Goal: Task Accomplishment & Management: Complete application form

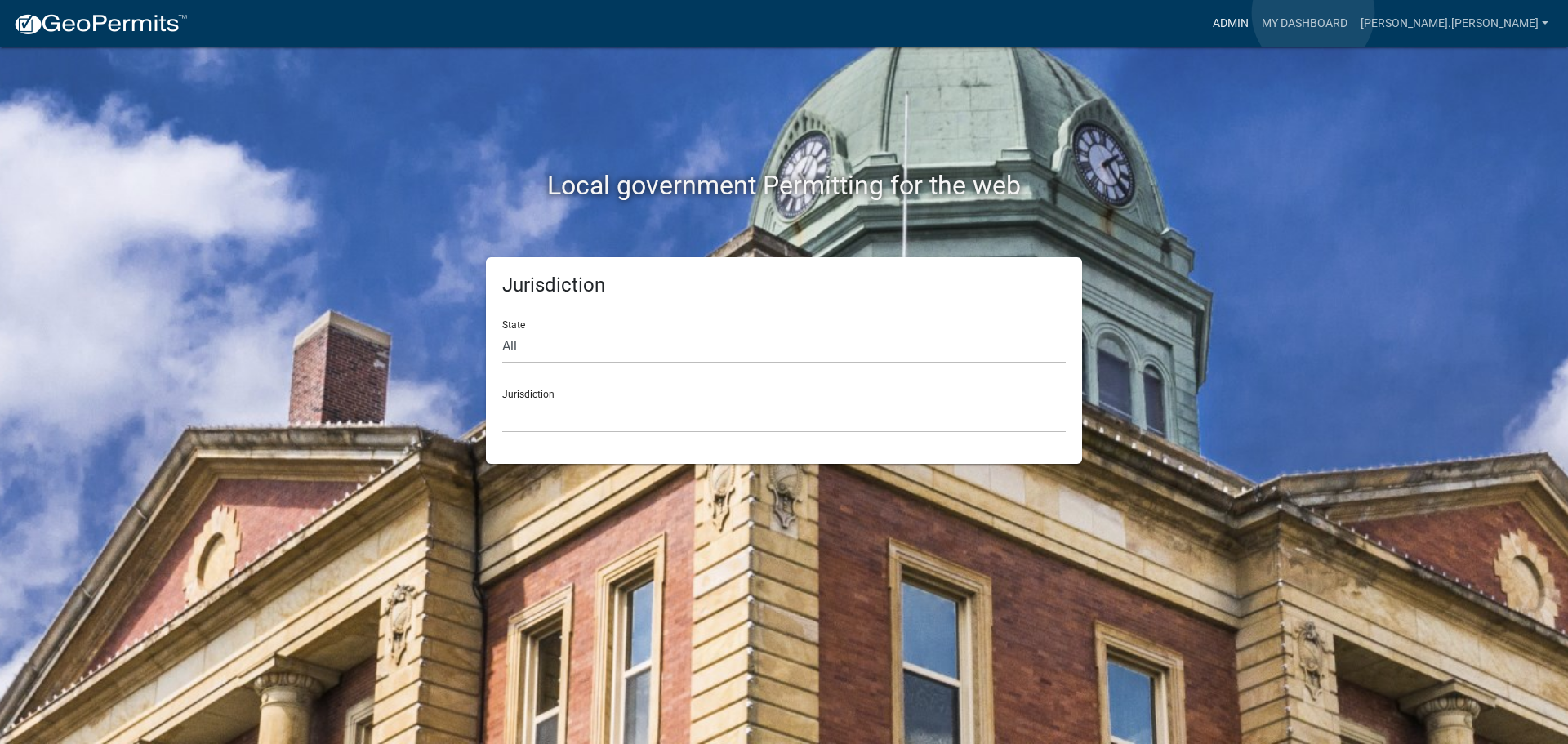
click at [1255, 13] on link "Admin" at bounding box center [1231, 23] width 49 height 31
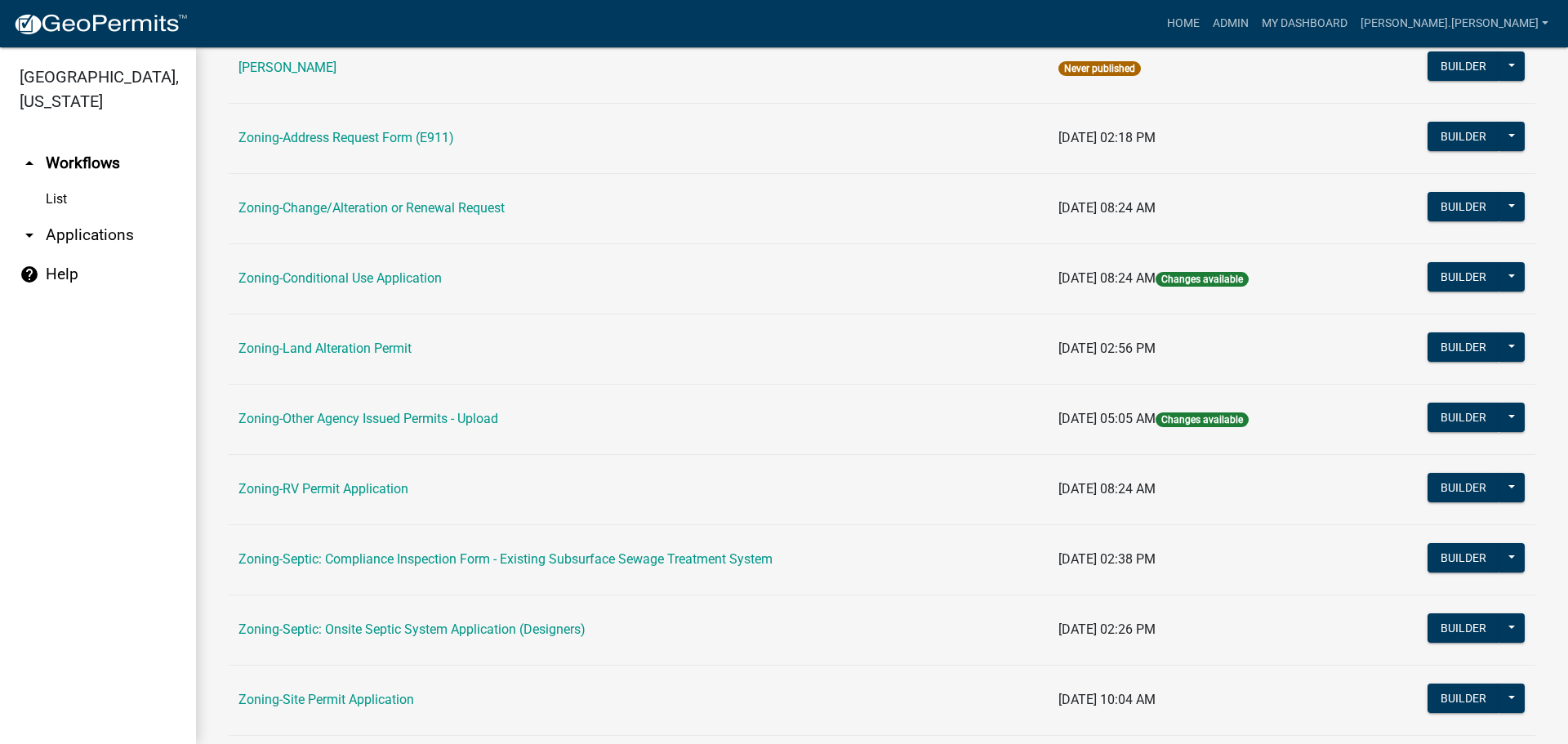
scroll to position [490, 0]
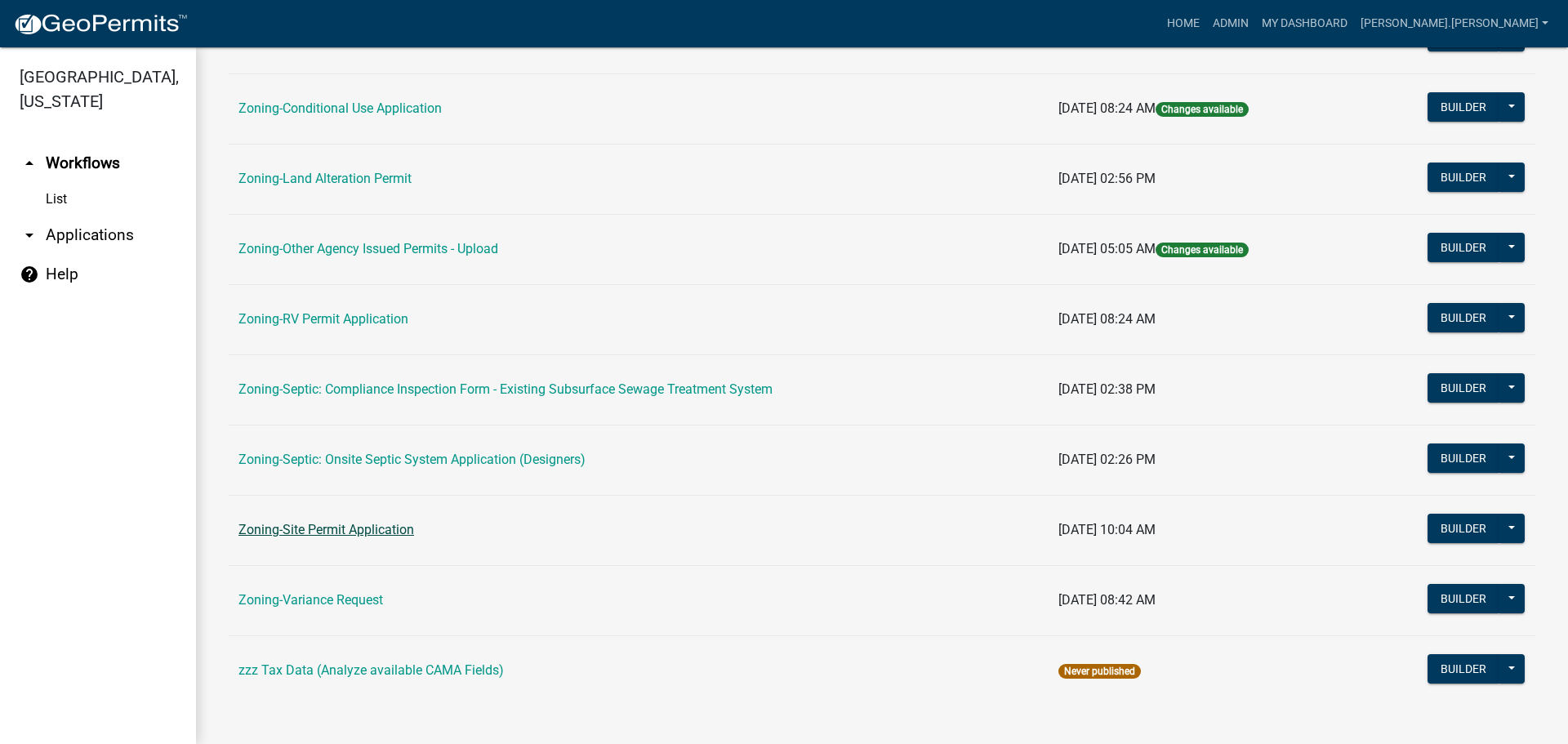
click at [348, 524] on link "Zoning-Site Permit Application" at bounding box center [327, 530] width 175 height 16
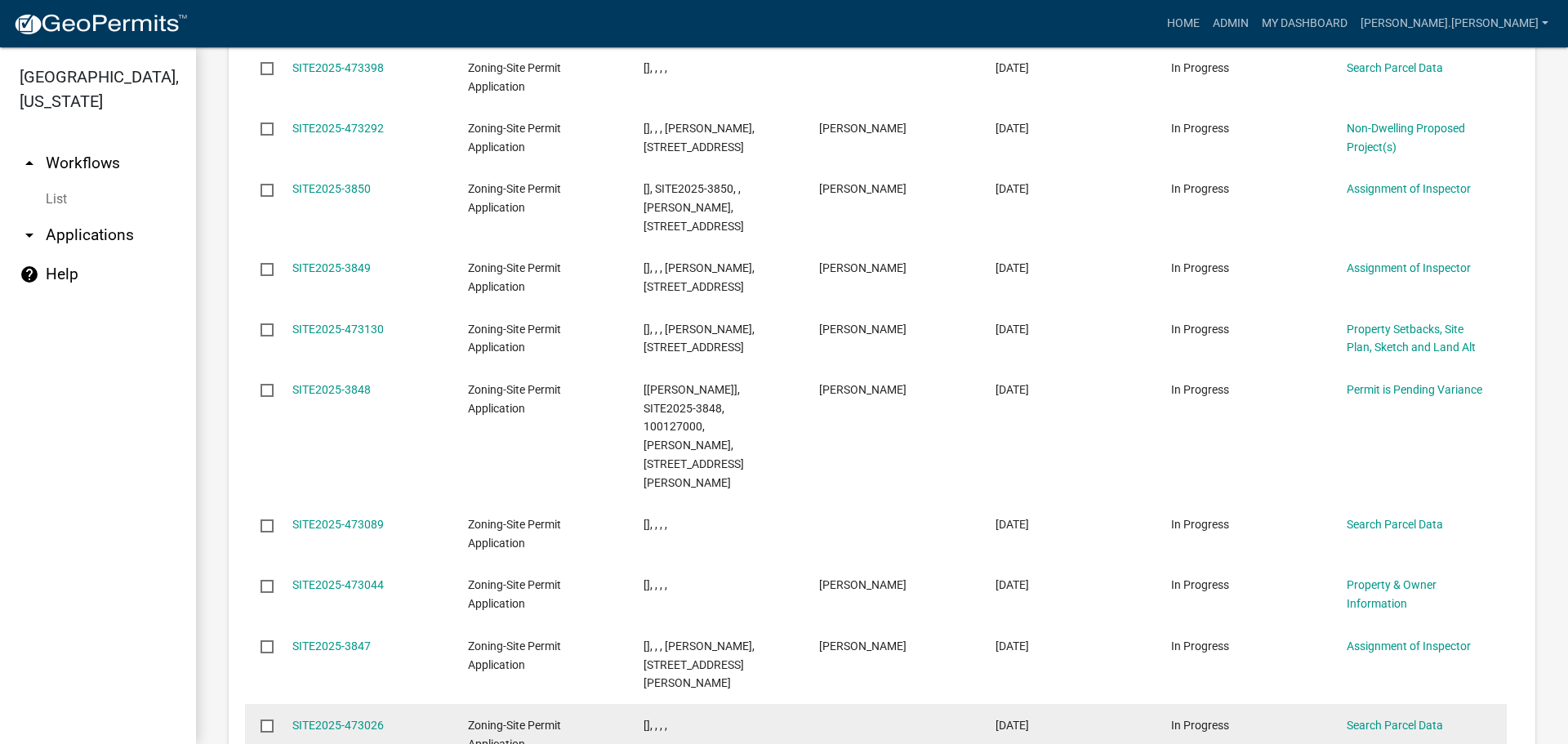
scroll to position [1682, 0]
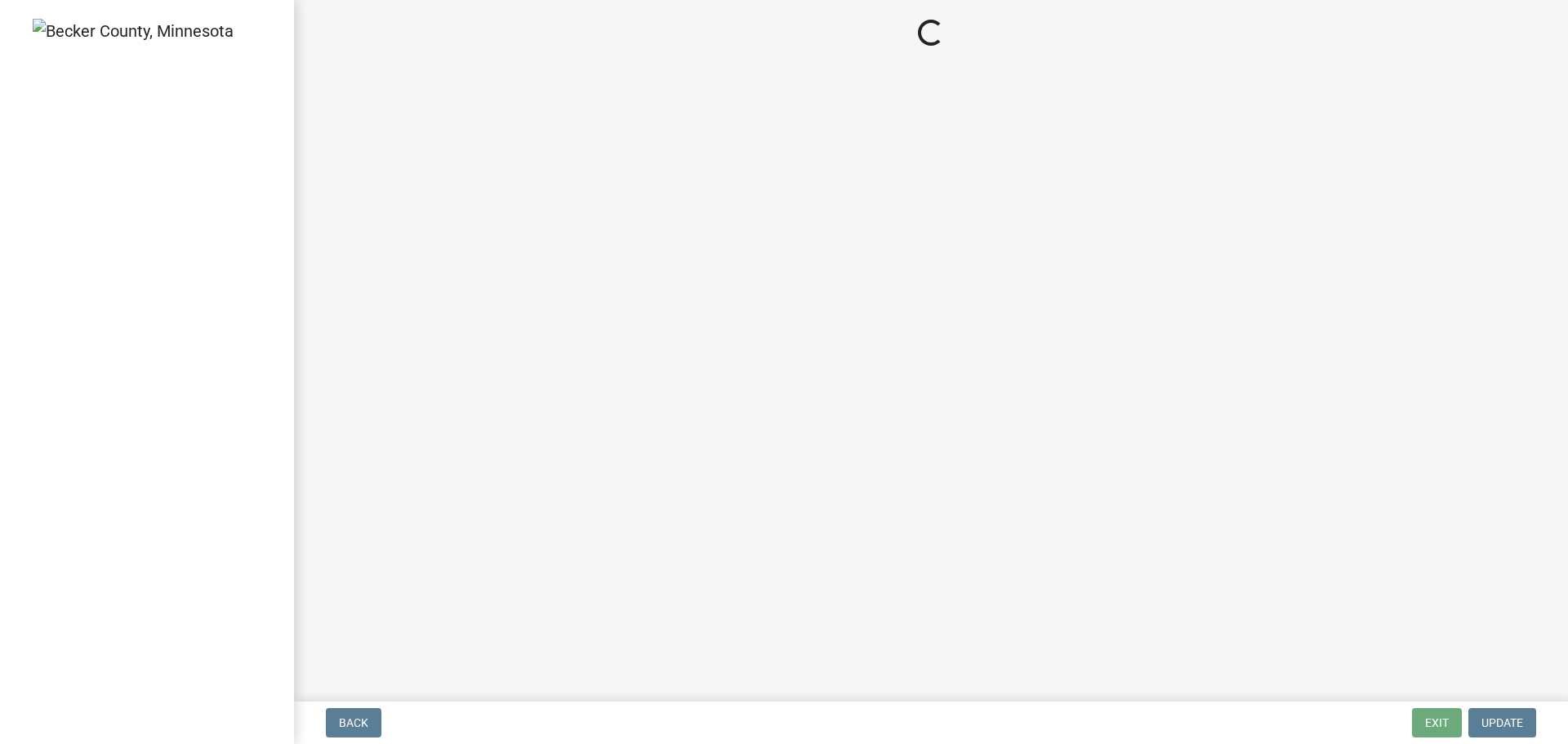
select select "bc359128-44fe-43a6-b559-d4174f4d38cf"
select select "f07d6a8d-5435-45ea-b141-0d7641a978e8"
select select "b56a4575-9846-47cf-8067-c59a4853da22"
select select "12f785fb-c378-4b18-841c-21c73dc99083"
select select "e8ab2dc3-aa3f-46f3-9b4a-37eb25ad84af"
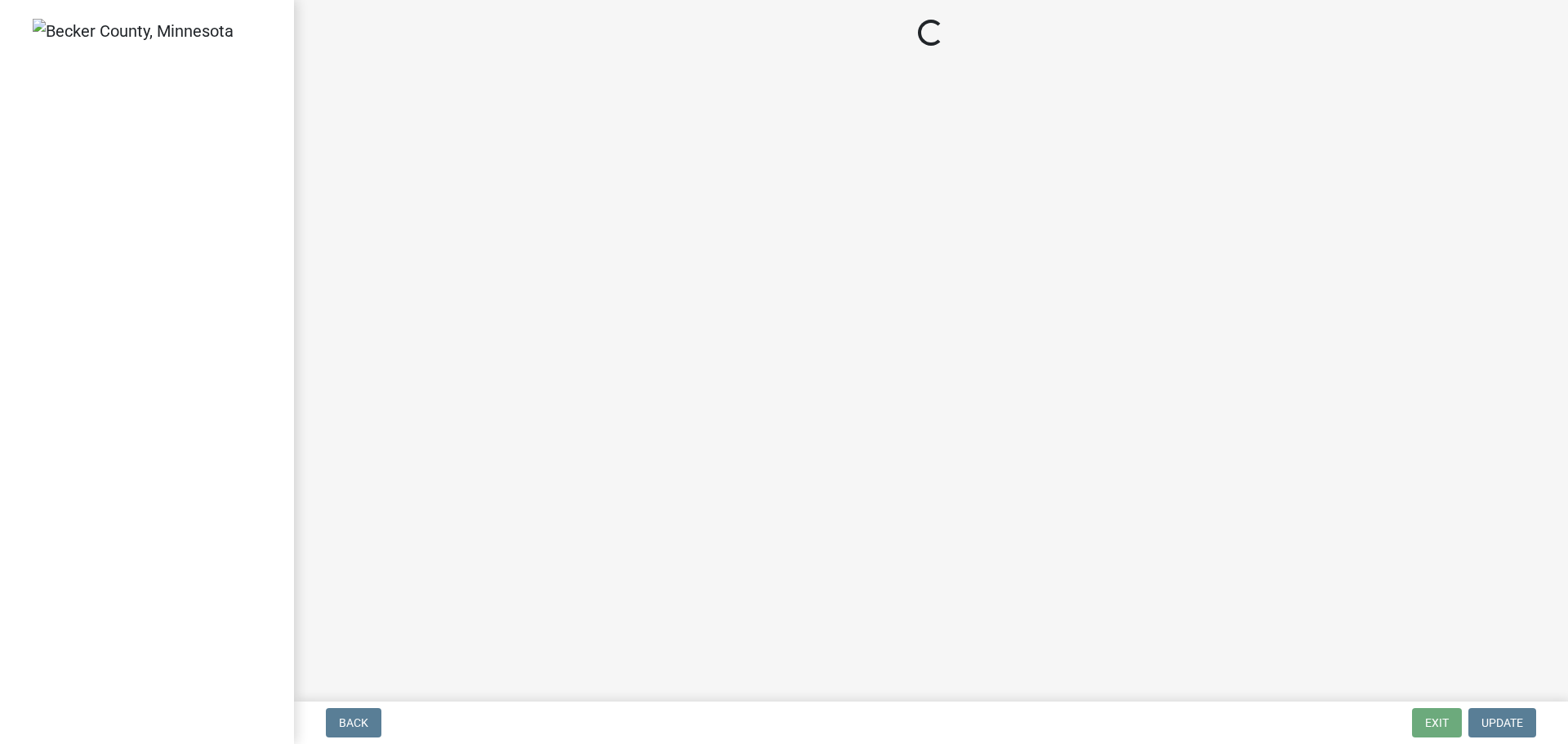
select select "27b2a8b4-abf6-463e-8c0c-7c5d2b4fe26f"
select select "b98836ba-4715-455d-97ab-be9a9df498a8"
select select "ff457040-d2bf-49fa-a716-aef4a9c76f60"
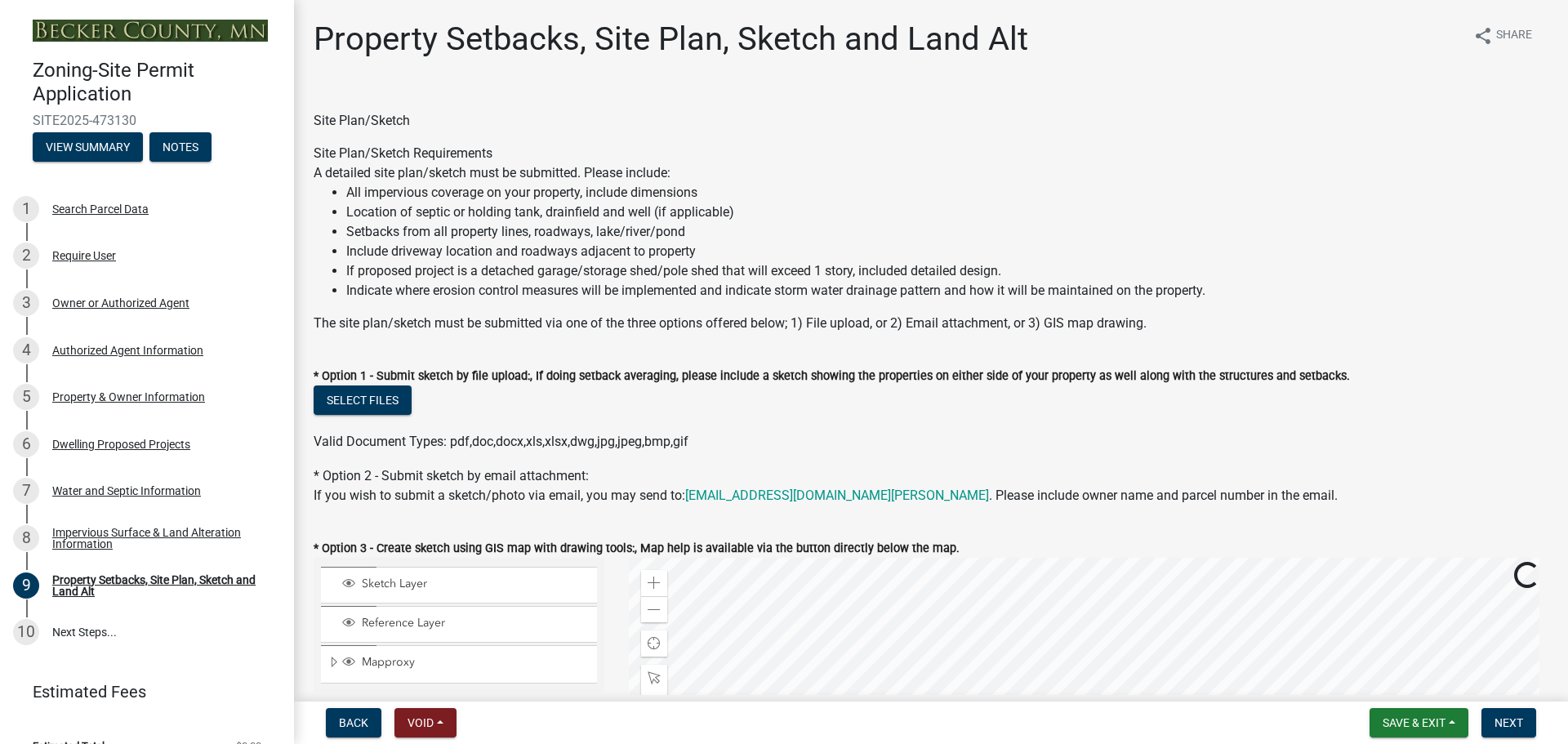
scroll to position [245, 0]
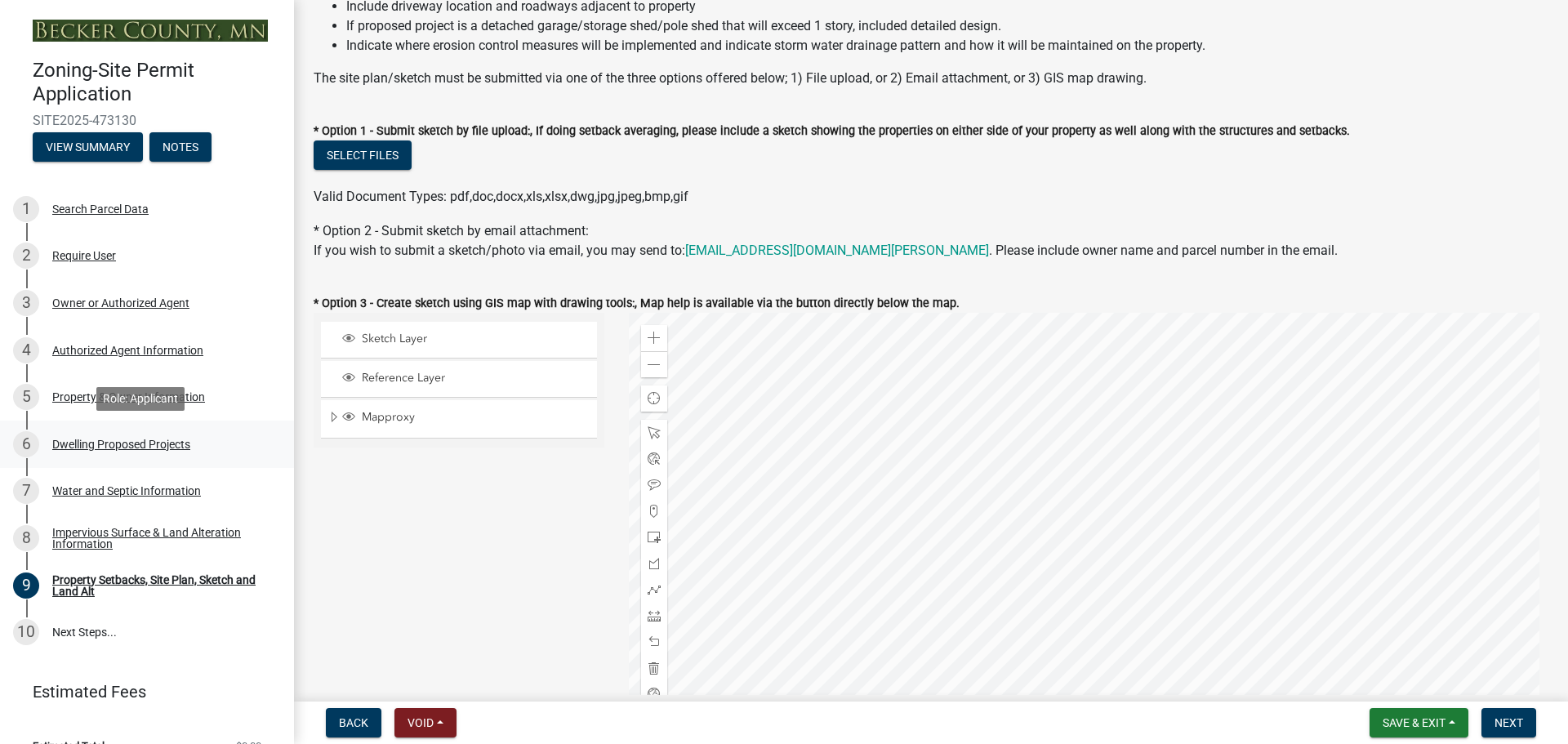
click at [168, 438] on div "Dwelling Proposed Projects" at bounding box center [121, 444] width 138 height 11
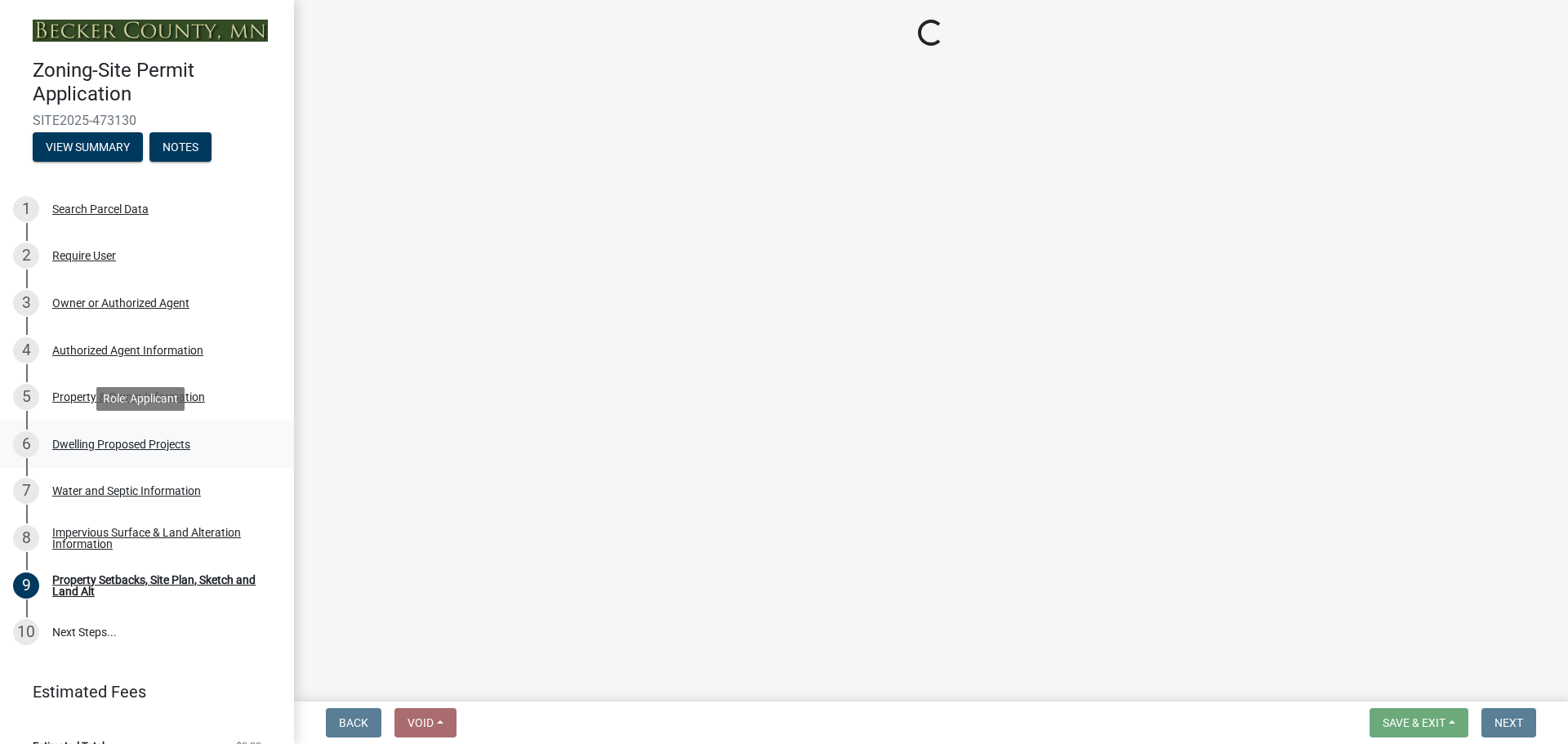
scroll to position [0, 0]
select select "5b8abcc6-67f7-49fb-8f25-c295ccc2b339"
select select "566f81cc-4b3f-4ecb-9f16-a2b313352c61"
select select "f4ae0446-41fa-4afd-99aa-409617c58827"
select select "e13aacd2-5b16-46a8-9c16-26b3d7b1c810"
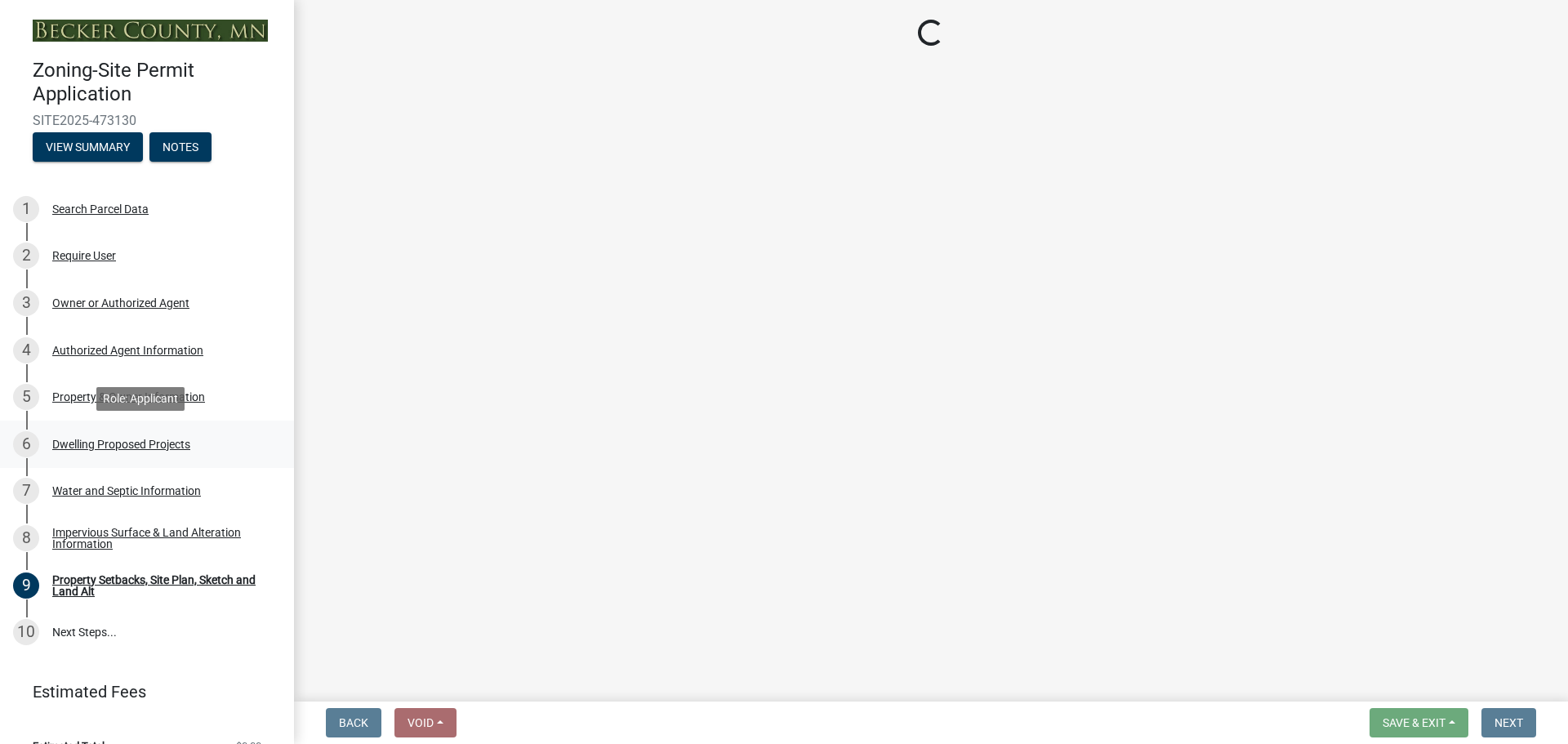
select select "744d8552-d7ef-4cf1-b465-42901748f06c"
select select "638dddef-31f4-4d73-b0b5-0ffc7b344434"
select select "256d326d-7a65-4b43-bb27-2952fbe4c534"
select select "cbc699c5-a6de-4f3d-a533-ae678b946106"
select select "f1d8ab9f-3049-45ab-b225-68f6b4f5b1c8"
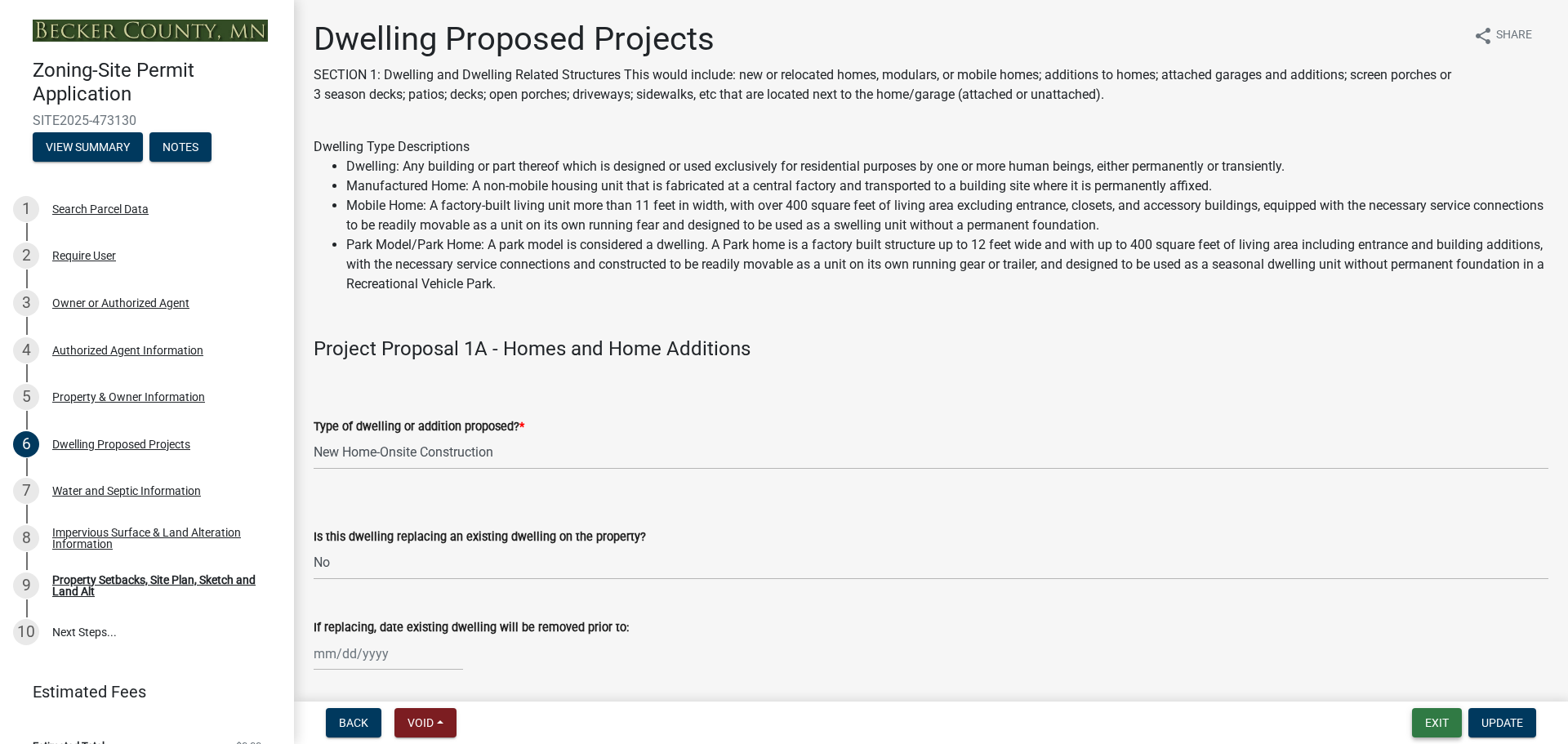
click at [1432, 716] on button "Exit" at bounding box center [1437, 722] width 50 height 30
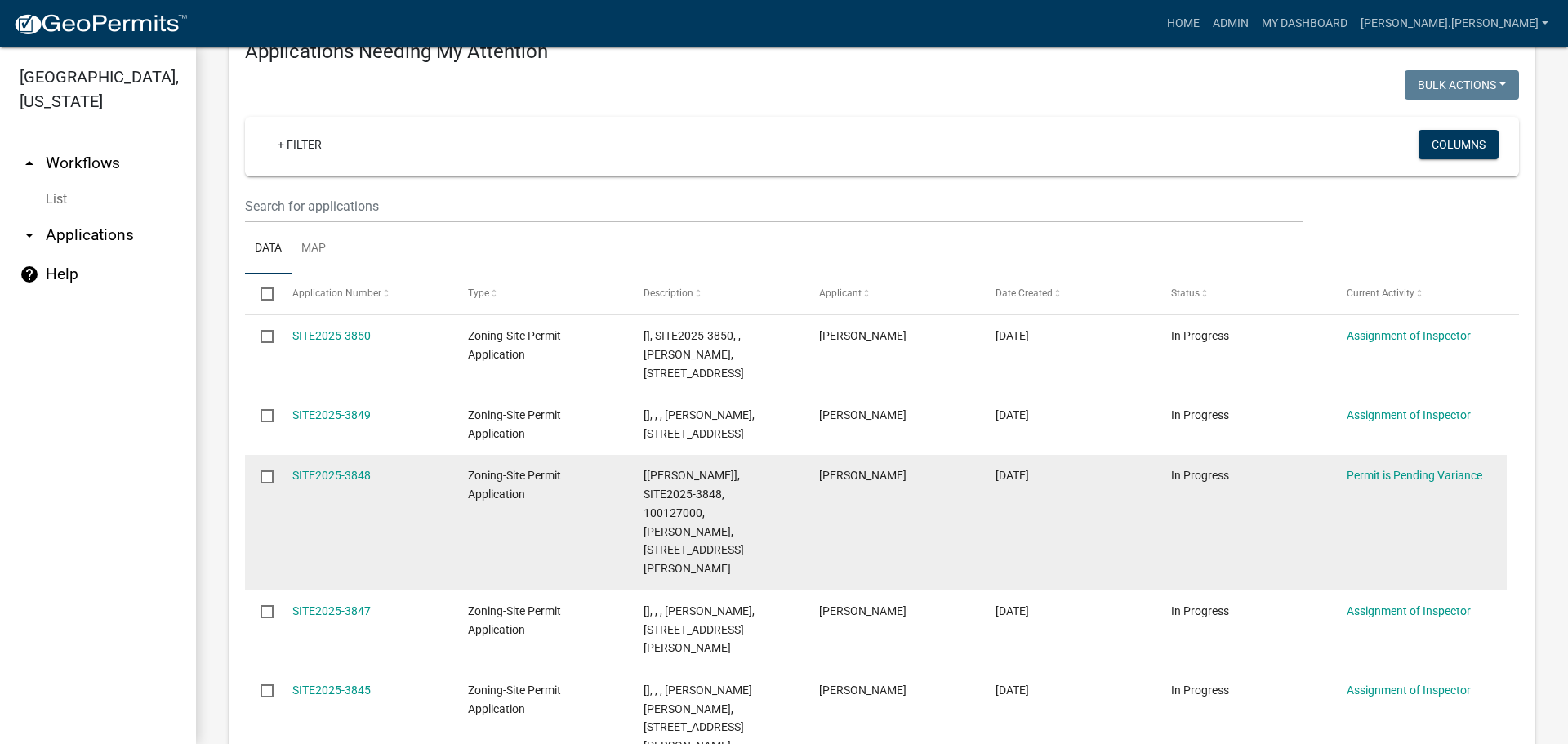
scroll to position [326, 0]
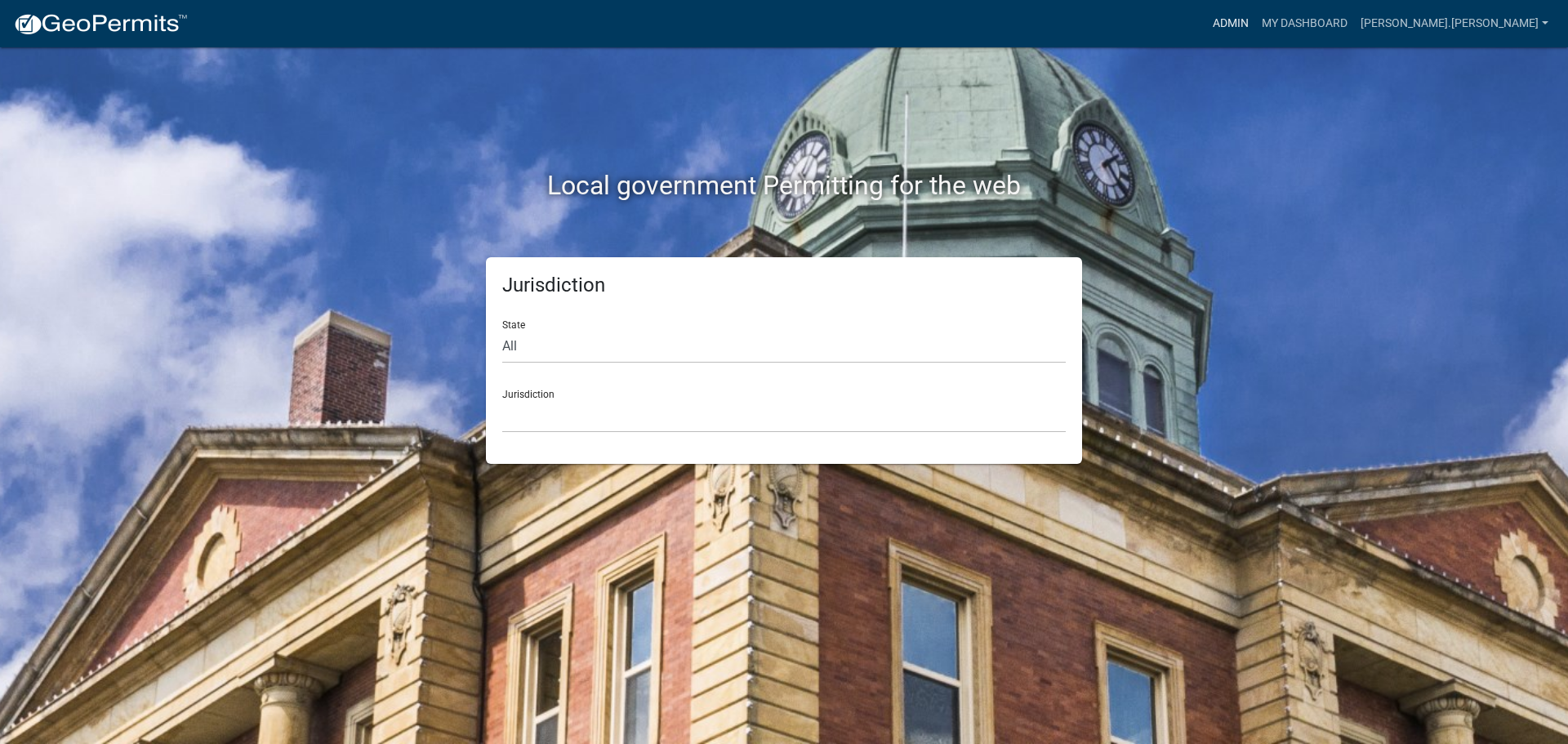
click at [1255, 10] on link "Admin" at bounding box center [1231, 23] width 49 height 31
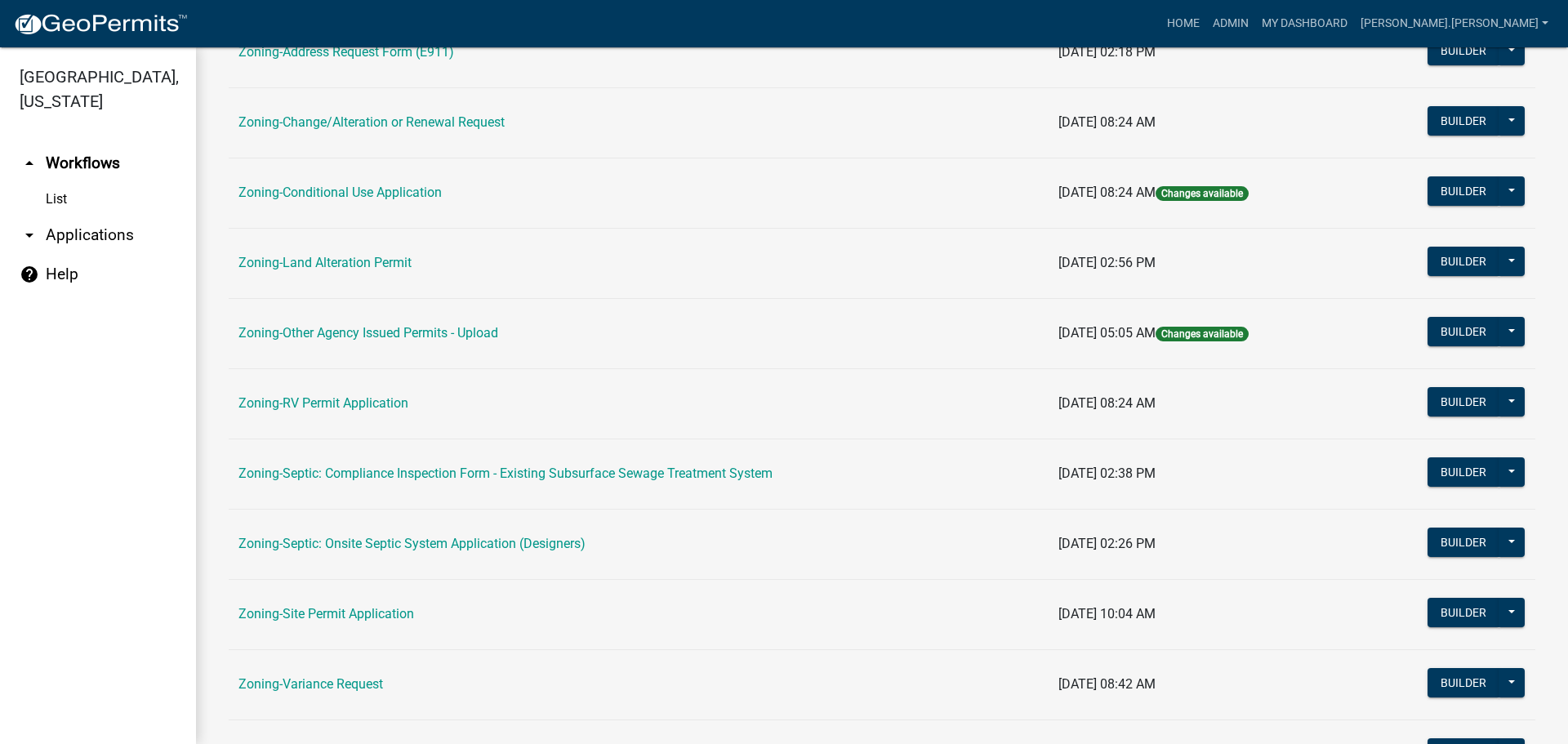
scroll to position [408, 0]
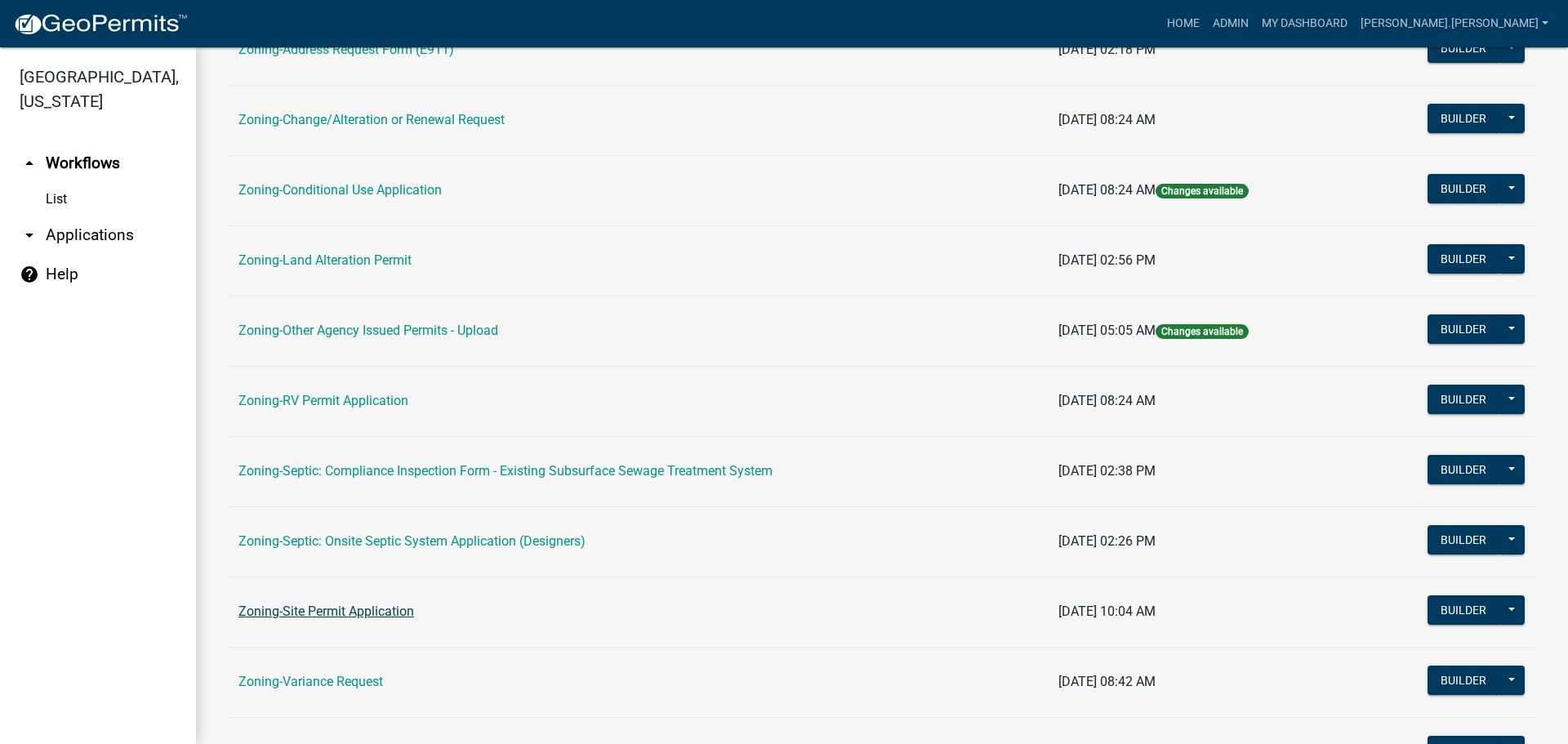
click at [360, 608] on link "Zoning-Site Permit Application" at bounding box center [327, 611] width 175 height 16
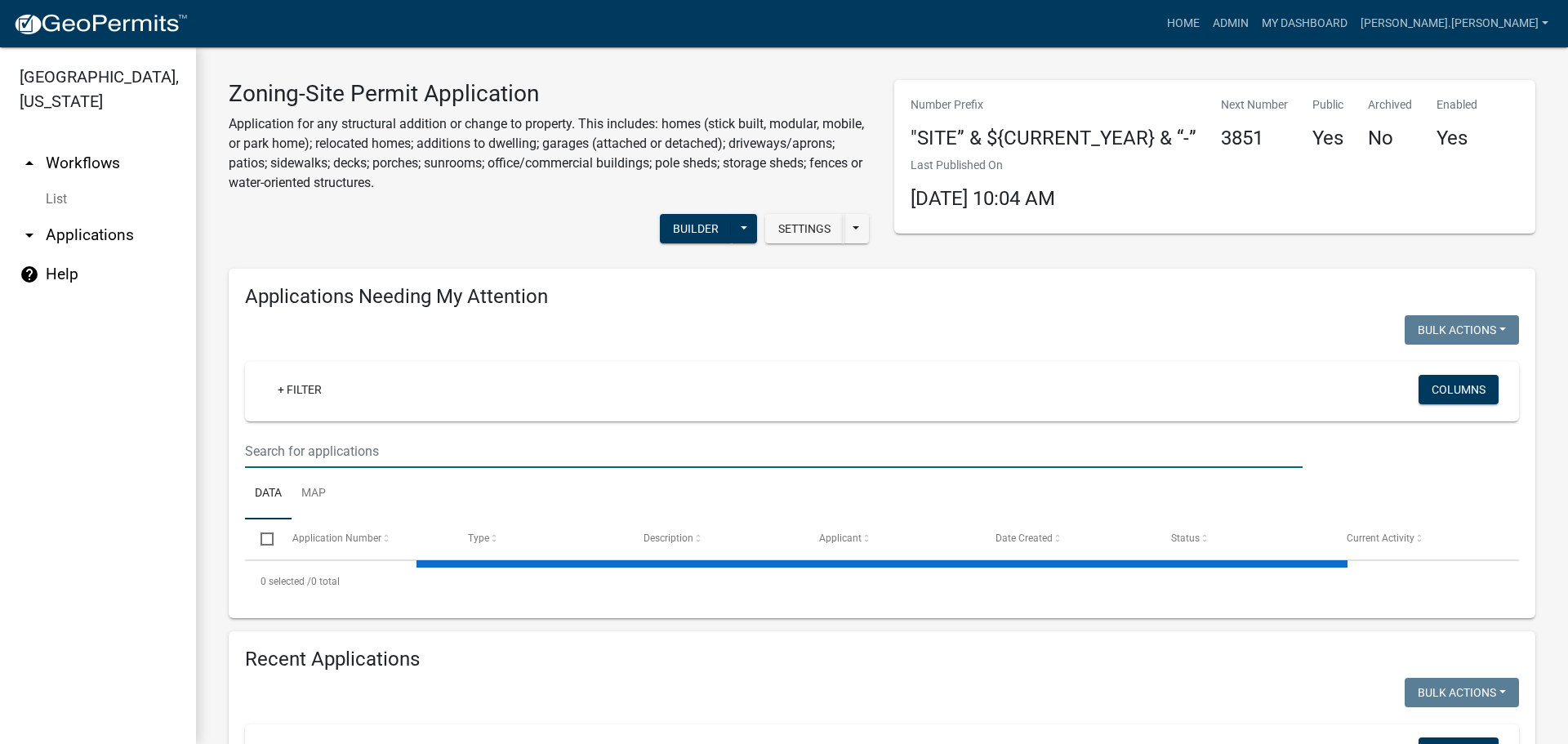
click at [385, 447] on input "text" at bounding box center [774, 451] width 1058 height 34
paste input "080797509"
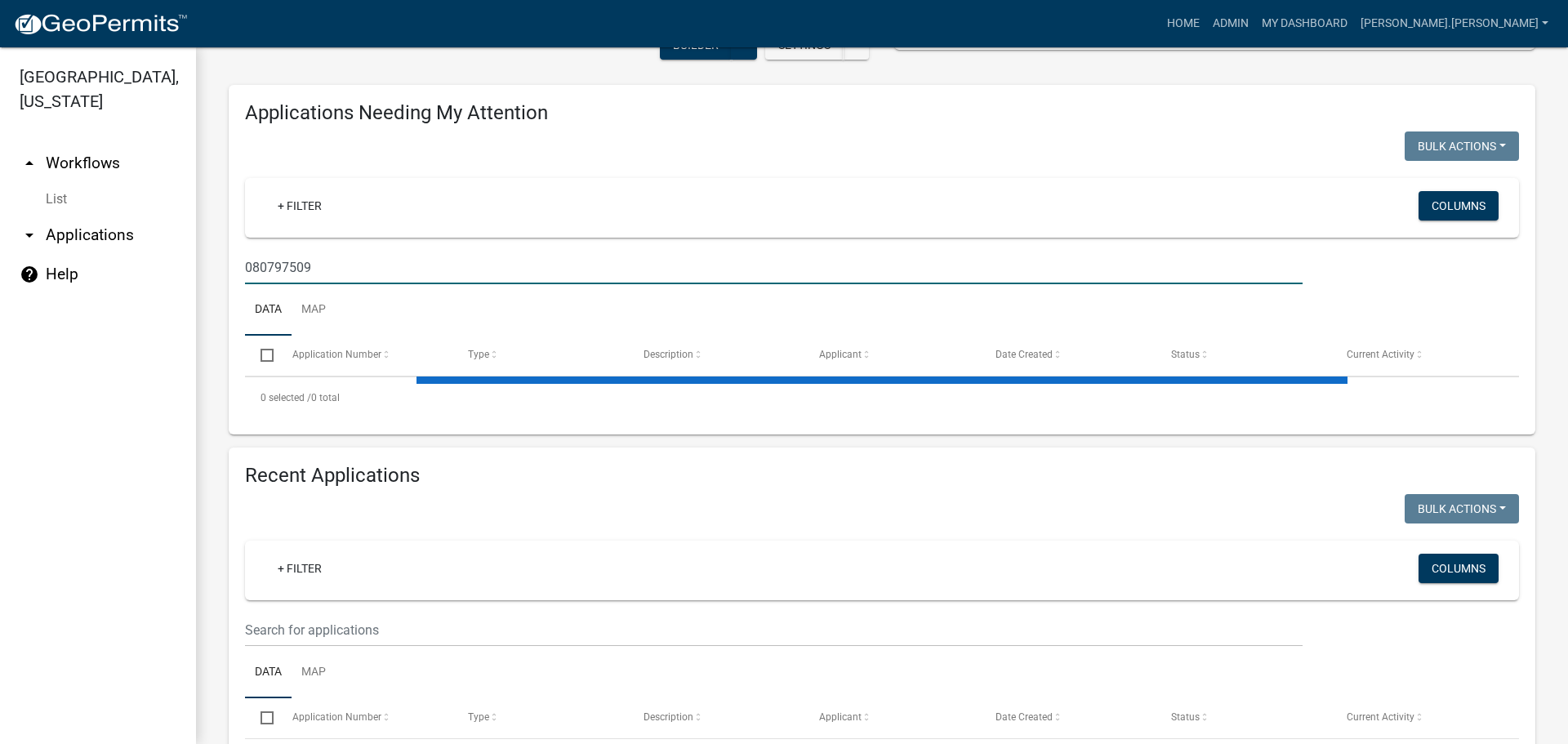
scroll to position [163, 0]
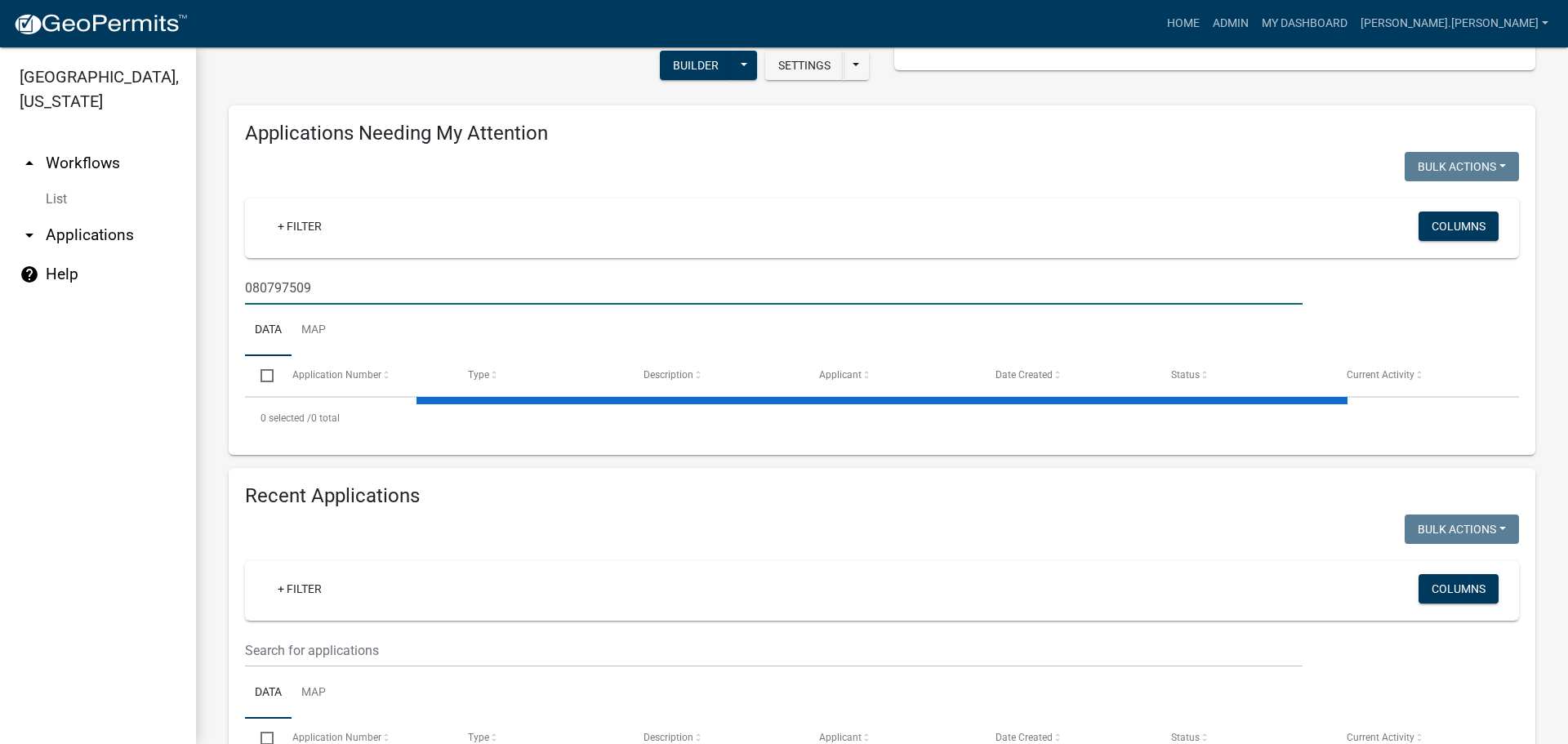
type input "080797509"
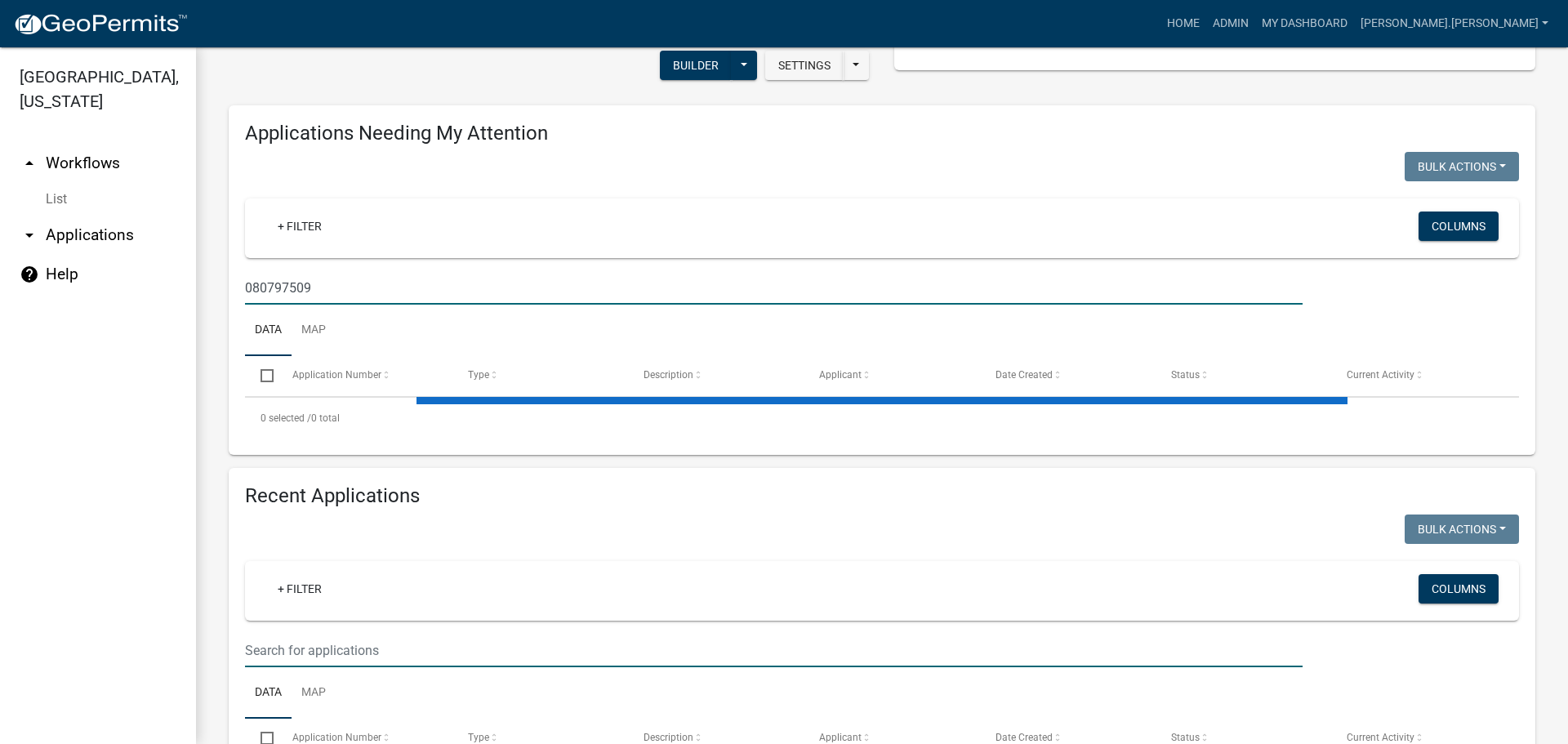
click at [378, 643] on input "text" at bounding box center [774, 650] width 1058 height 34
paste input "080797509"
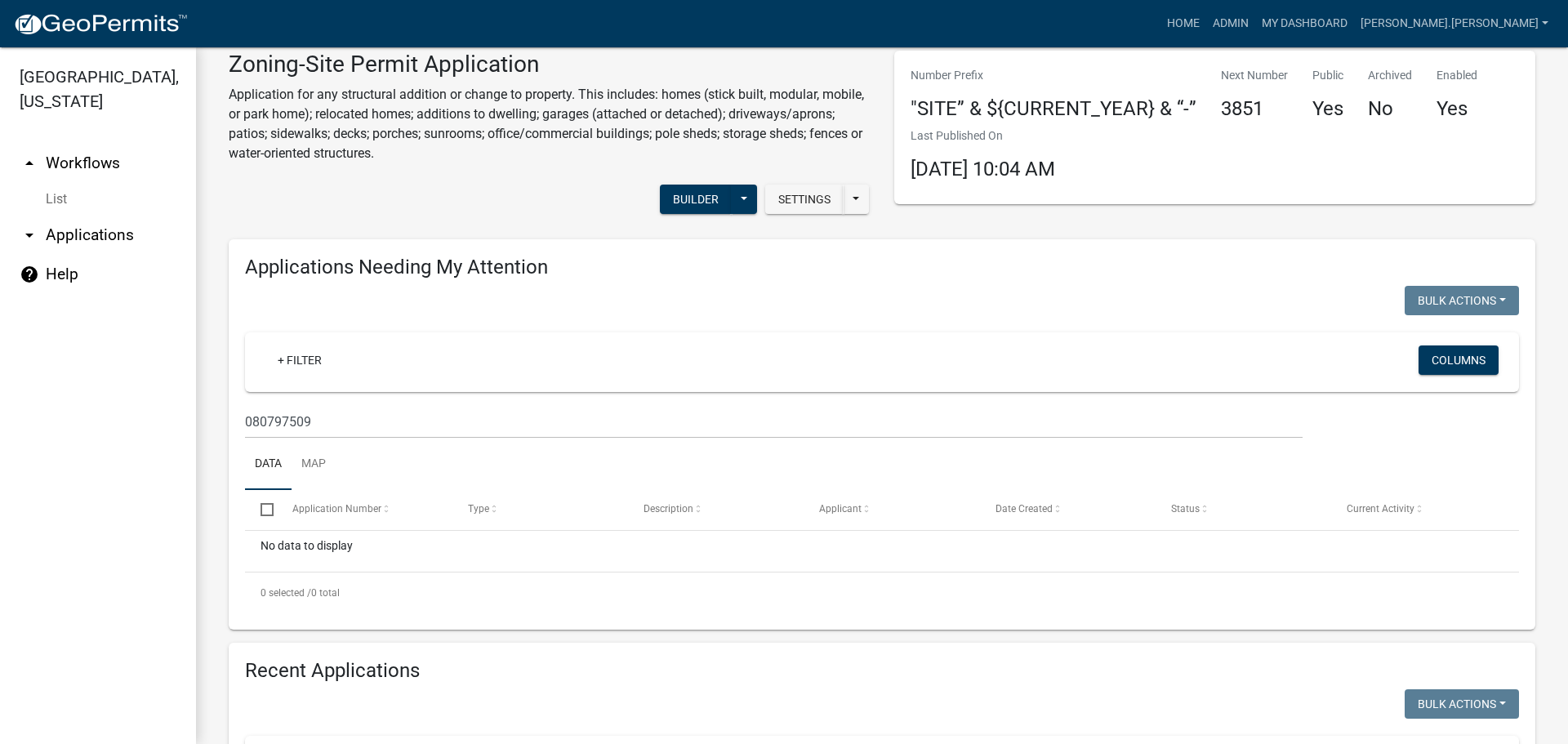
scroll to position [0, 0]
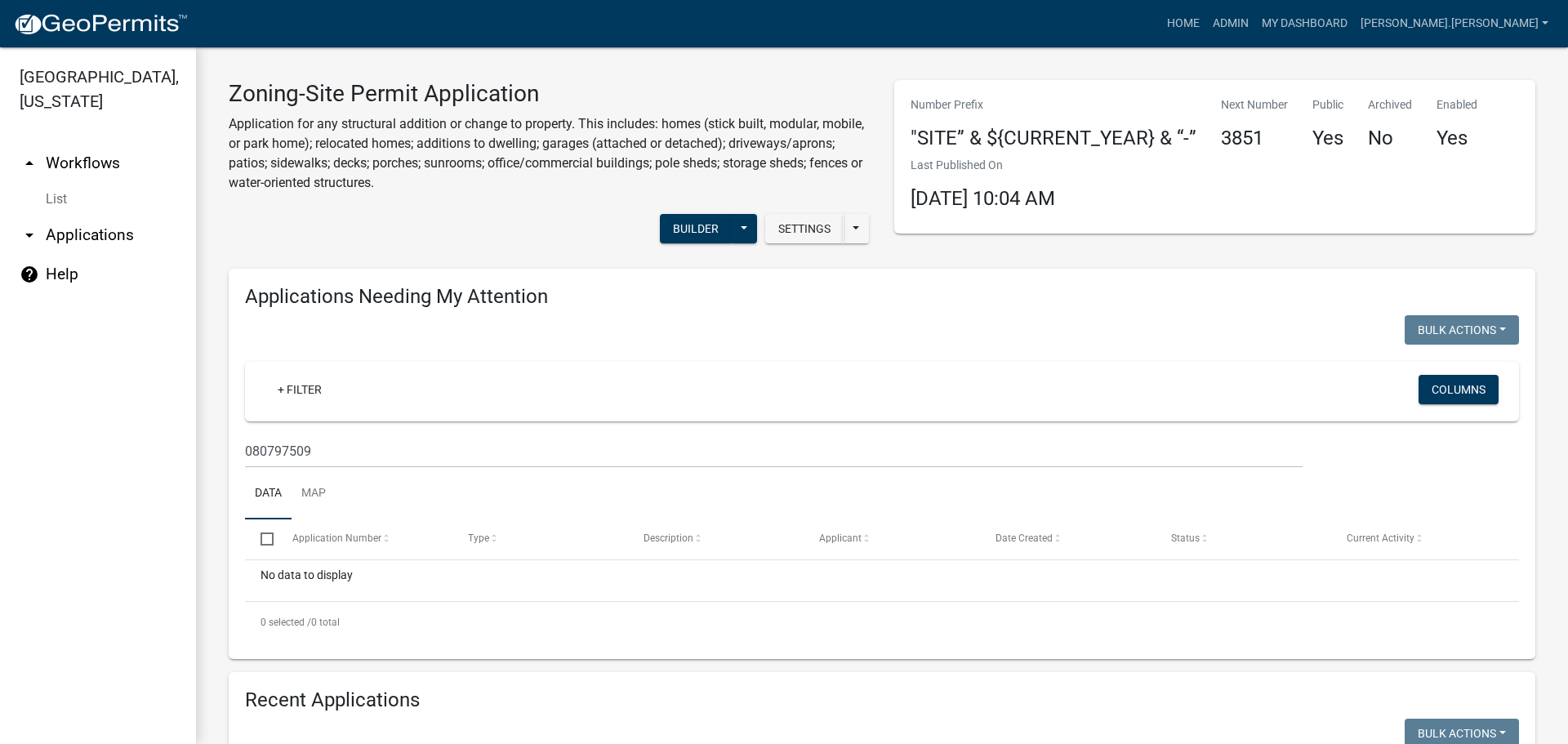
type input "080797509"
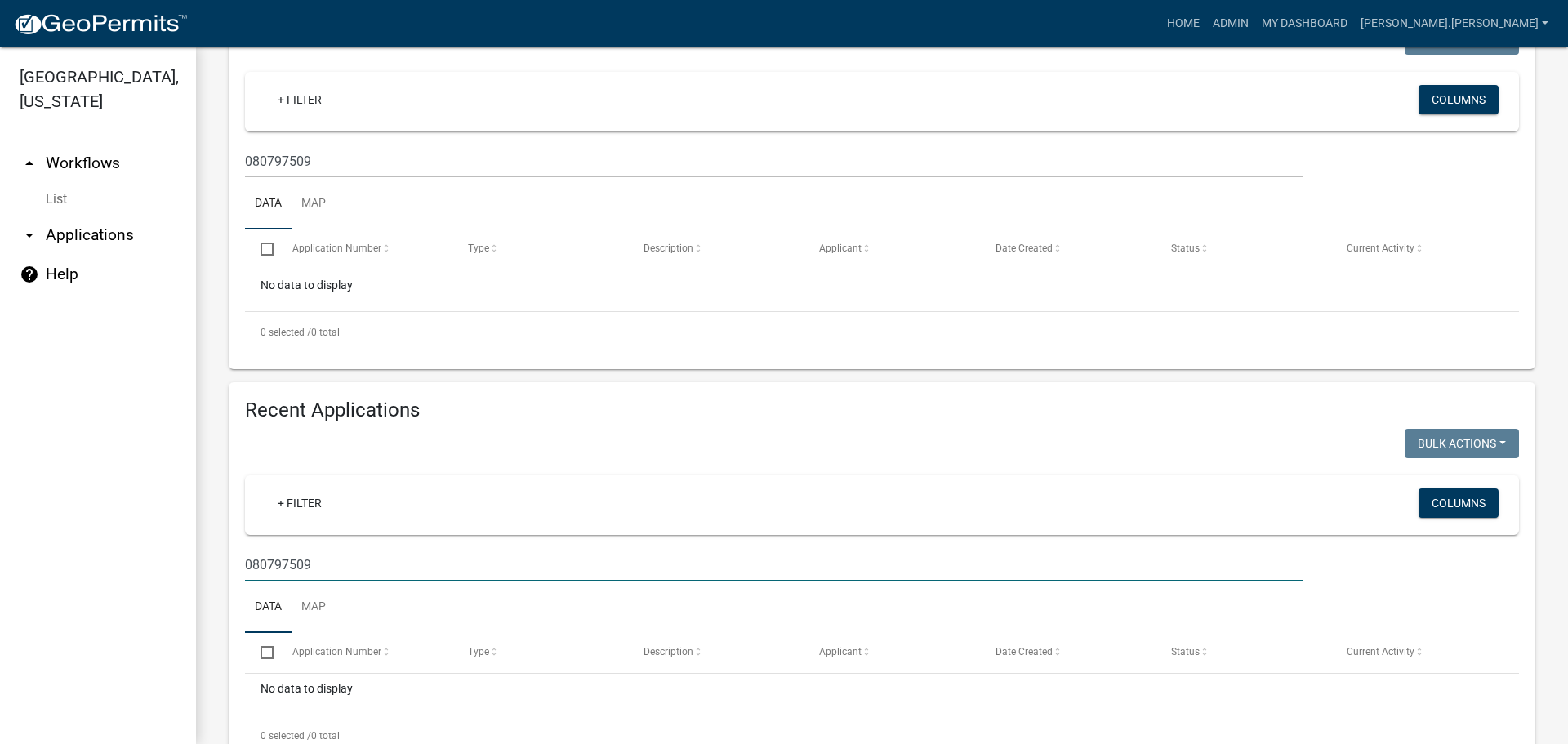
scroll to position [350, 0]
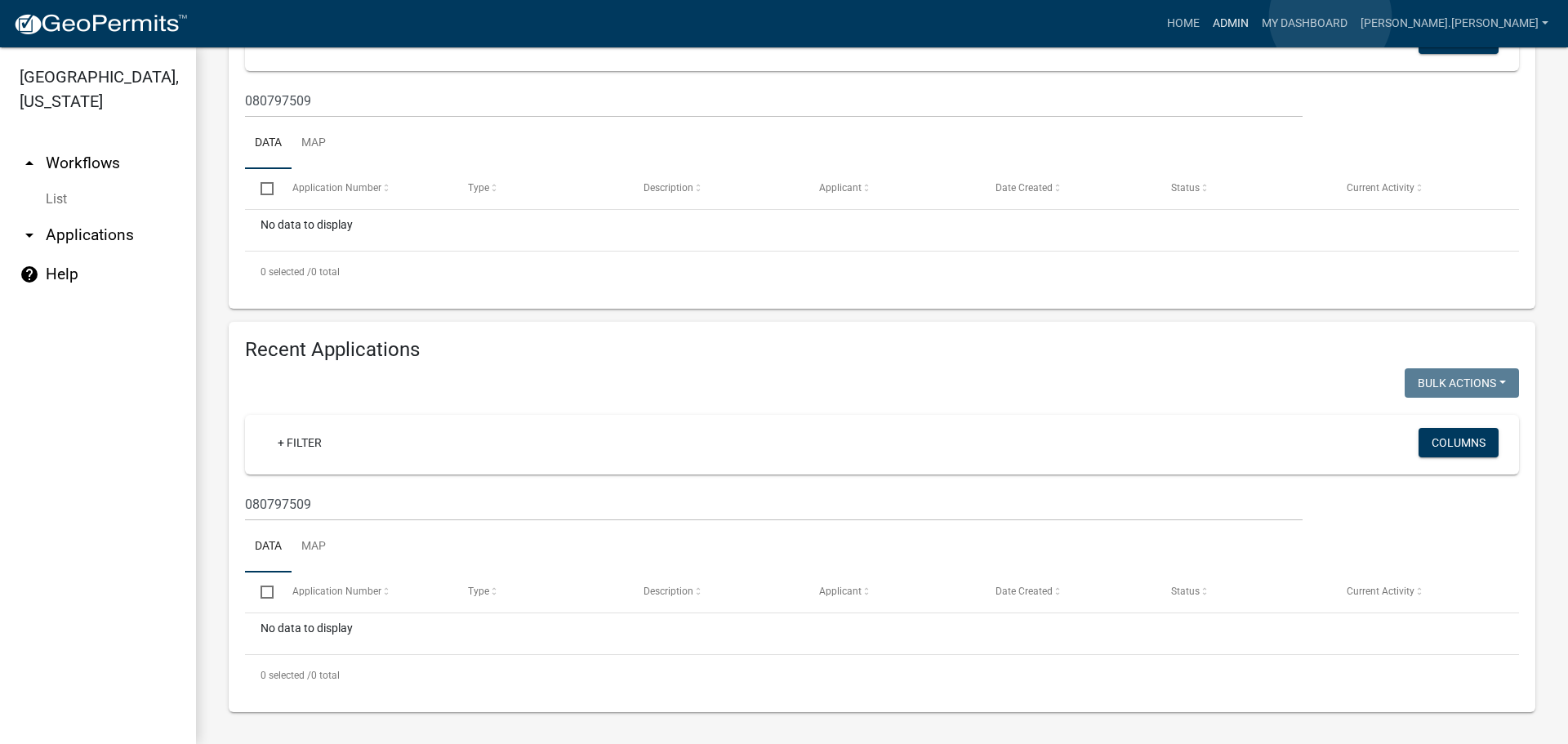
click at [1255, 17] on link "Admin" at bounding box center [1231, 23] width 49 height 31
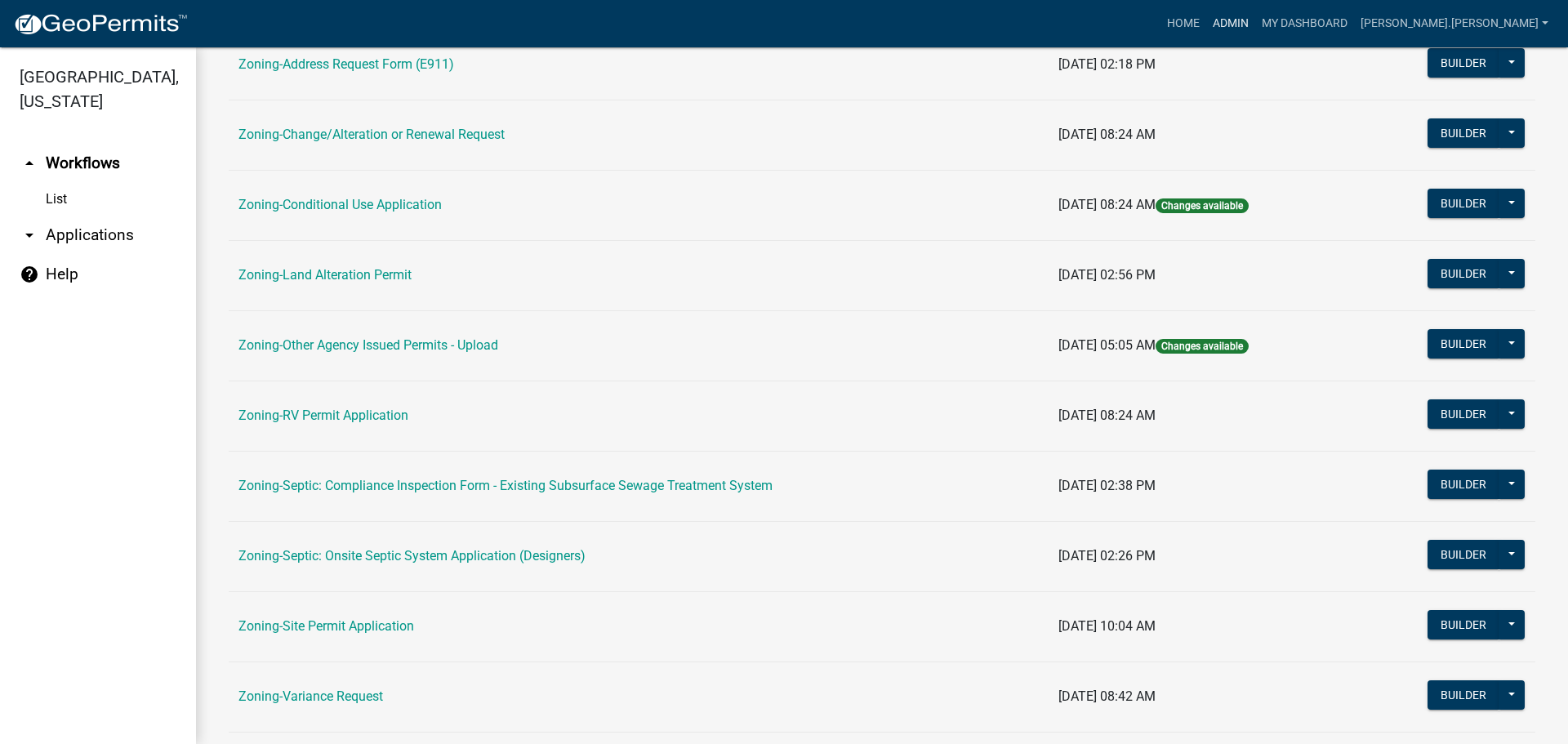
scroll to position [408, 0]
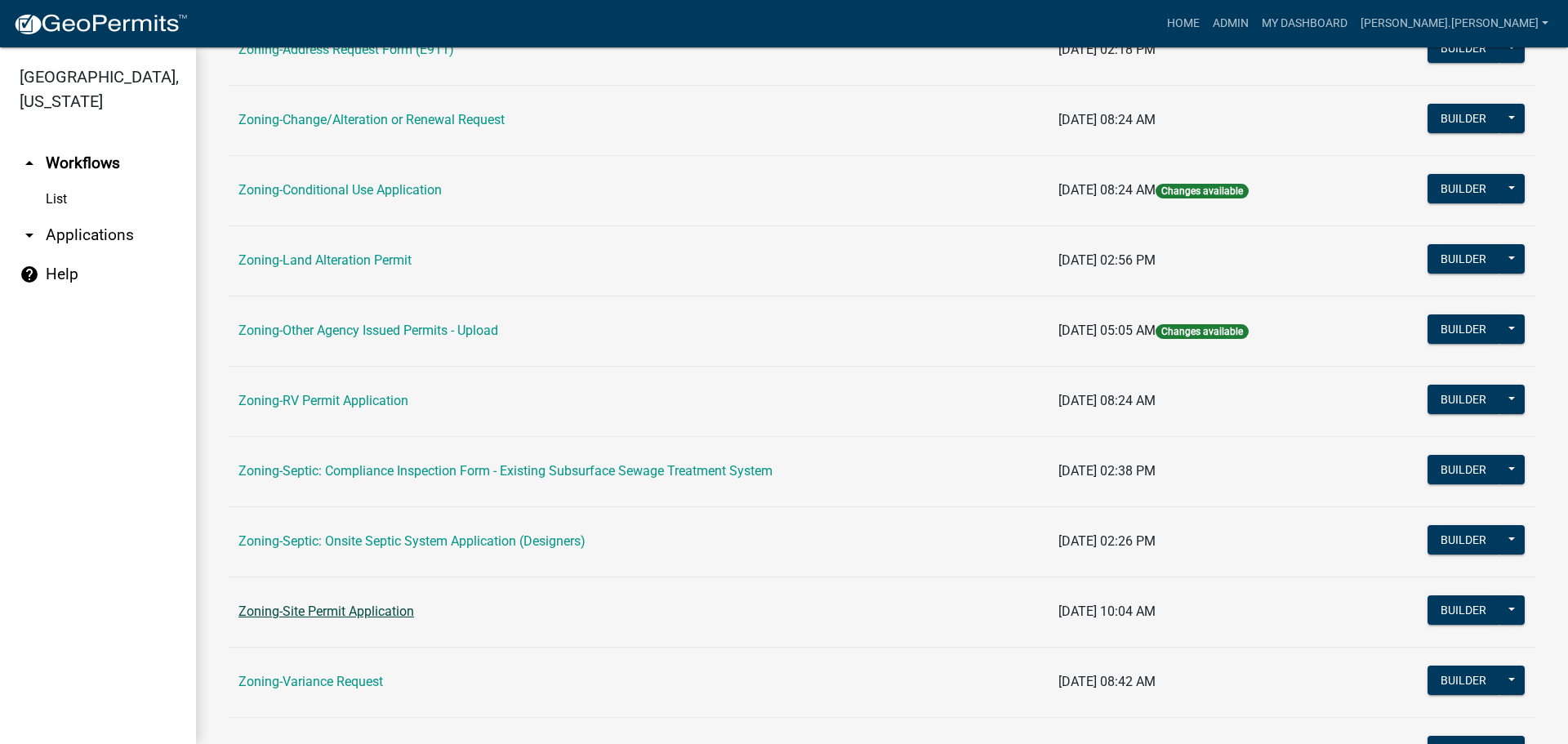
click at [365, 615] on link "Zoning-Site Permit Application" at bounding box center [327, 611] width 175 height 16
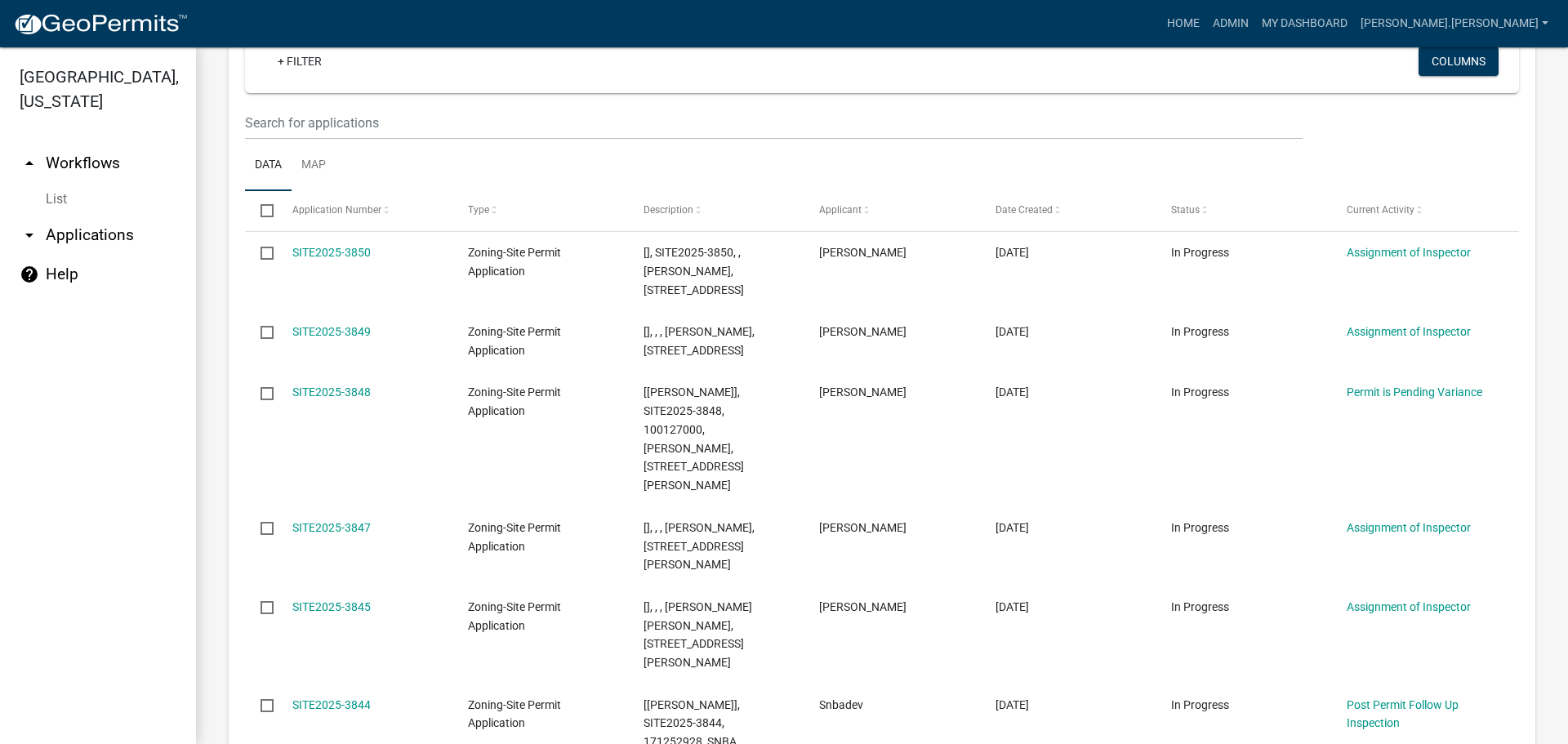
scroll to position [326, 0]
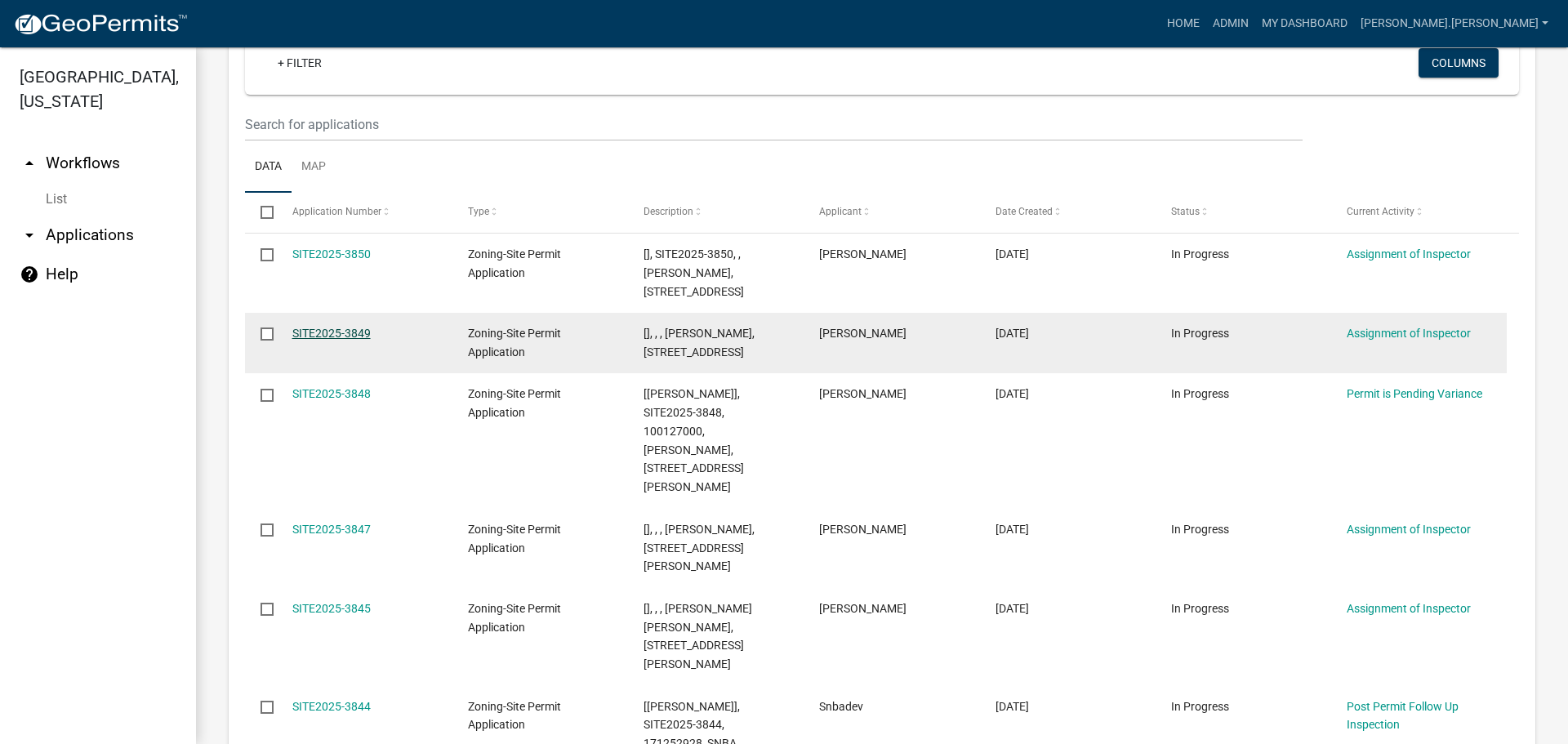
click at [340, 333] on link "SITE2025-3849" at bounding box center [332, 332] width 78 height 13
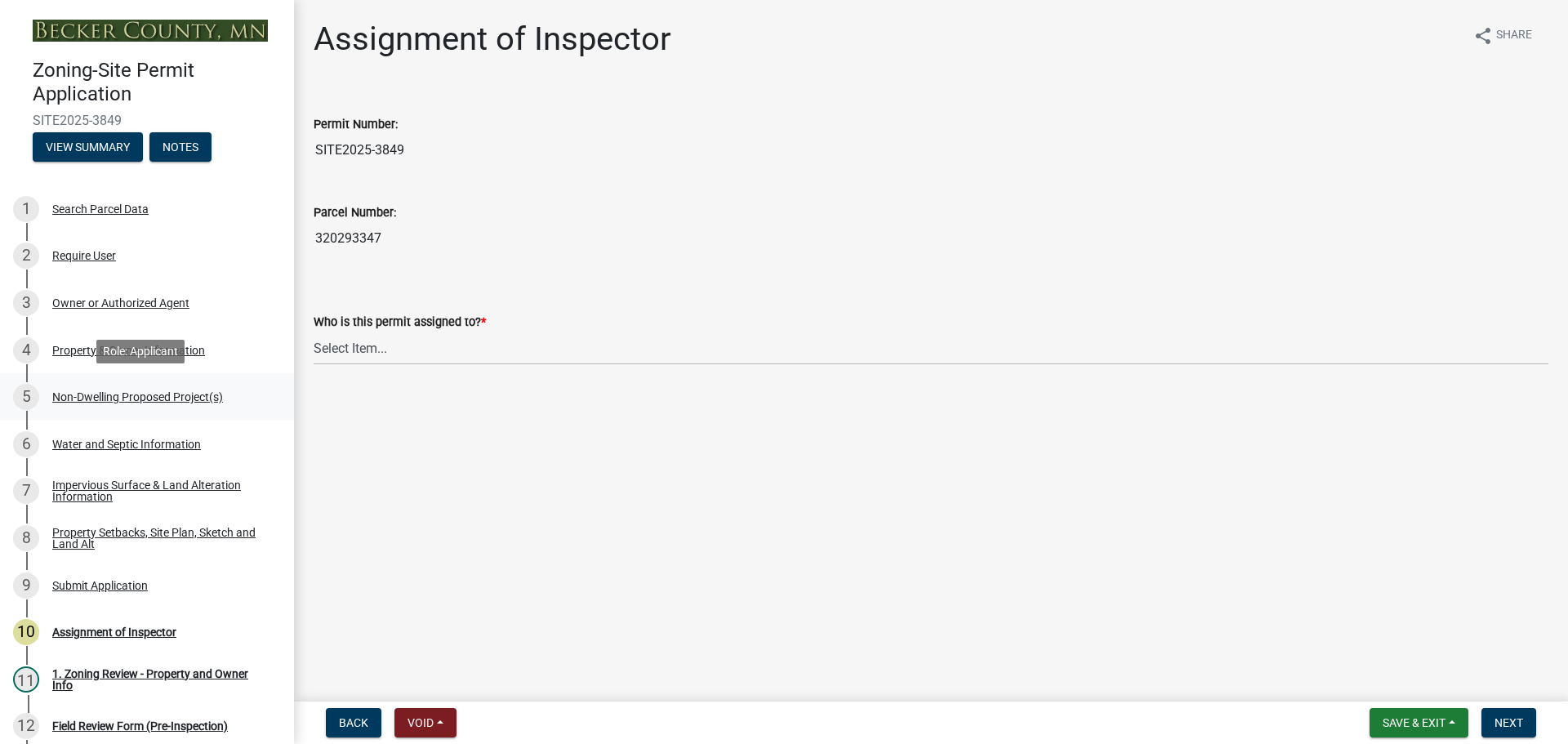
click at [148, 392] on div "Non-Dwelling Proposed Project(s)" at bounding box center [137, 396] width 171 height 11
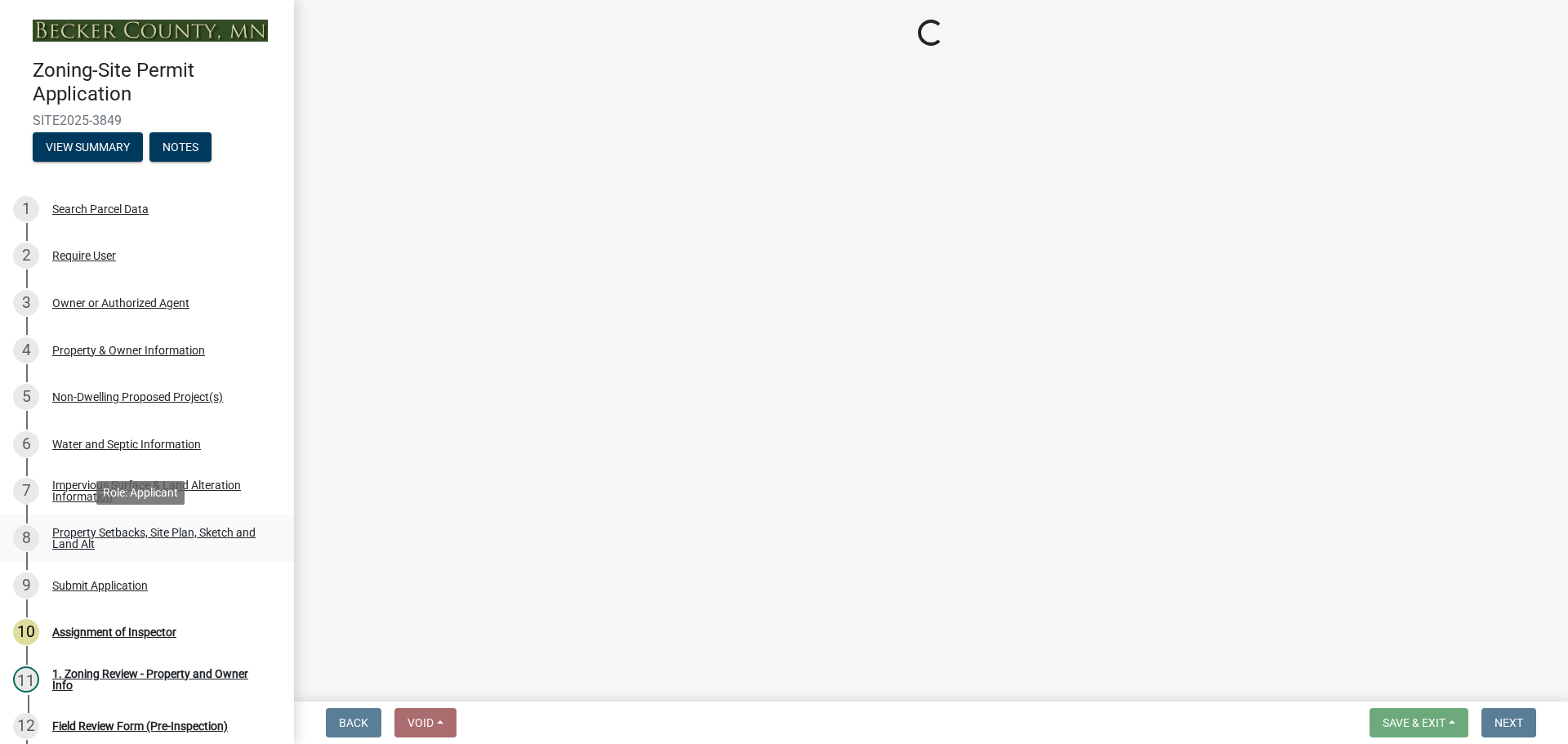
select select "97c48b8f-5b3b-4eb5-baa1-64080d5416e1"
select select "3a2d96d3-fd69-4ed9-bae4-7a5aa03a7e58"
select select "cf118f3b-6469-426f-b247-8aeebfb0198d"
select select "d5258256-81e9-4688-bc84-b01445ee29b6"
select select "258cbdbc-8629-455d-9fed-6a57bf82144e"
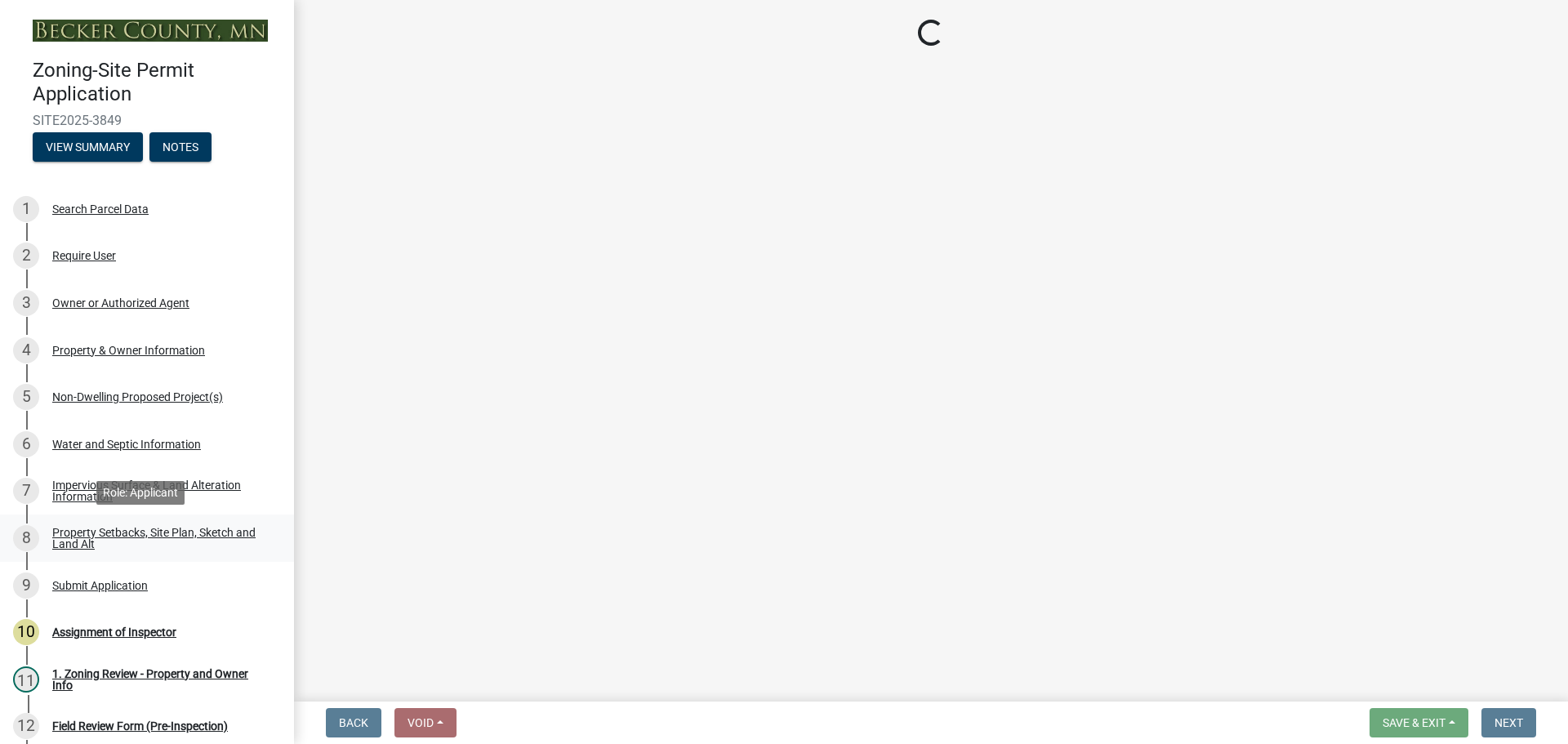
select select "a9a8393f-3c28-47b8-b6d9-84c94641c3fc"
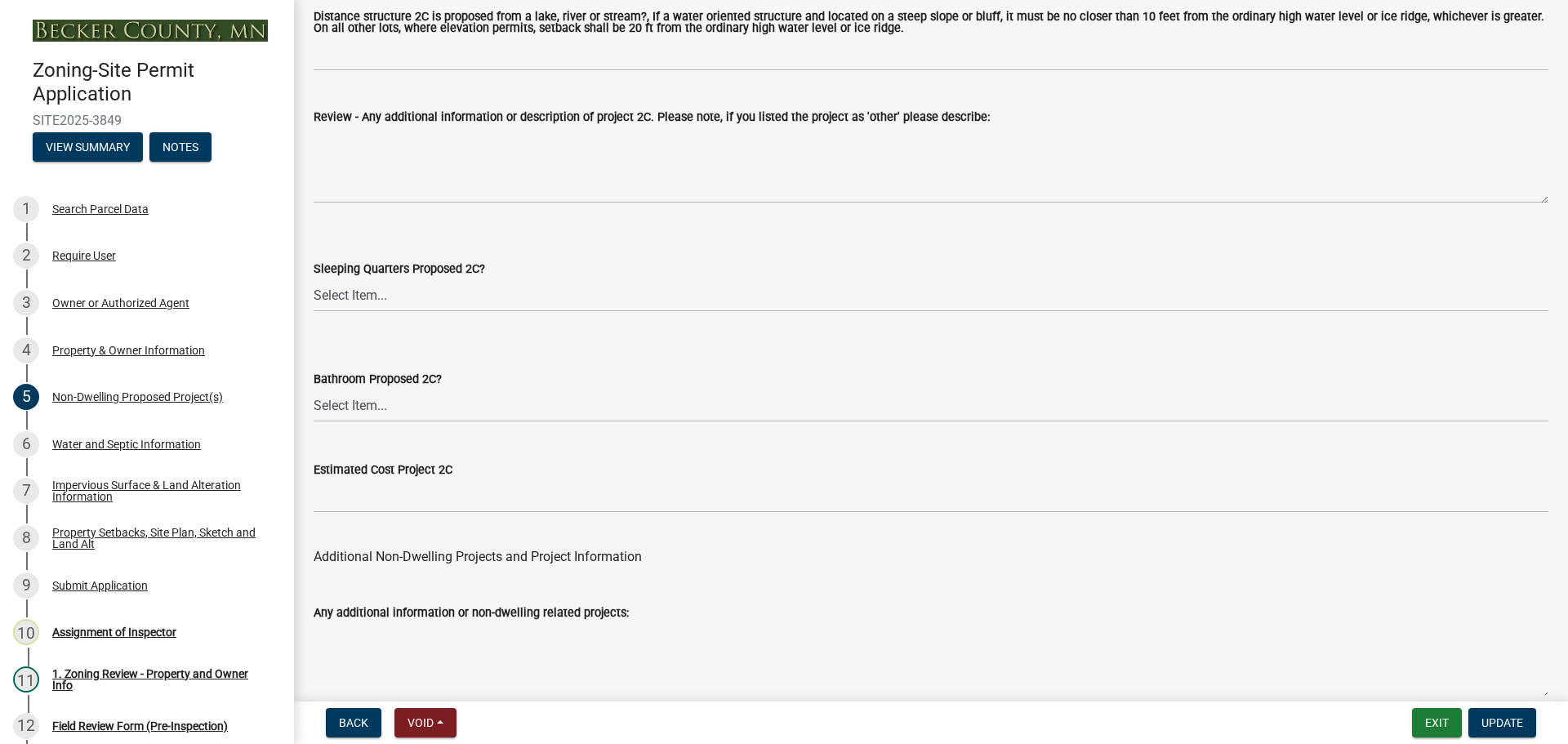
scroll to position [3197, 0]
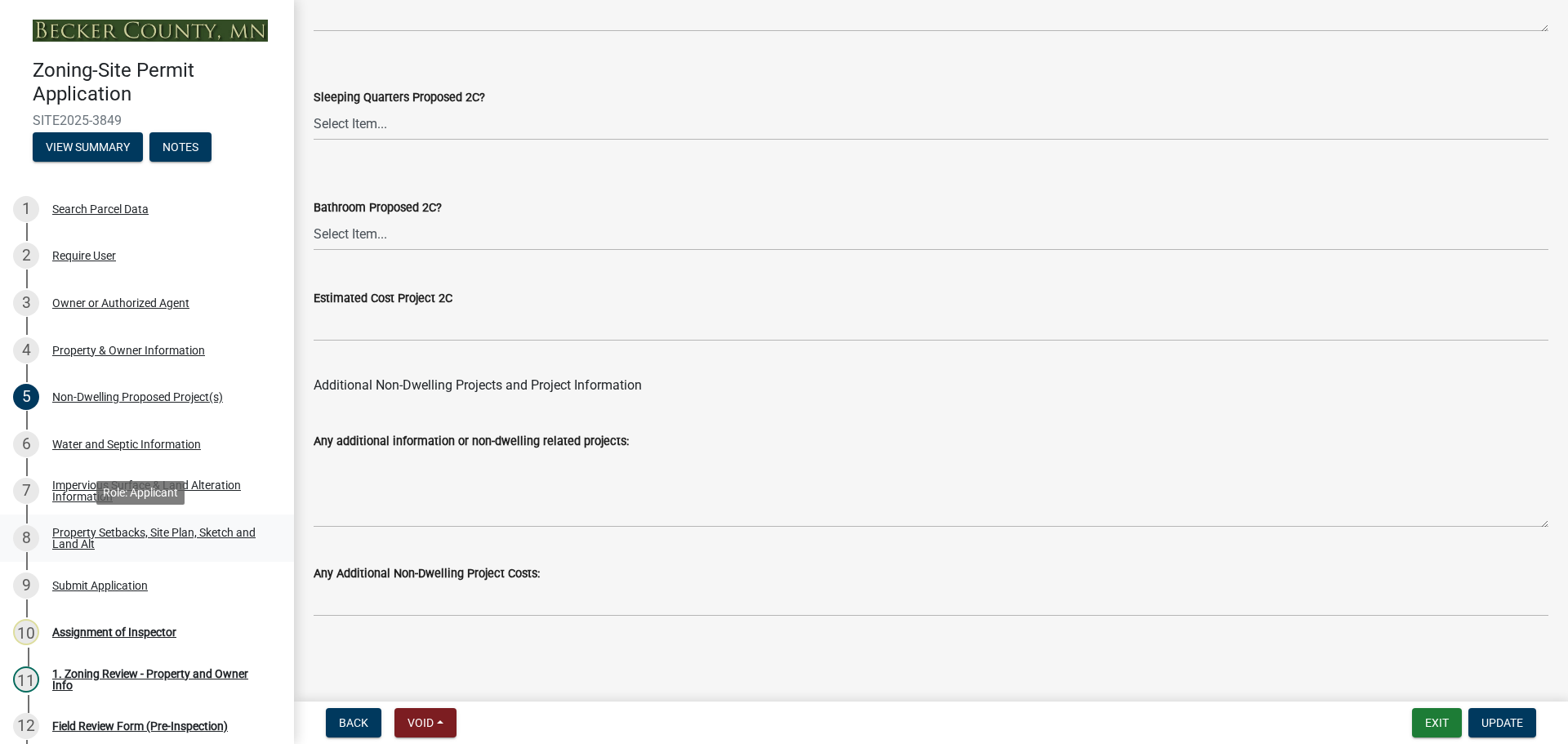
click at [173, 539] on div "Property Setbacks, Site Plan, Sketch and Land Alt" at bounding box center [160, 537] width 215 height 23
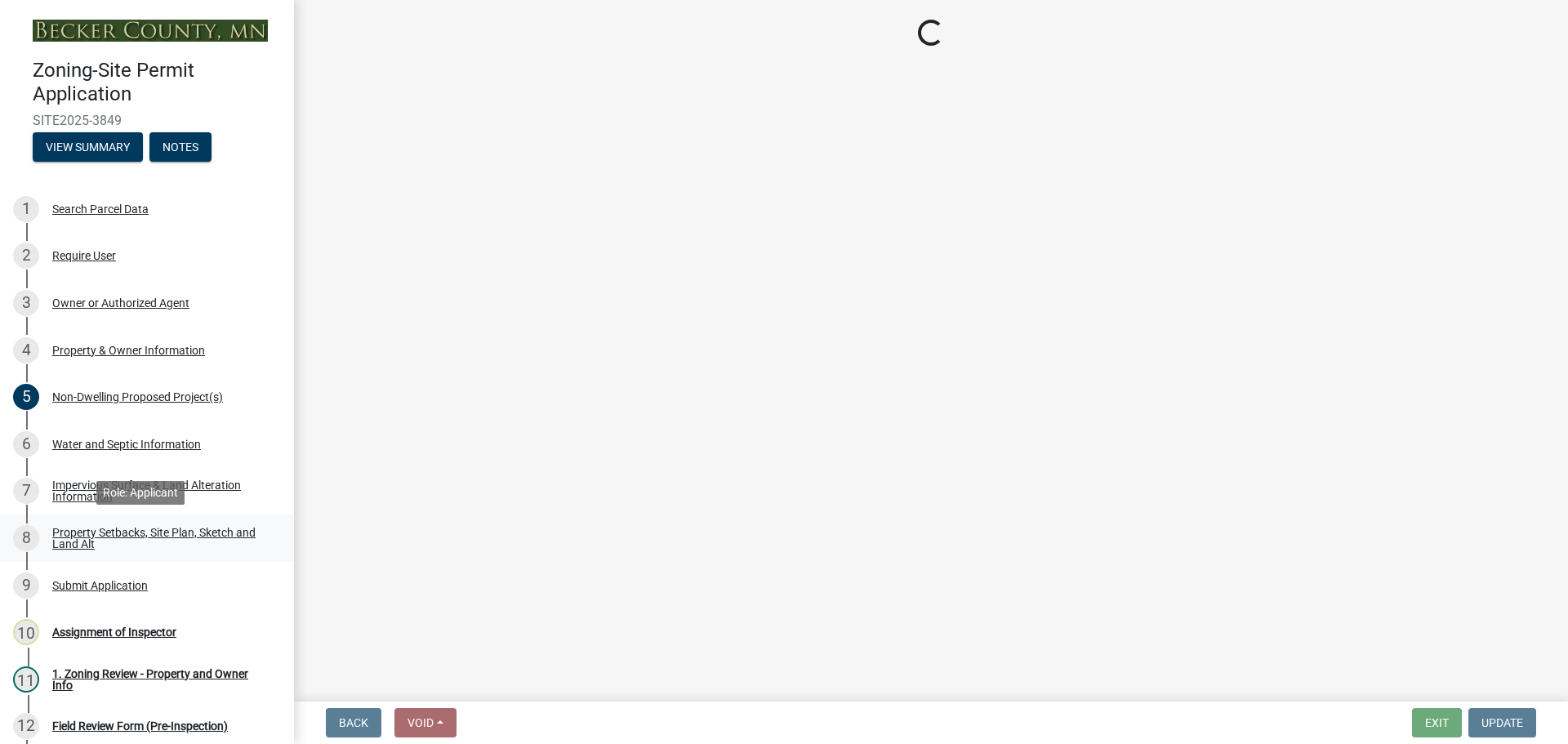
select select "d89fbfa0-1150-4954-b91c-9d482c9530a3"
select select "b56a4575-9846-47cf-8067-c59a4853da22"
select select "12f785fb-c378-4b18-841c-21c73dc99083"
select select "e8ab2dc3-aa3f-46f3-9b4a-37eb25ad84af"
select select "27b2a8b4-abf6-463e-8c0c-7c5d2b4fe26f"
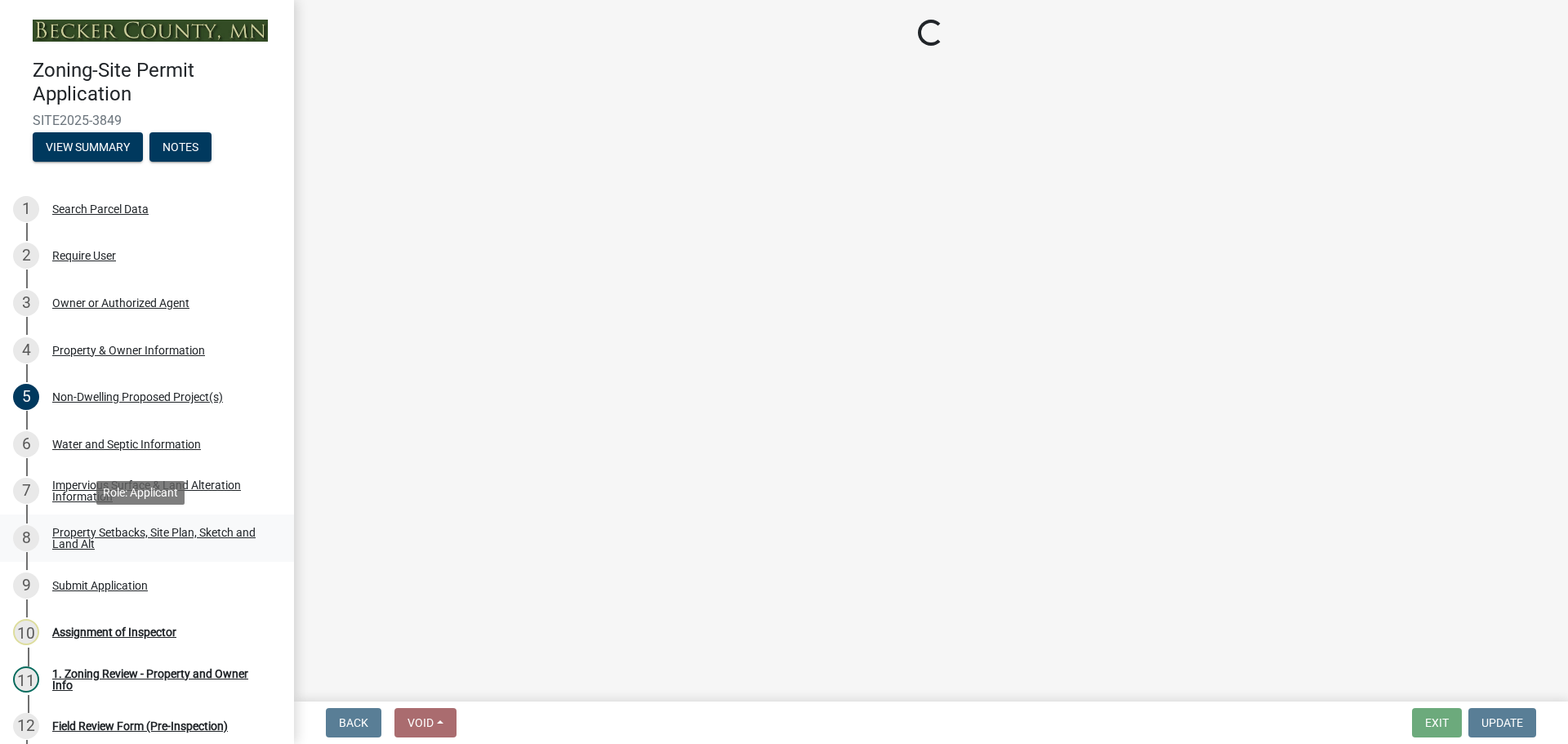
select select "b98836ba-4715-455d-97ab-be9a9df498a8"
select select "d61e3758-d187-40af-a435-5e09c3f3d509"
select select "c8b8ea71-7088-4e87-a493-7bc88cc2835b"
select select "133211ff-91ce-4a0a-9235-b48a7e2069a0"
select select "4421853d-5e11-4b64-95ec-6c47066881cc"
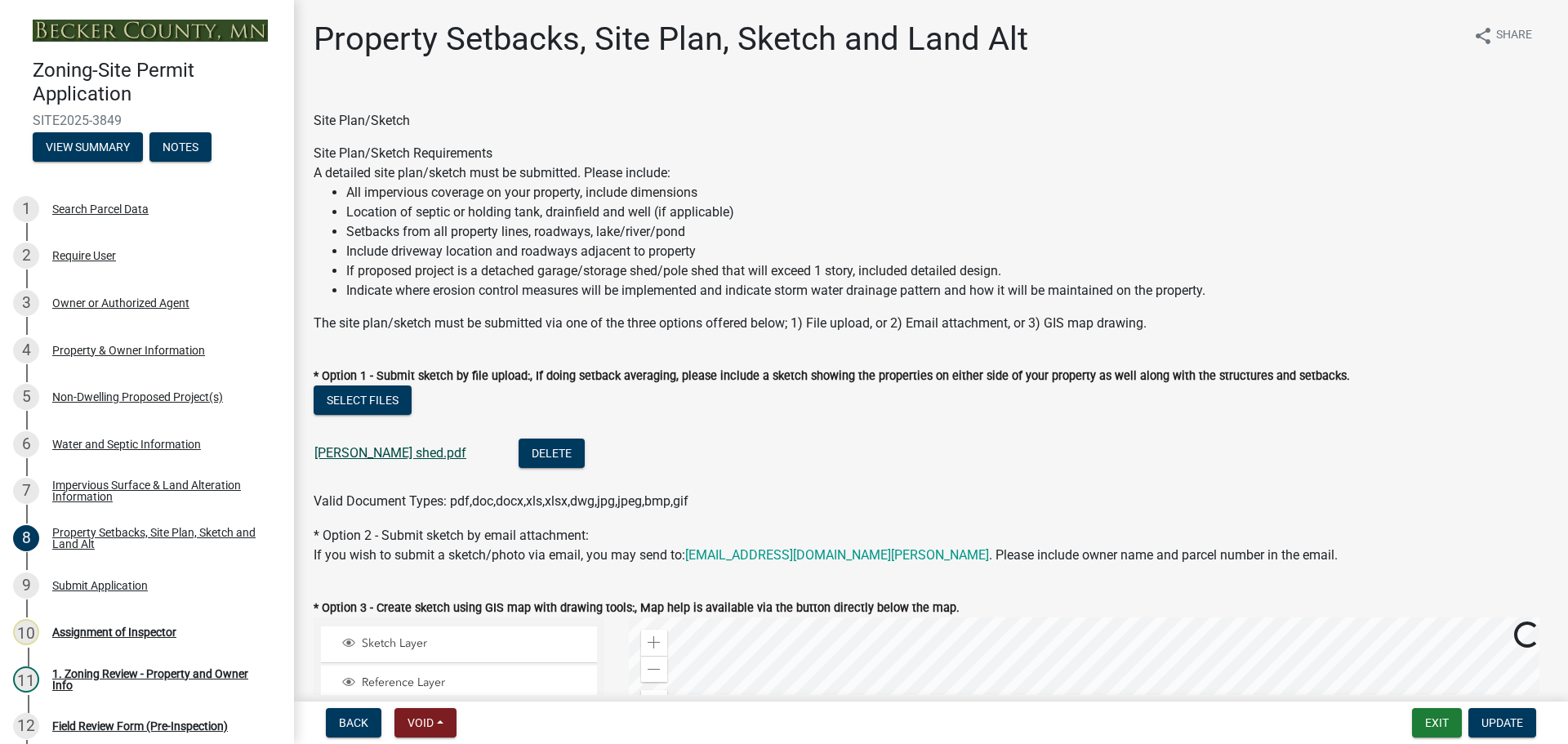
click at [376, 449] on link "David Englund shed.pdf" at bounding box center [390, 452] width 152 height 16
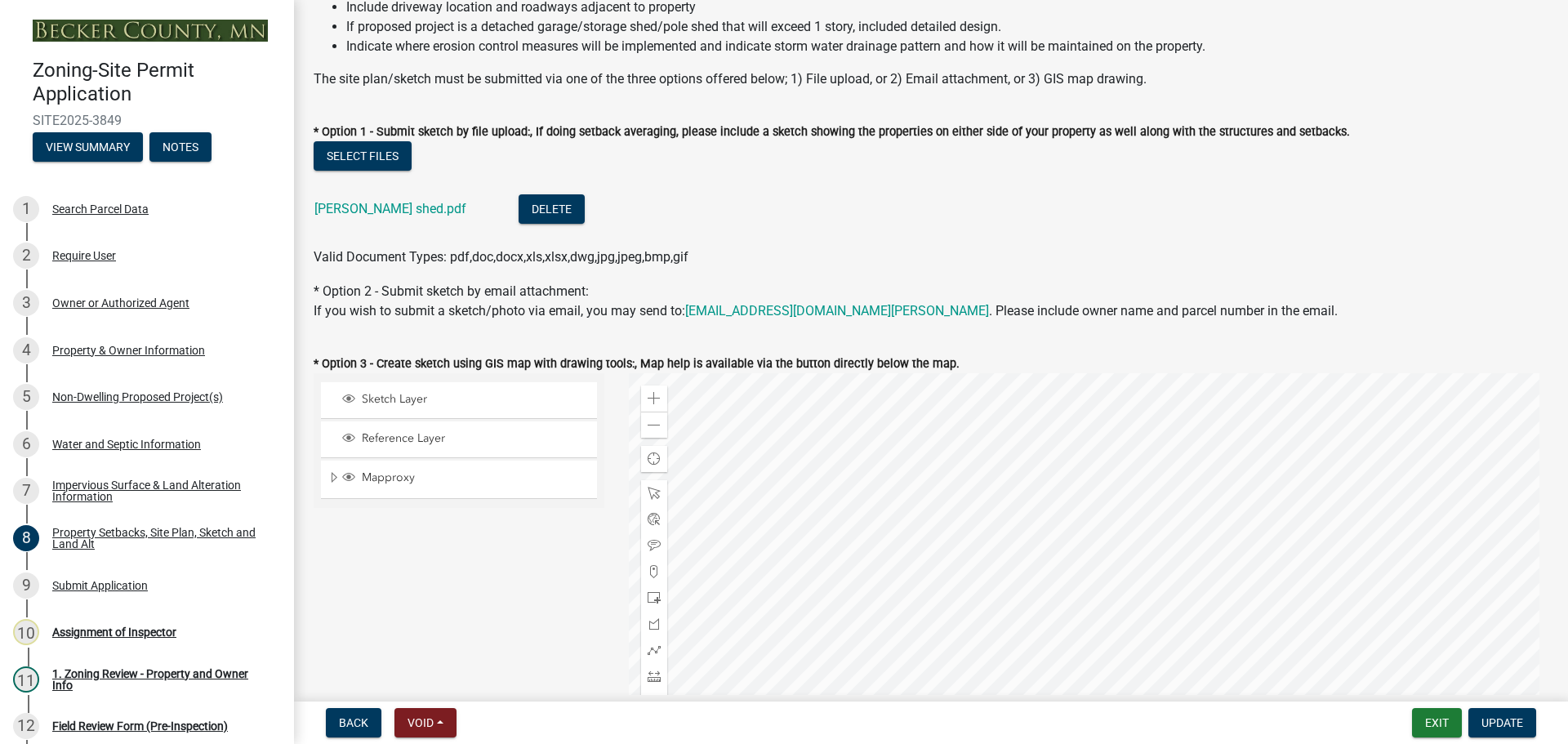
scroll to position [245, 0]
click at [659, 422] on div "Zoom out" at bounding box center [654, 424] width 26 height 26
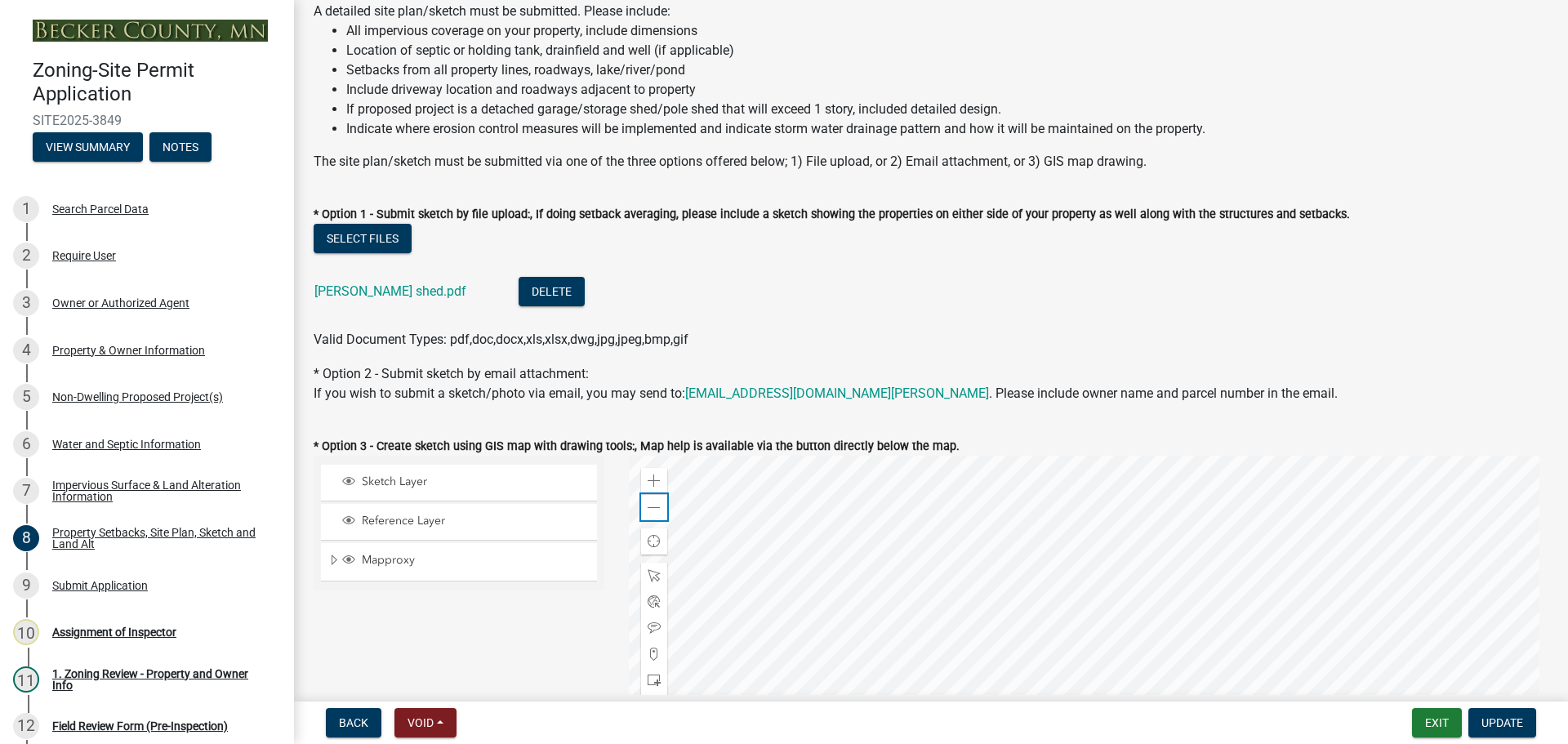
scroll to position [0, 0]
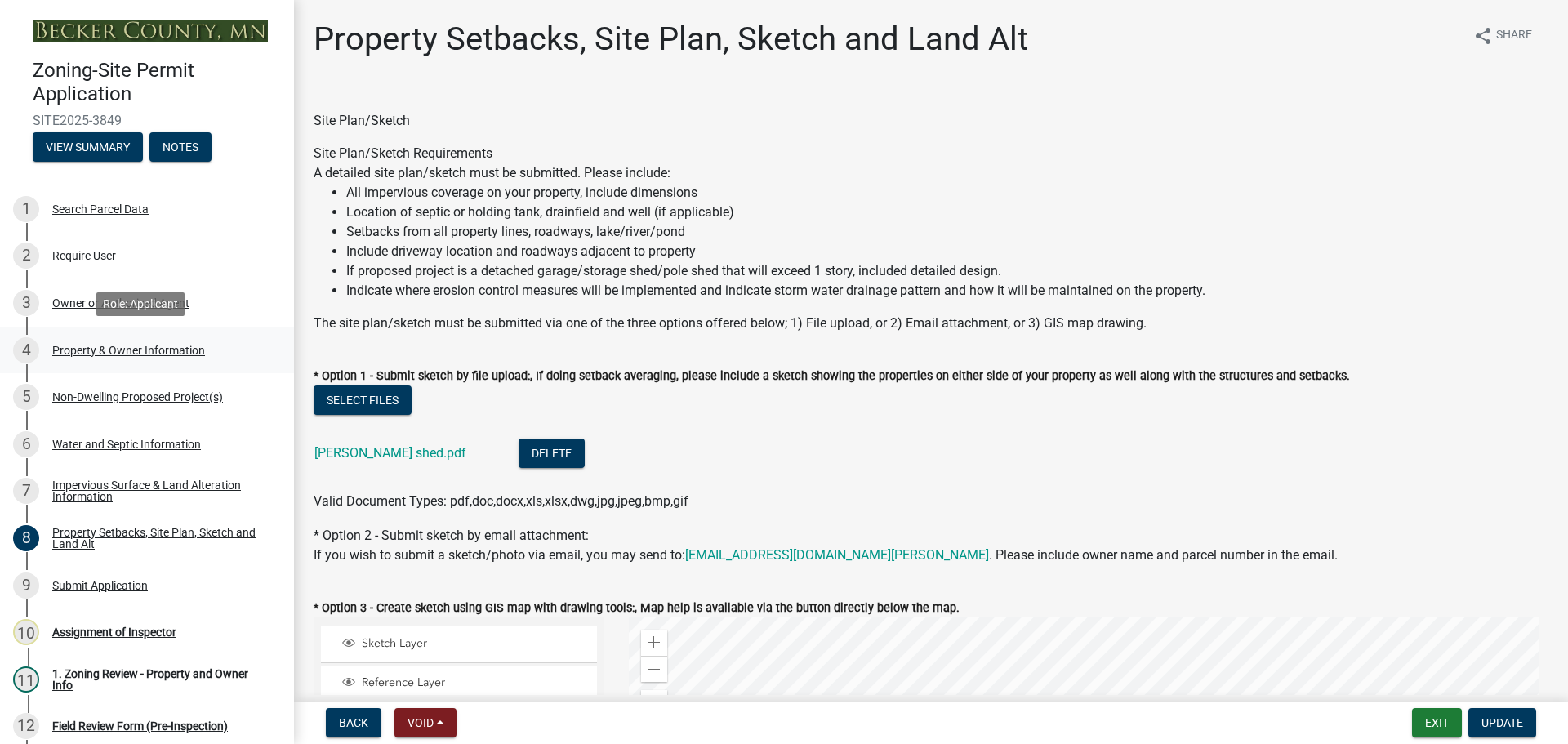
click at [136, 348] on div "Property & Owner Information" at bounding box center [129, 350] width 153 height 11
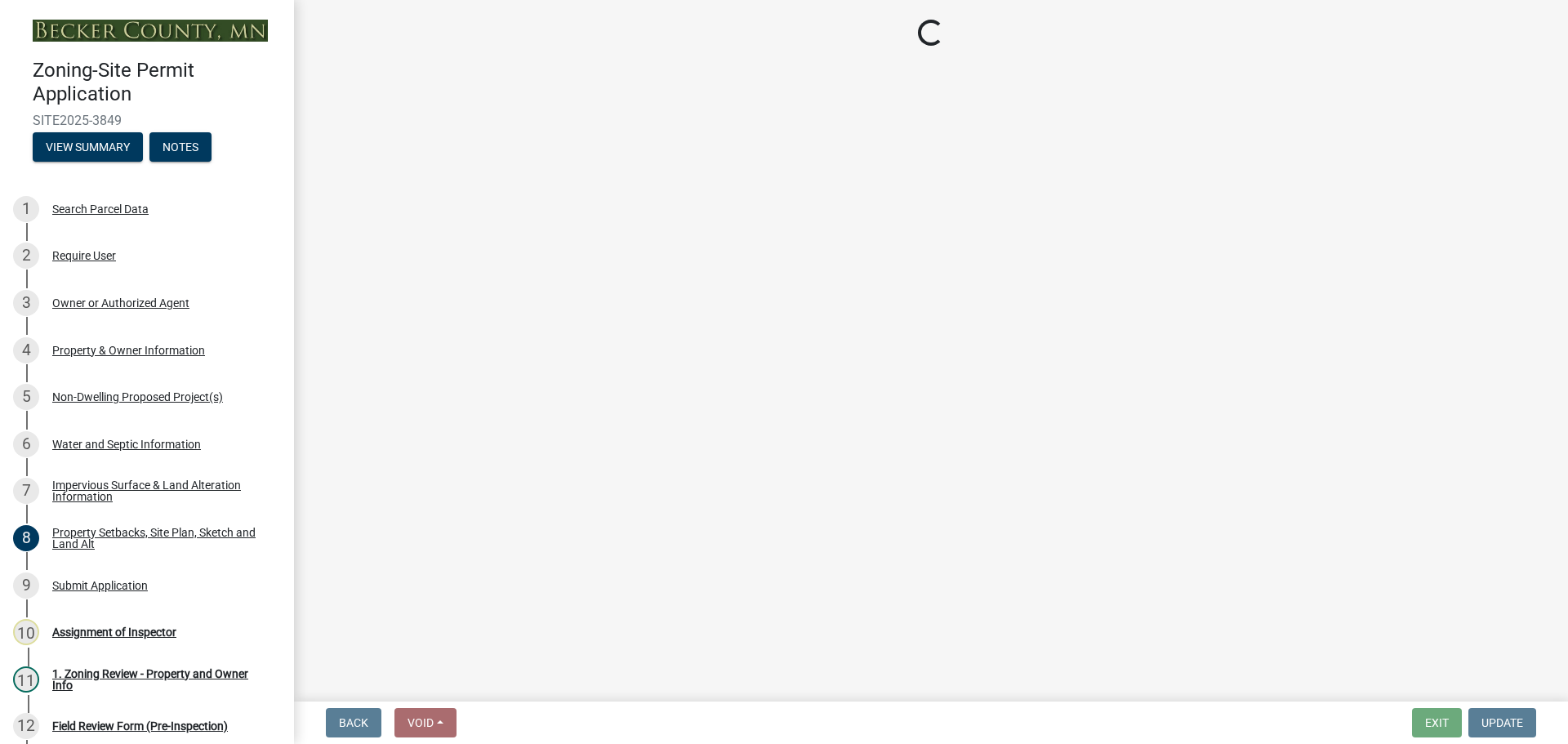
select select "5a3c243d-5cb2-4bc7-bda1-959088d74f81"
select select "61d56479-71b4-4f98-942d-99b919d4174a"
select select "fcf6d223-6c57-4dc5-b63a-a94704169022"
select select "5a5634ed-f11e-4c7b-90e1-096e6cfd17b9"
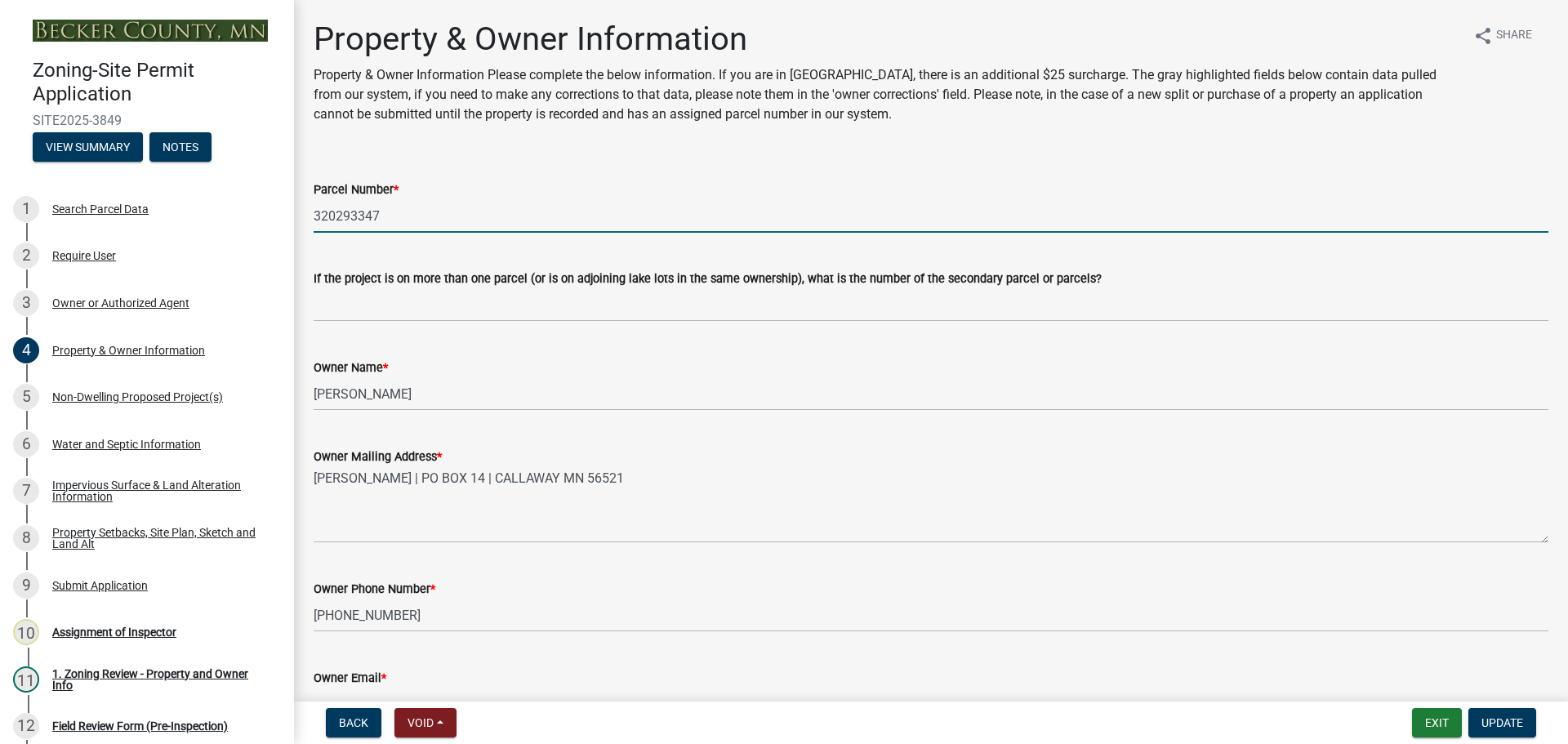
click at [376, 227] on input "320293347" at bounding box center [931, 215] width 1235 height 34
click at [162, 392] on div "Non-Dwelling Proposed Project(s)" at bounding box center [137, 396] width 171 height 11
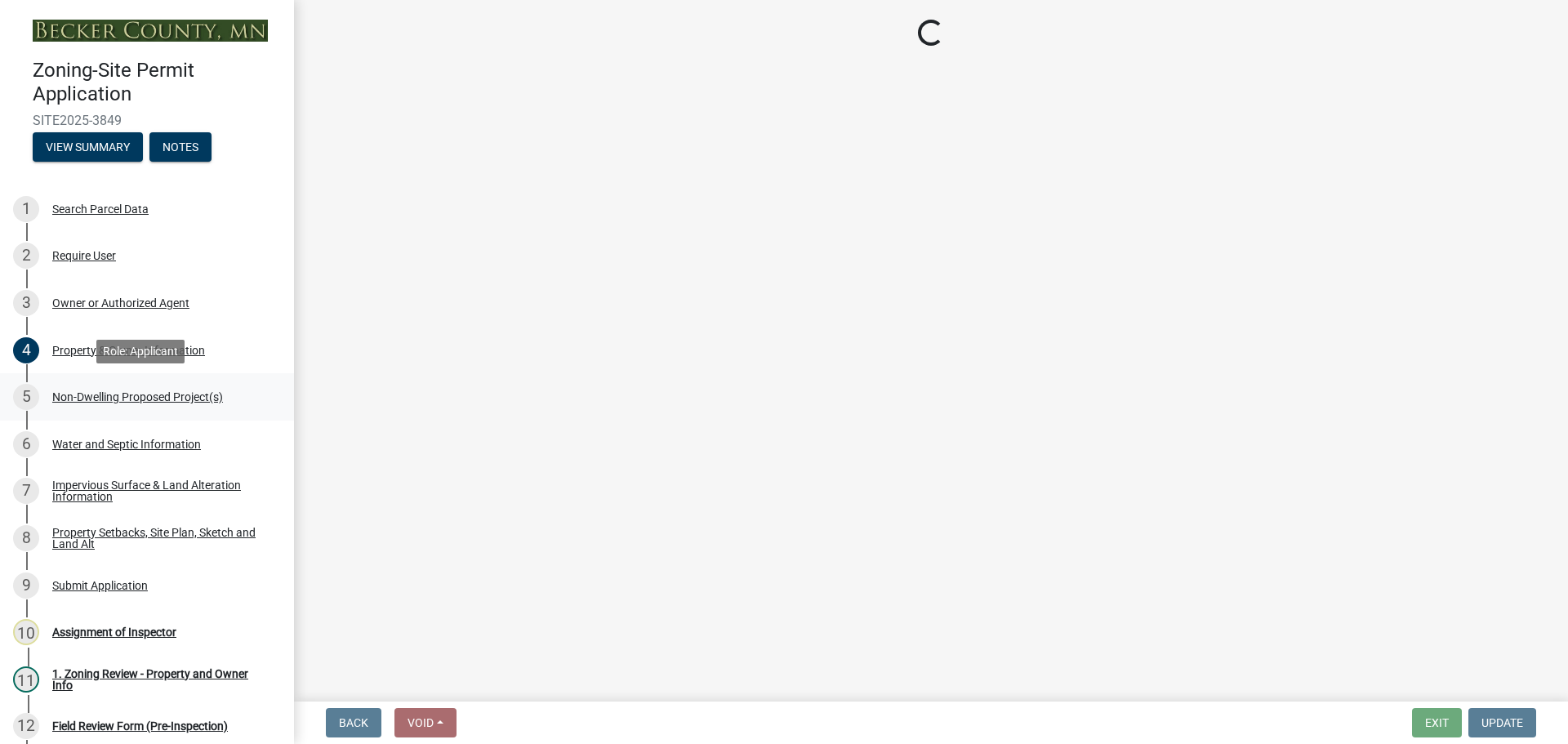
select select "97c48b8f-5b3b-4eb5-baa1-64080d5416e1"
select select "3a2d96d3-fd69-4ed9-bae4-7a5aa03a7e58"
select select "cf118f3b-6469-426f-b247-8aeebfb0198d"
select select "d5258256-81e9-4688-bc84-b01445ee29b6"
select select "258cbdbc-8629-455d-9fed-6a57bf82144e"
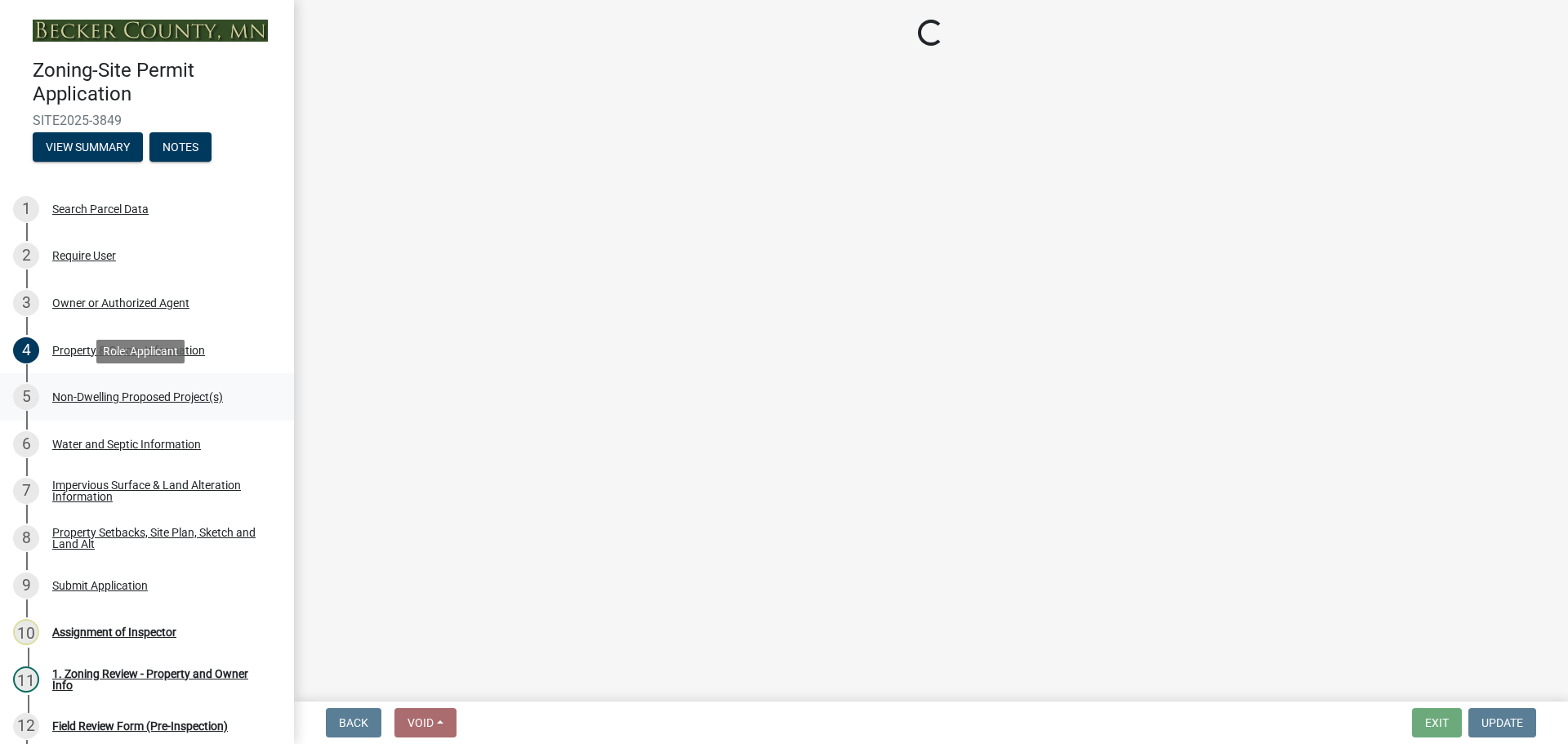
select select "a9a8393f-3c28-47b8-b6d9-84c94641c3fc"
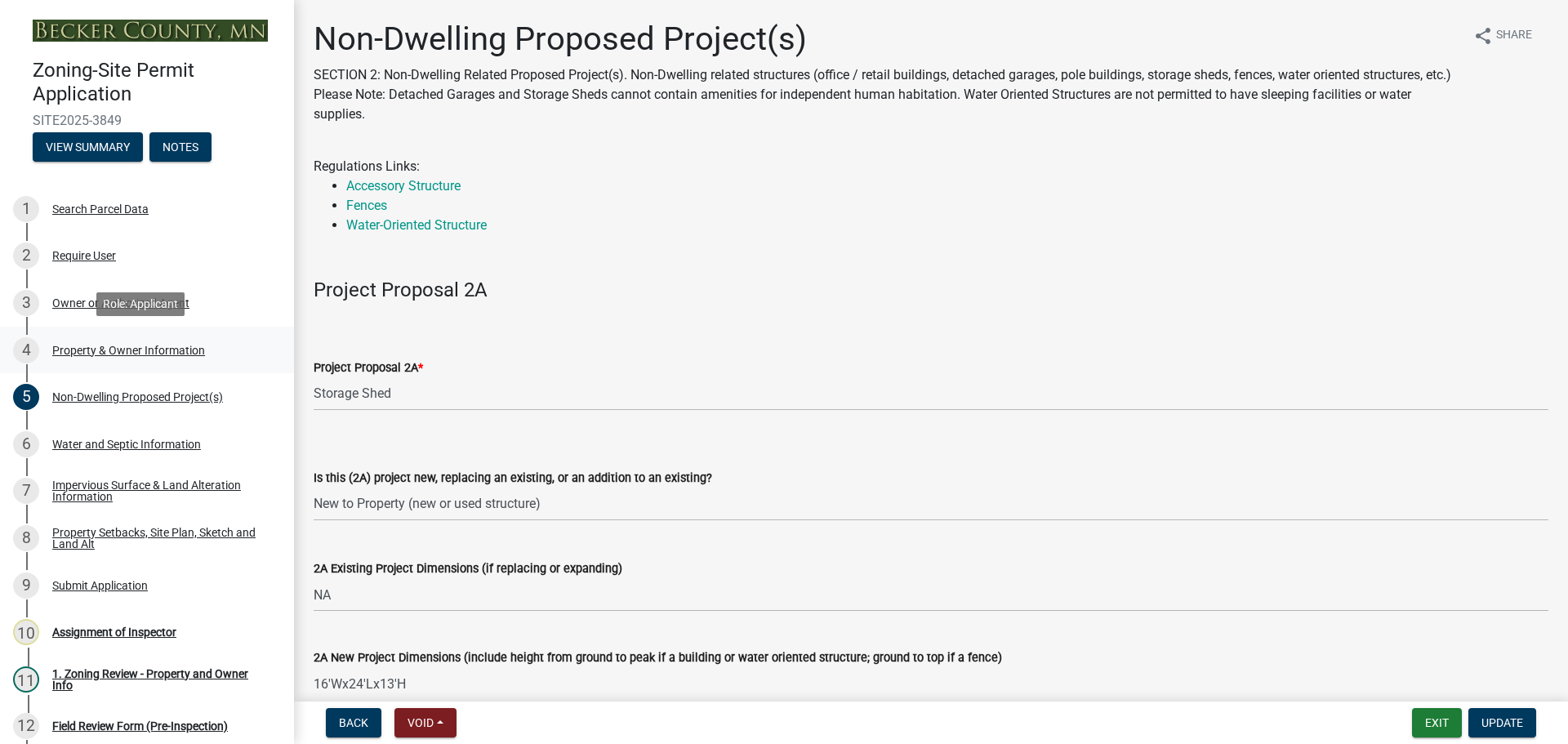
click at [157, 335] on link "4 Property & Owner Information" at bounding box center [147, 350] width 294 height 48
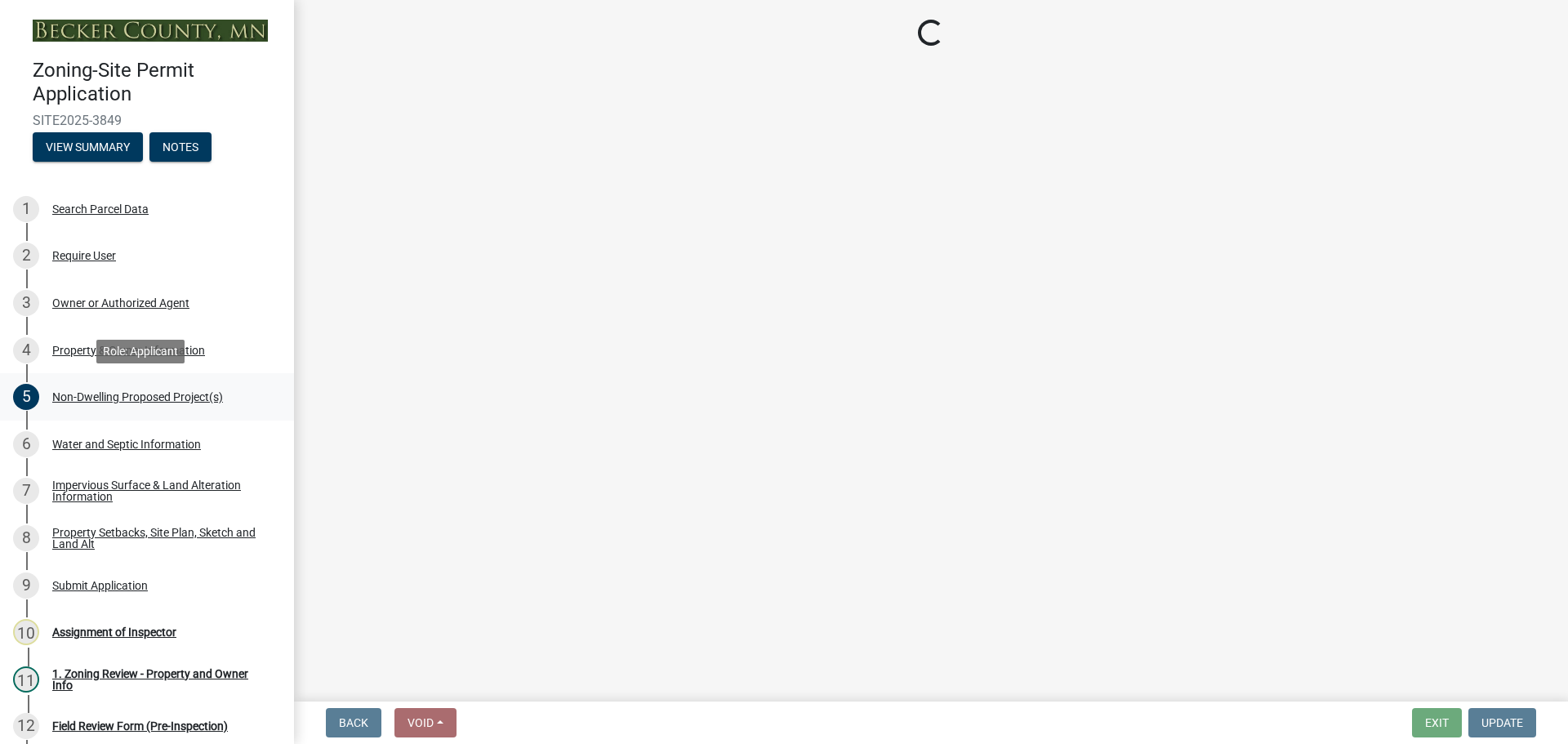
select select "5a3c243d-5cb2-4bc7-bda1-959088d74f81"
select select "61d56479-71b4-4f98-942d-99b919d4174a"
select select "fcf6d223-6c57-4dc5-b63a-a94704169022"
select select "5a5634ed-f11e-4c7b-90e1-096e6cfd17b9"
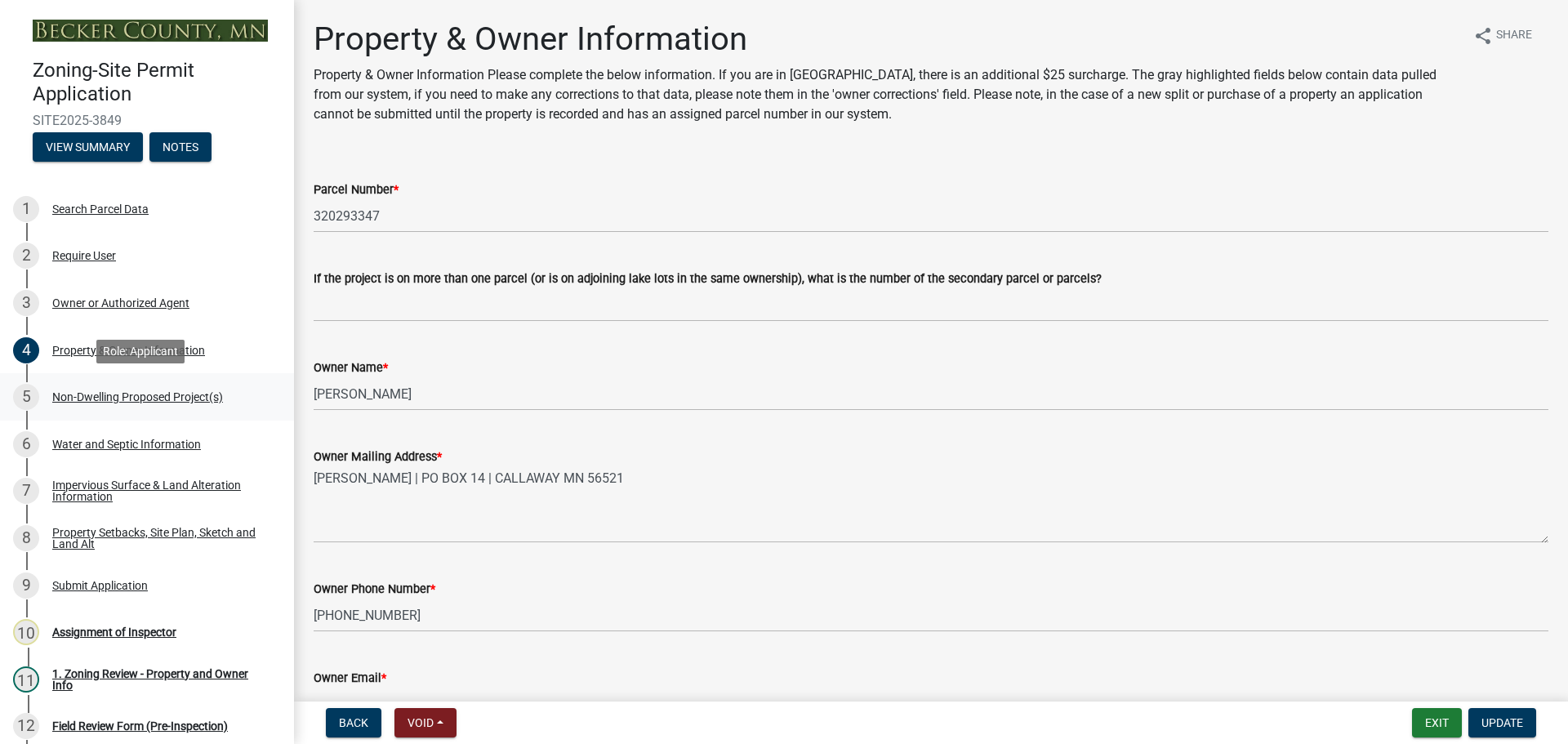
click at [175, 392] on div "Non-Dwelling Proposed Project(s)" at bounding box center [137, 396] width 171 height 11
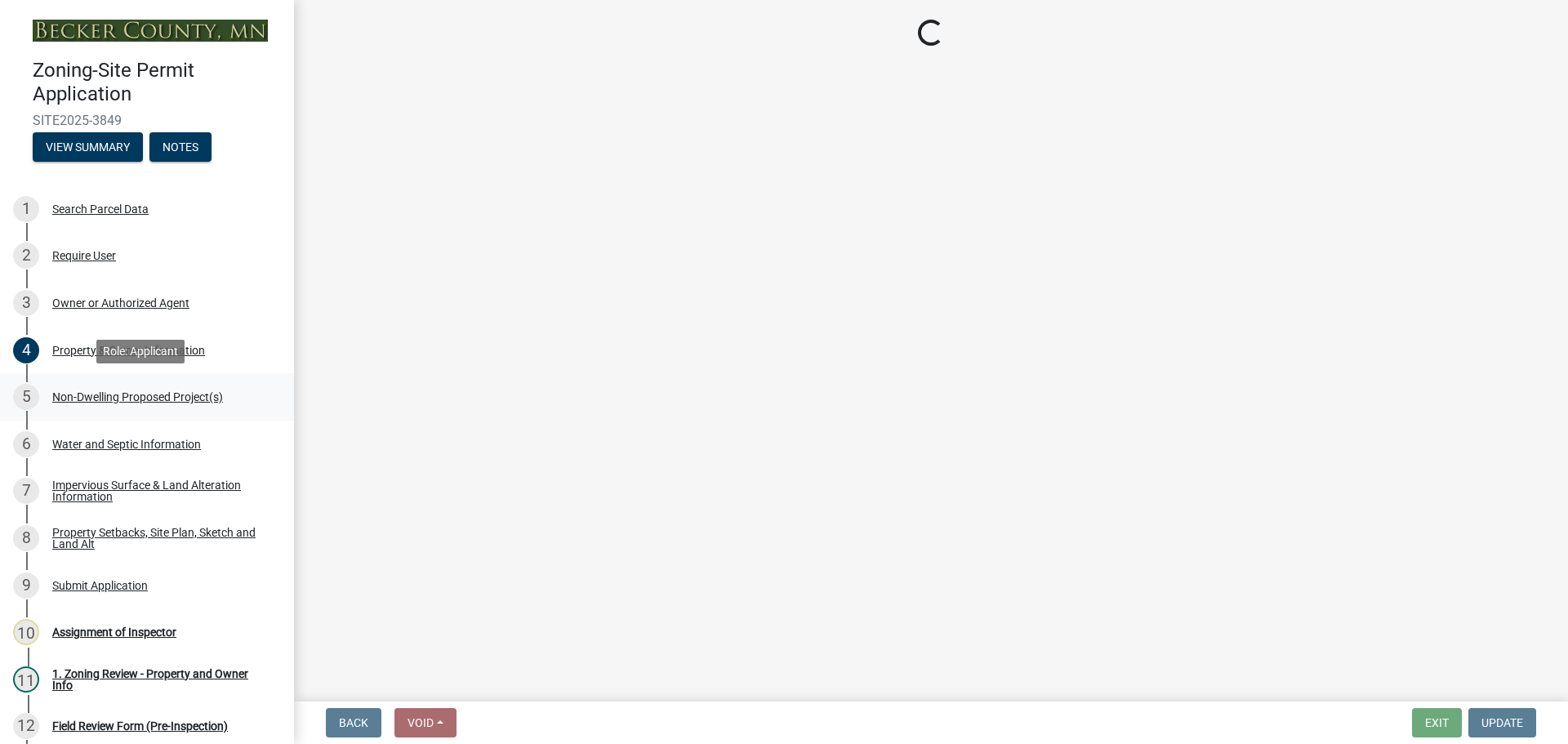
select select "97c48b8f-5b3b-4eb5-baa1-64080d5416e1"
select select "3a2d96d3-fd69-4ed9-bae4-7a5aa03a7e58"
select select "cf118f3b-6469-426f-b247-8aeebfb0198d"
select select "d5258256-81e9-4688-bc84-b01445ee29b6"
select select "258cbdbc-8629-455d-9fed-6a57bf82144e"
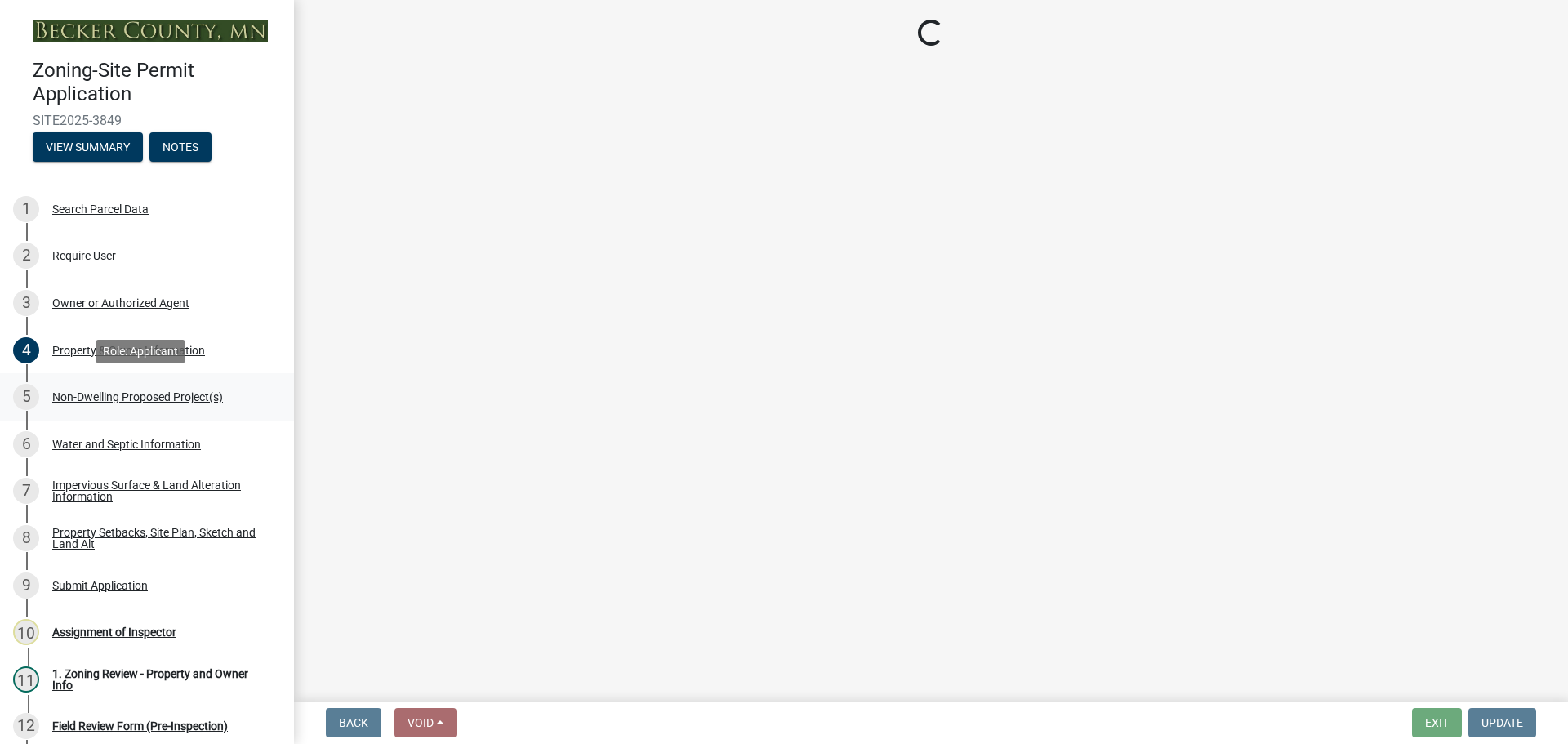
select select "a9a8393f-3c28-47b8-b6d9-84c94641c3fc"
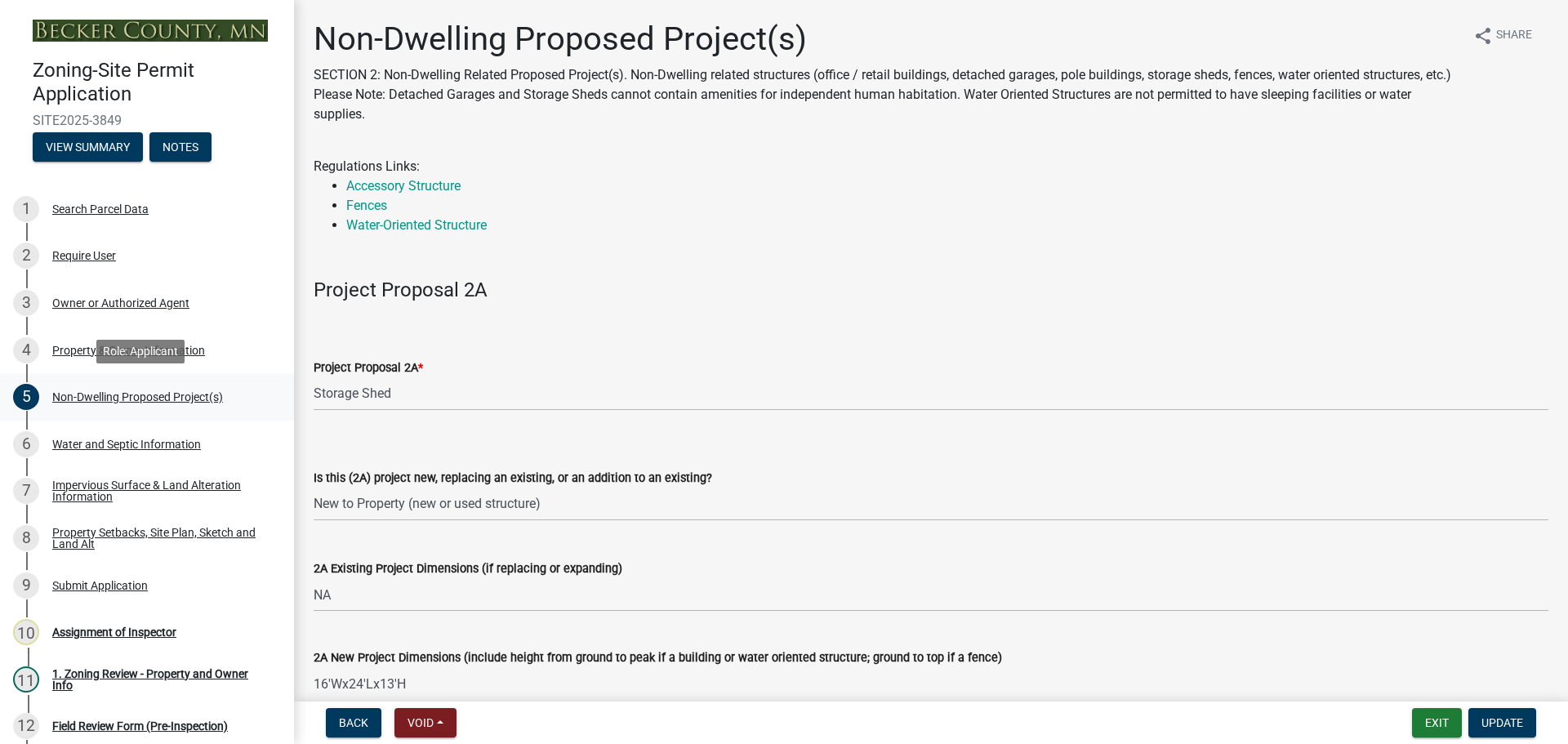
scroll to position [326, 0]
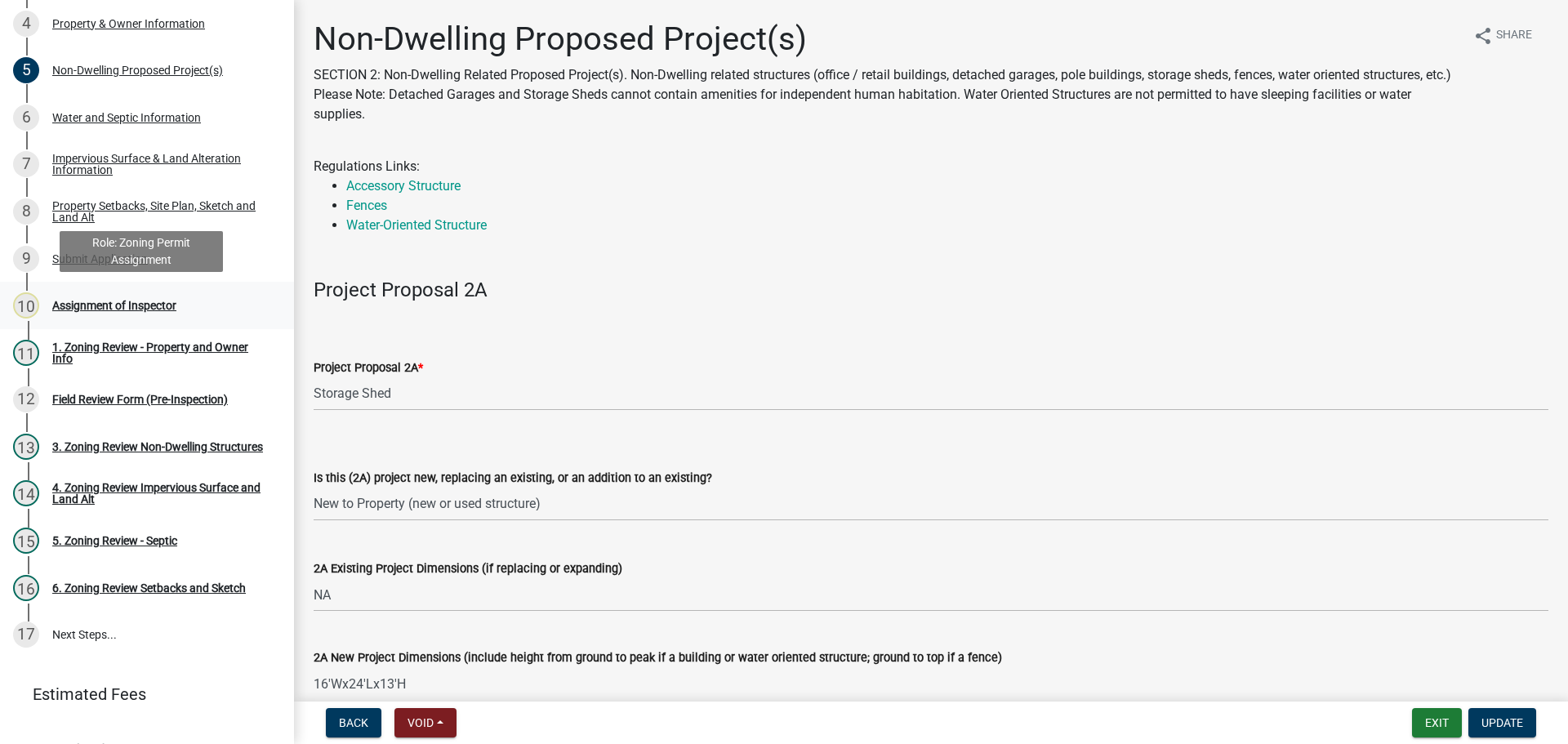
click at [134, 303] on div "Assignment of Inspector" at bounding box center [114, 305] width 124 height 11
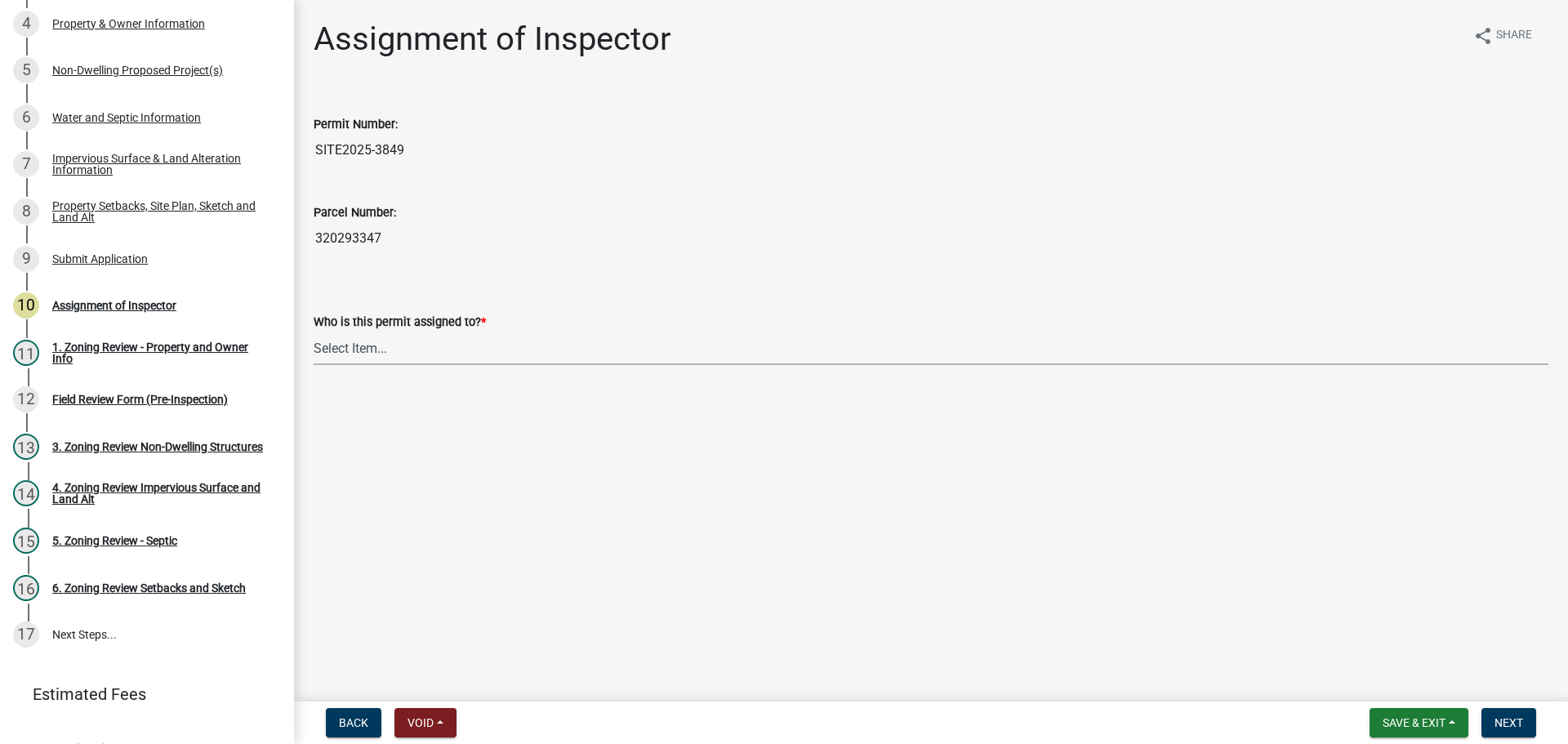
click at [374, 339] on select "Select Item... Jeff Rusness Kyle Vareberg Nicole Bradbury Susan Rockwell Tyler …" at bounding box center [931, 348] width 1235 height 34
click at [314, 332] on select "Select Item... Jeff Rusness Kyle Vareberg Nicole Bradbury Susan Rockwell Tyler …" at bounding box center [931, 348] width 1235 height 34
select select "c0b6e50c-983d-48c1-a910-e8bd43c13b77"
click at [1507, 722] on span "Next" at bounding box center [1509, 722] width 29 height 13
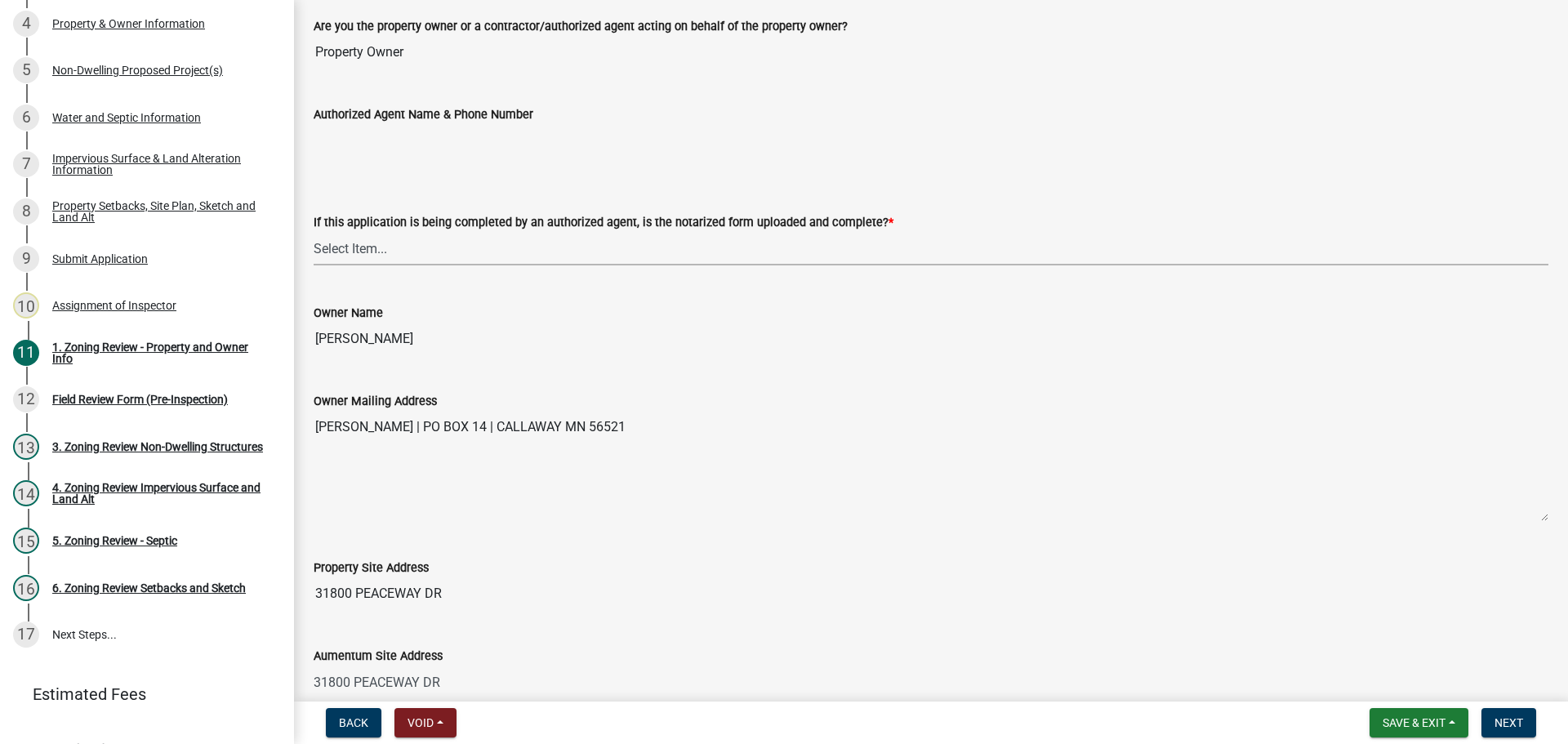
click at [387, 253] on select "Select Item... Yes No N/A" at bounding box center [931, 248] width 1235 height 34
click at [314, 232] on select "Select Item... Yes No N/A" at bounding box center [931, 248] width 1235 height 34
select select "b7a4e2f0-1e07-4bdc-bedd-b8d1ce513ae9"
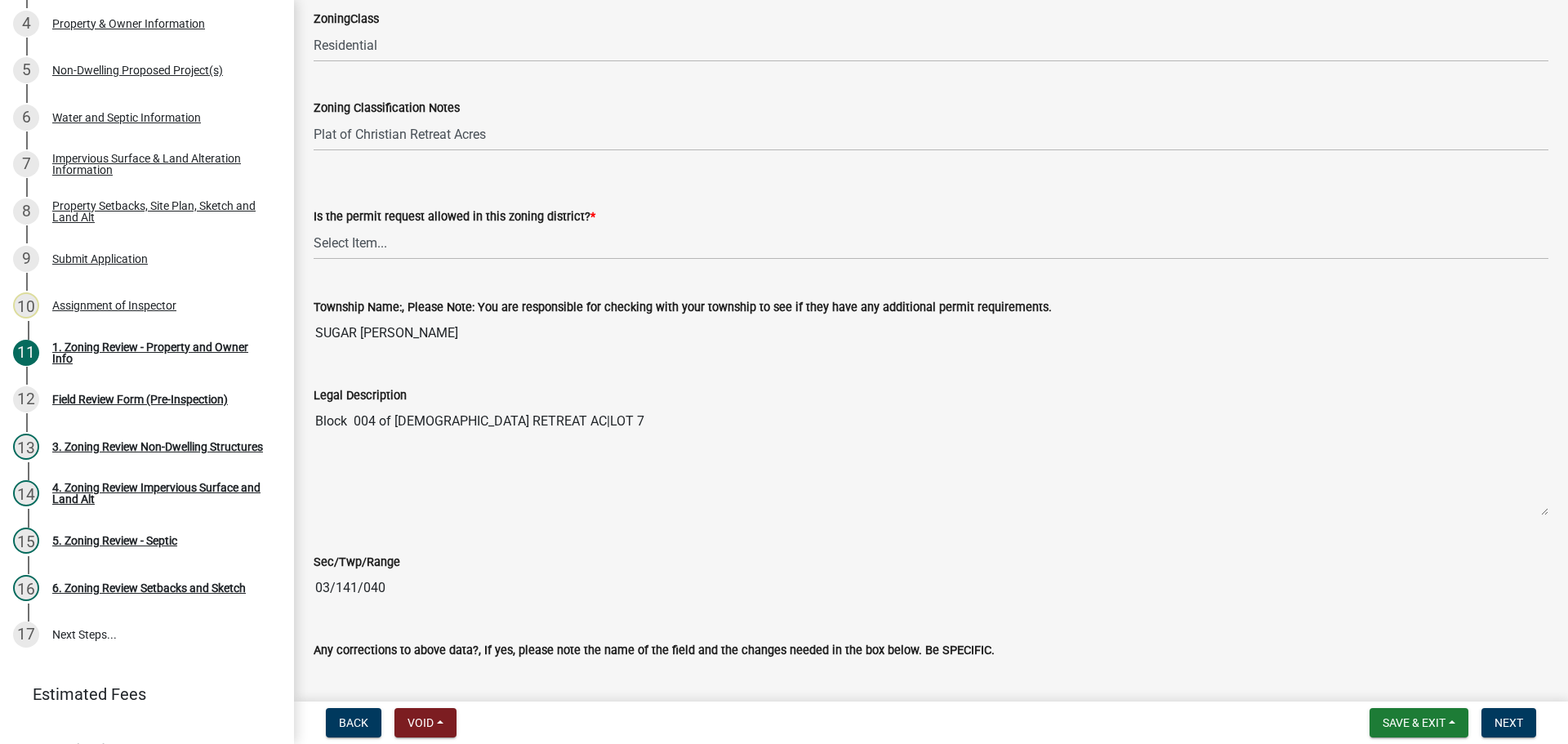
scroll to position [1142, 0]
click at [377, 243] on select "Select Item... Yes No" at bounding box center [931, 241] width 1235 height 34
click at [314, 225] on select "Select Item... Yes No" at bounding box center [931, 241] width 1235 height 34
select select "b4f32c46-6248-4748-b47c-fa4933858724"
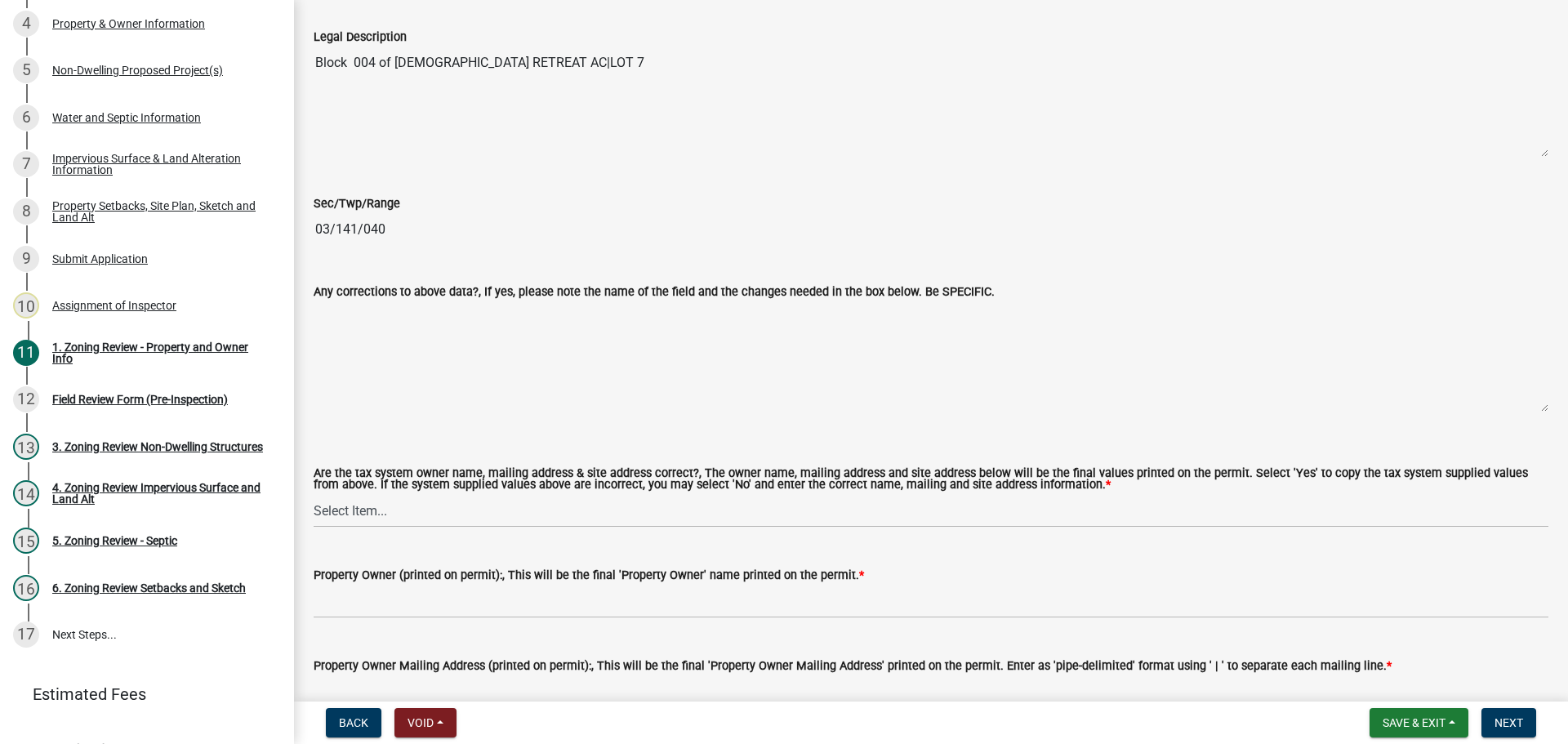
scroll to position [1632, 0]
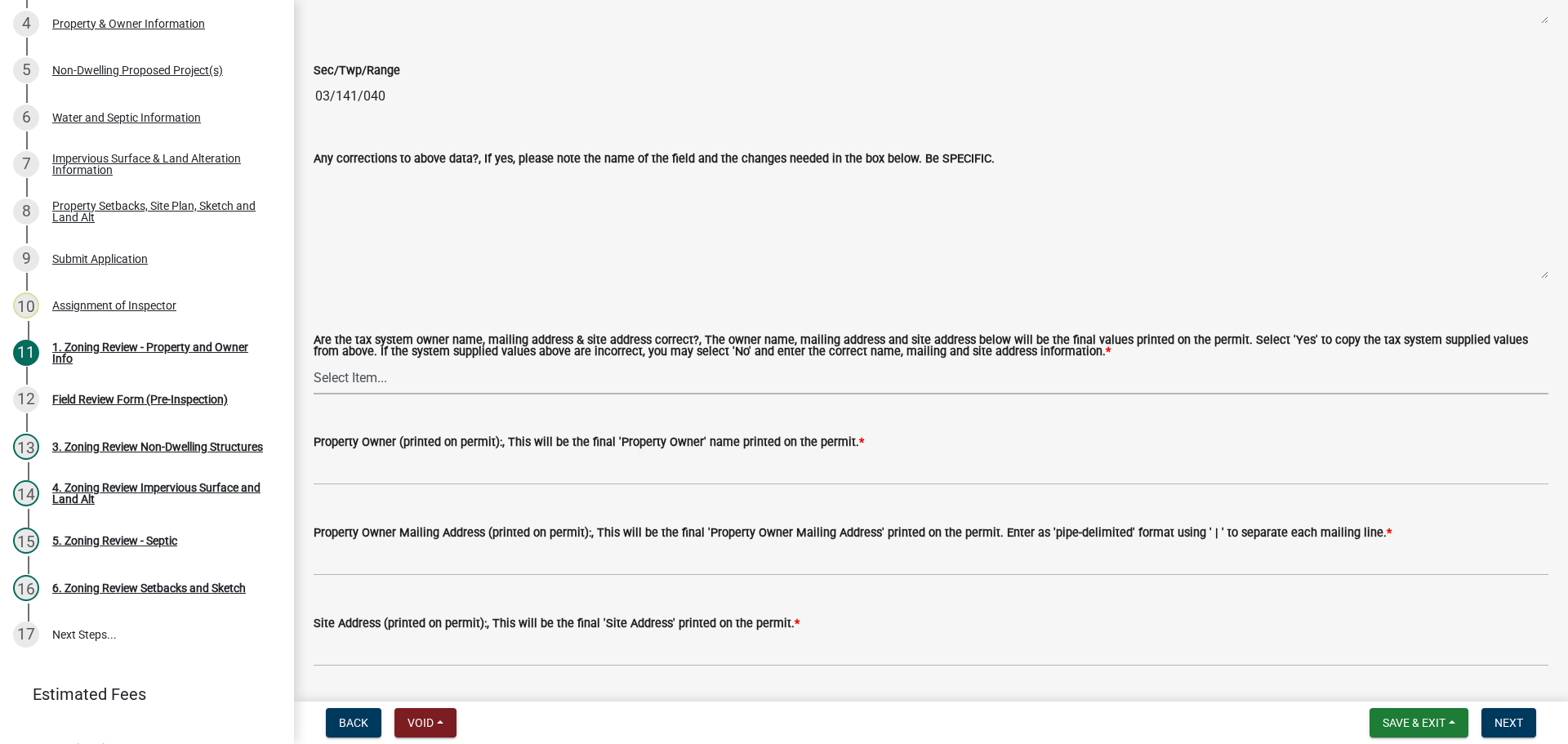
click at [406, 378] on select "Select Item... Yes No" at bounding box center [931, 378] width 1235 height 34
click at [314, 362] on select "Select Item... Yes No" at bounding box center [931, 378] width 1235 height 34
select select "ab6c2257-4786-48e5-86d0-1194833f57c8"
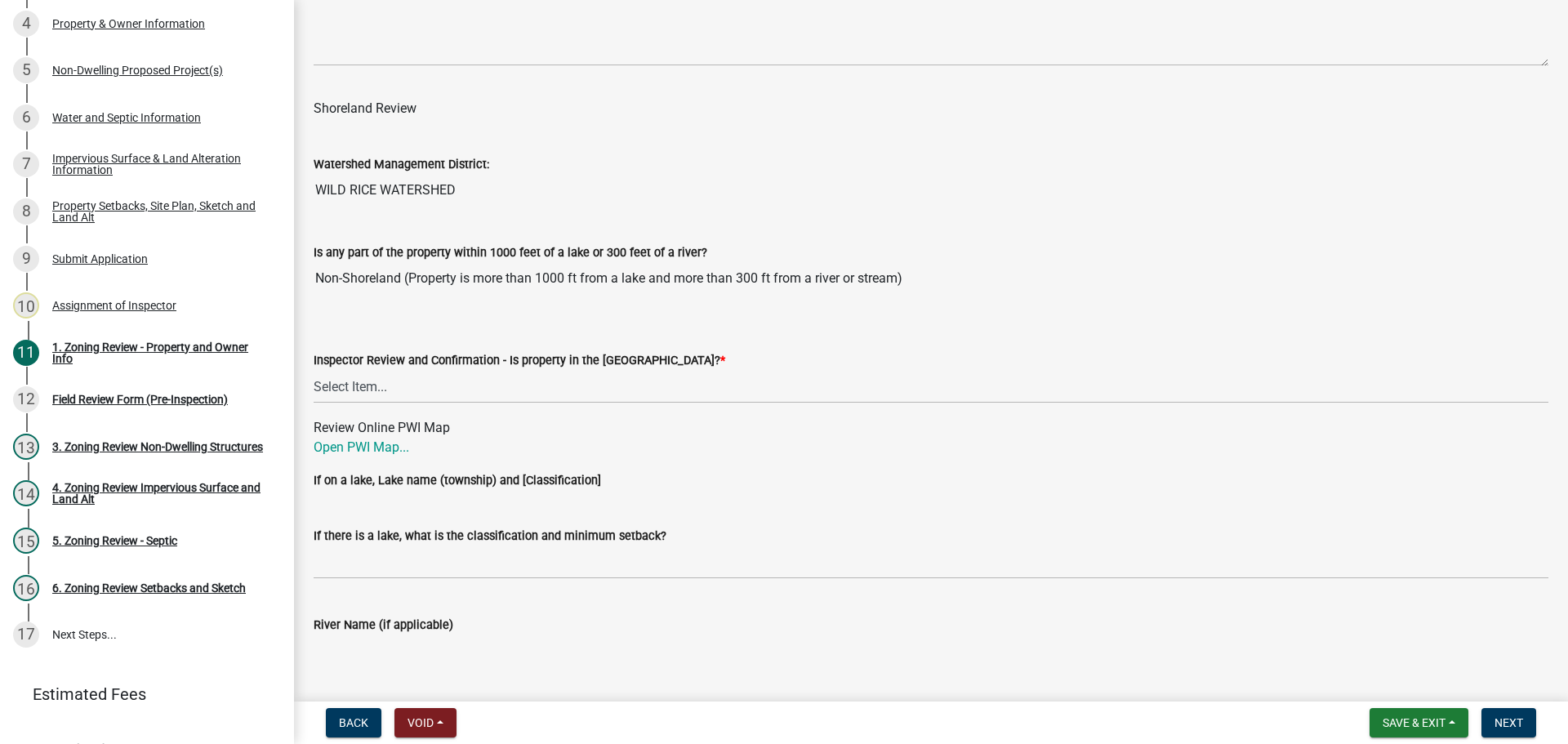
scroll to position [2367, 0]
click at [416, 382] on select "Select Item... Within Shoreland District (SD) Not in Shoreland District (NOTSL)" at bounding box center [931, 385] width 1235 height 34
click at [314, 370] on select "Select Item... Within Shoreland District (SD) Not in Shoreland District (NOTSL)" at bounding box center [931, 385] width 1235 height 34
click at [389, 446] on link "Open PWI Map..." at bounding box center [361, 446] width 96 height 16
click at [440, 392] on select "Select Item... Within Shoreland District (SD) Not in Shoreland District (NOTSL)" at bounding box center [931, 385] width 1235 height 34
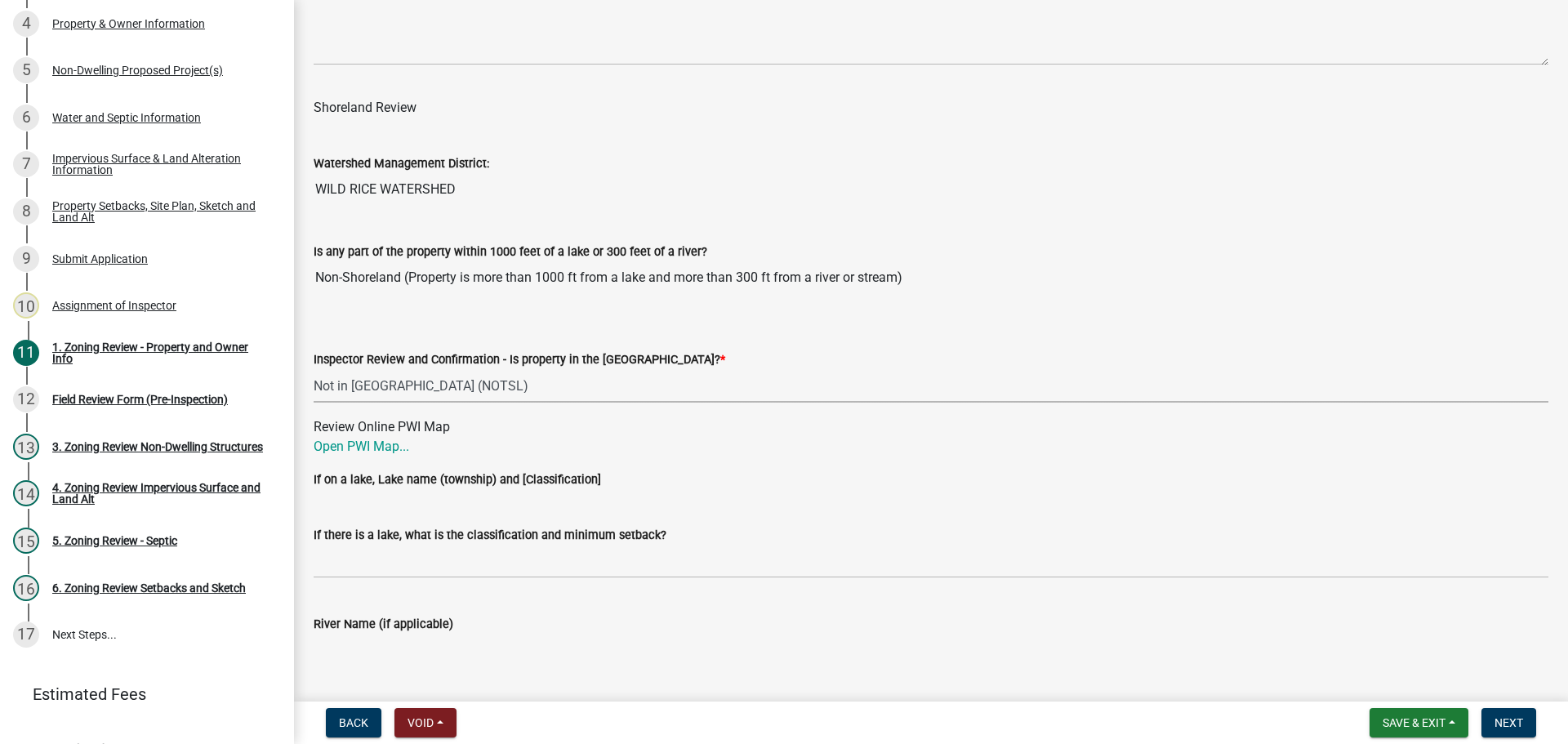
click at [314, 370] on select "Select Item... Within Shoreland District (SD) Not in Shoreland District (NOTSL)" at bounding box center [931, 385] width 1235 height 34
select select "e1f6b8d3-daec-4023-803a-68e50f8a9a47"
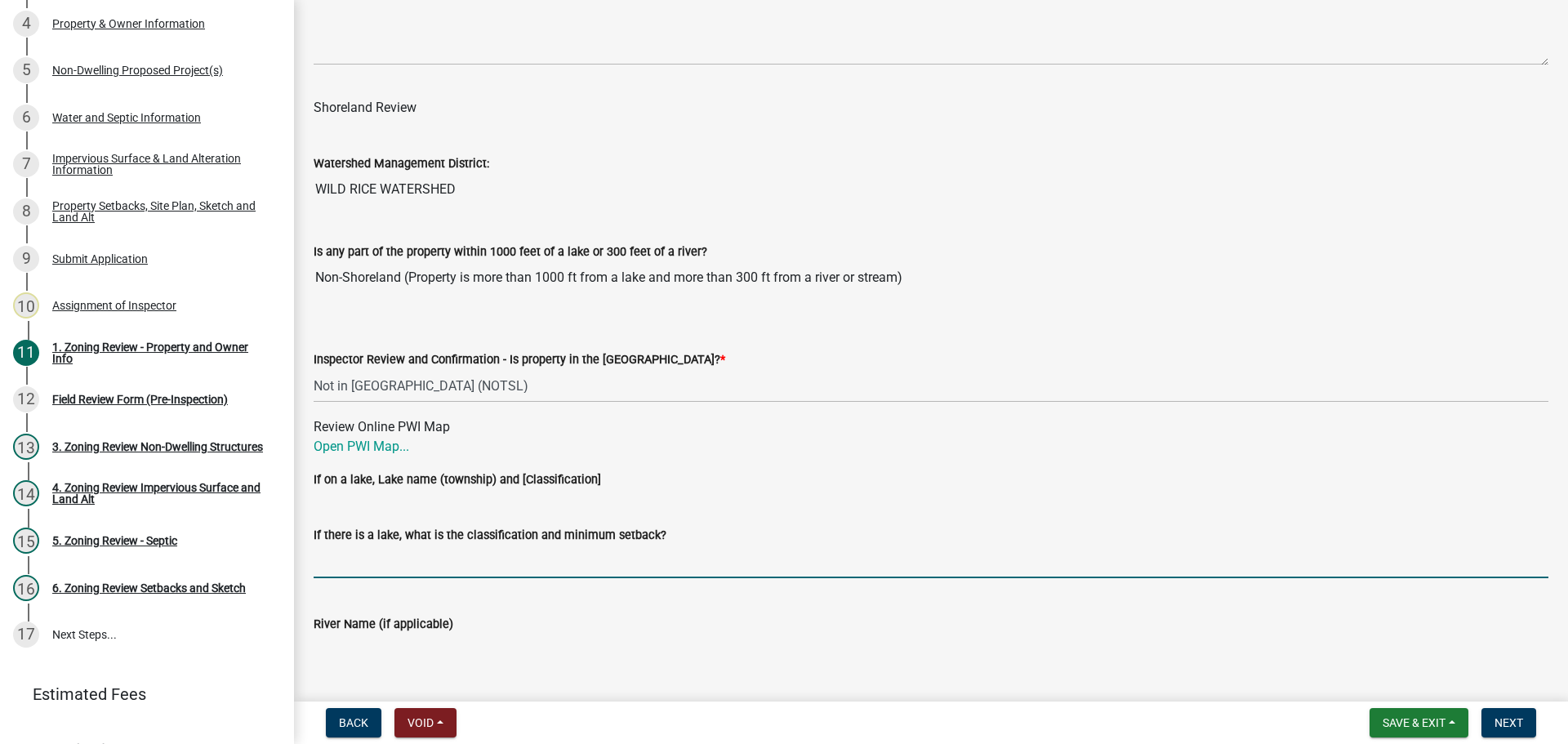
click at [373, 561] on input "If there is a lake, what is the classification and minimum setback?" at bounding box center [931, 561] width 1235 height 34
type input "N/A"
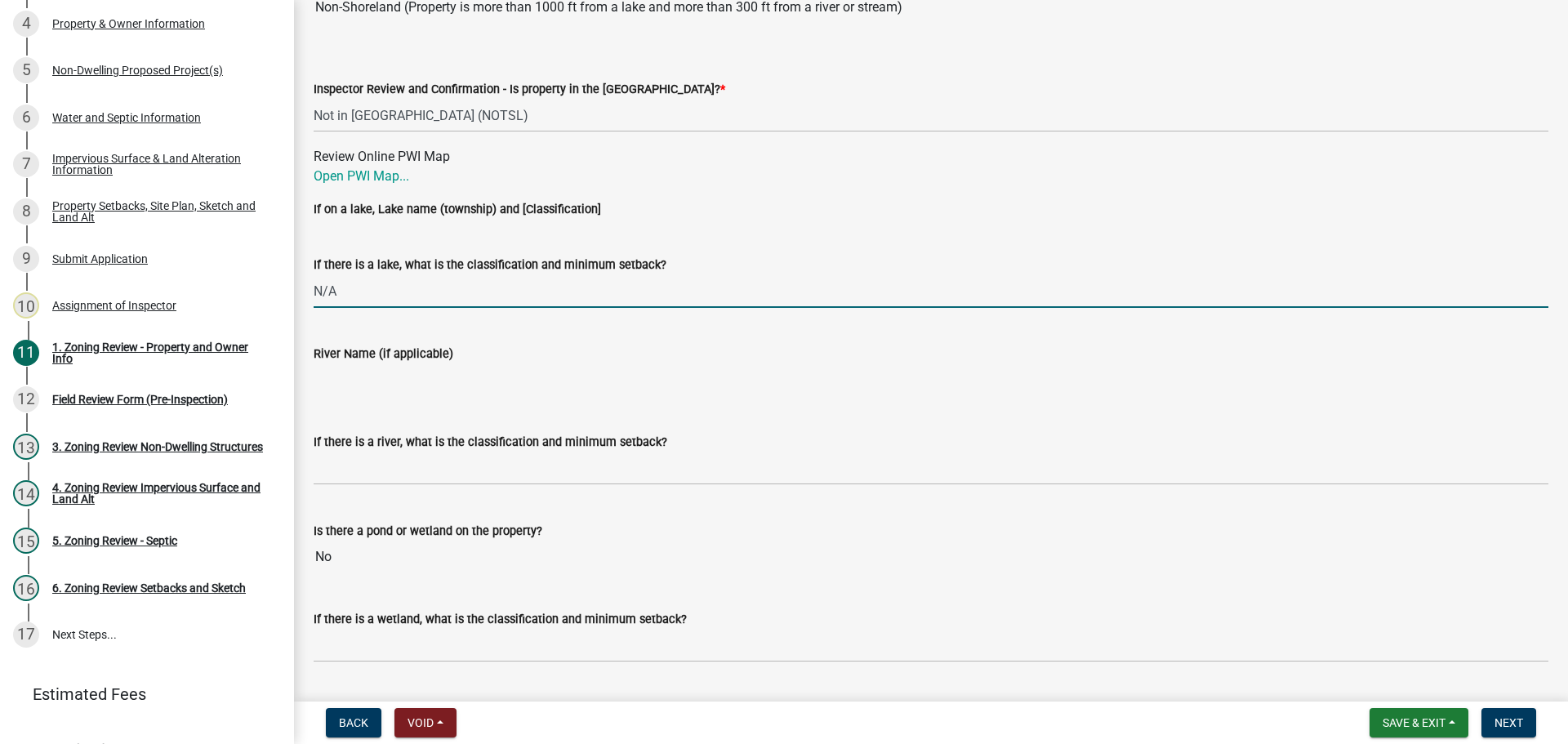
scroll to position [2694, 0]
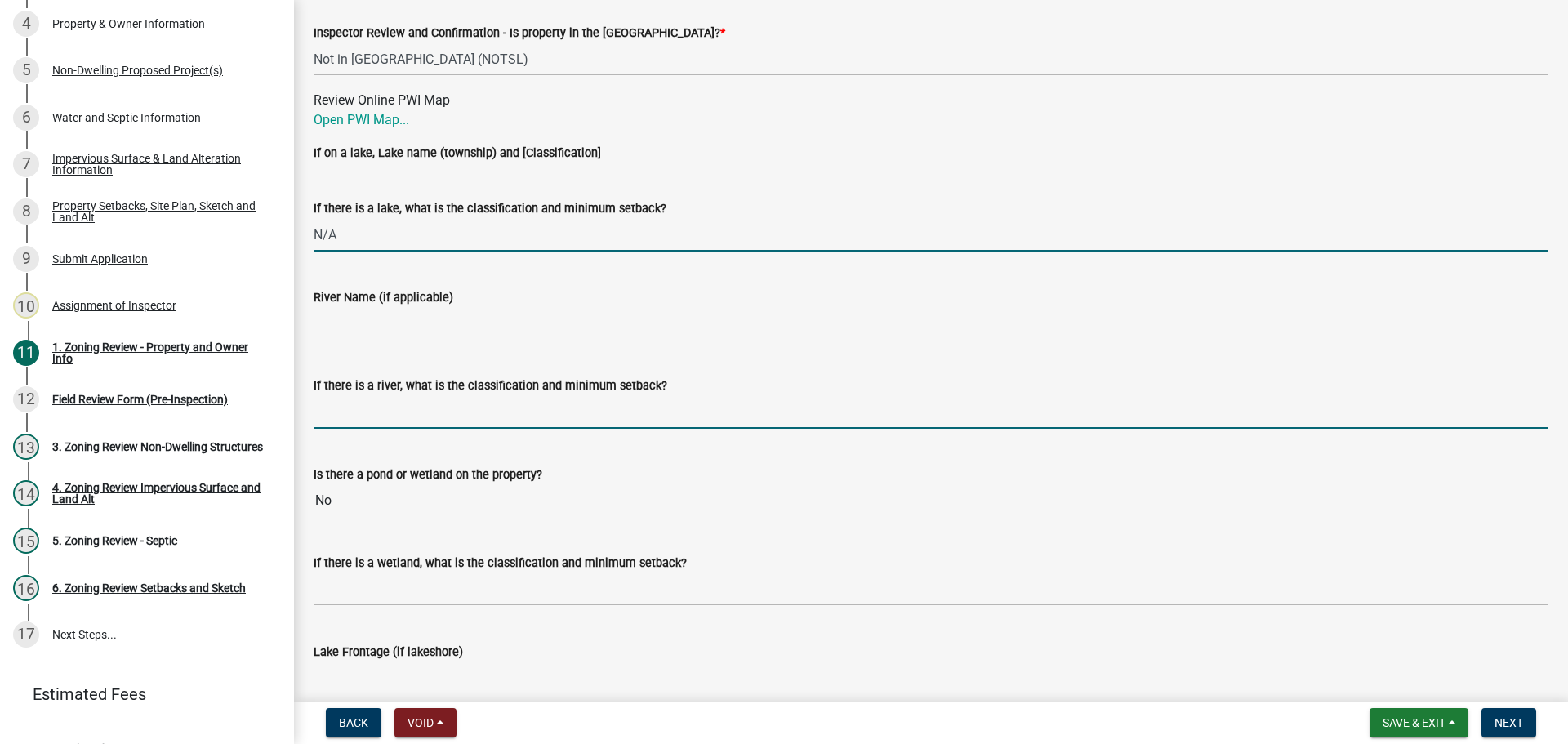
click at [403, 411] on input "If there is a river, what is the classification and minimum setback?" at bounding box center [931, 412] width 1235 height 34
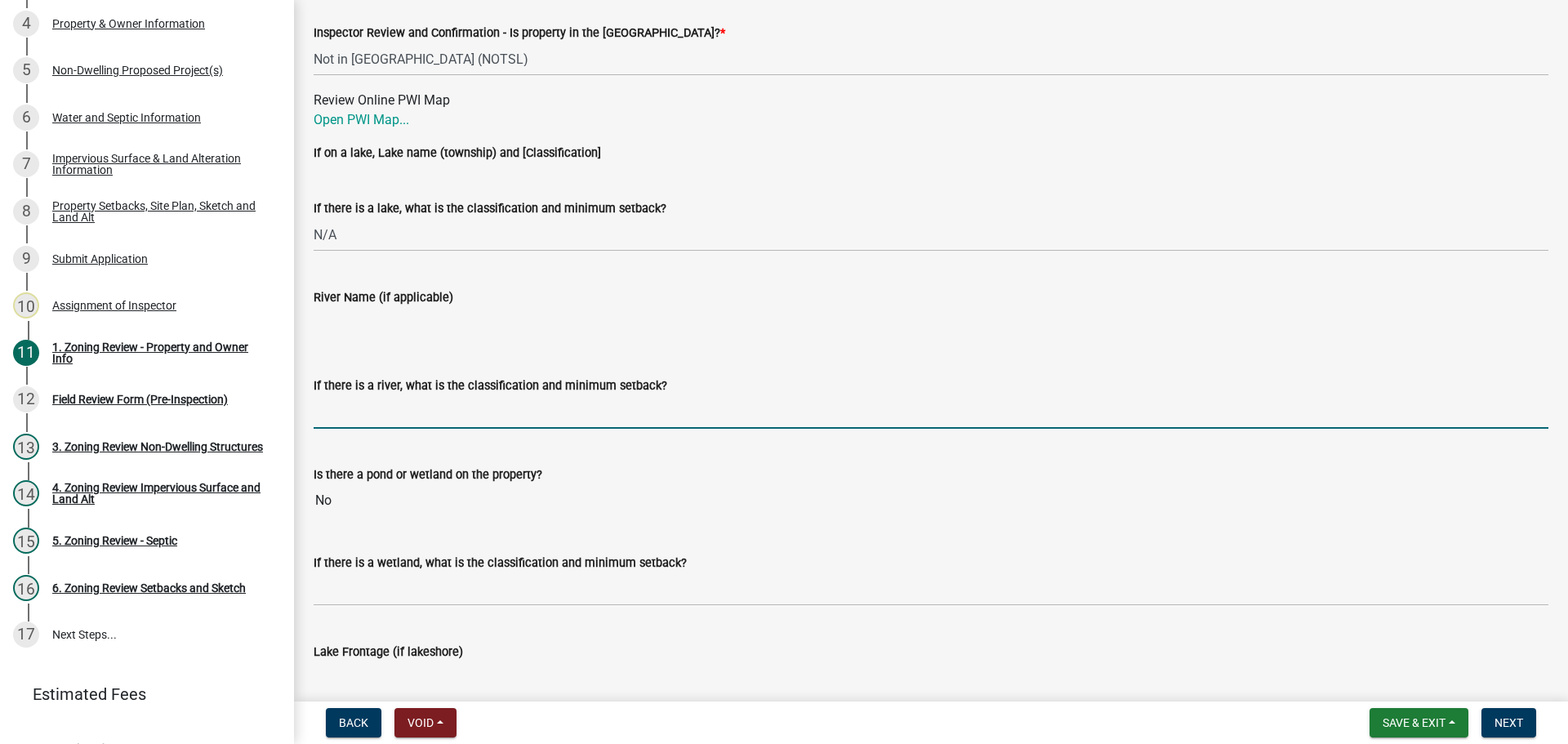
type input "N/A"
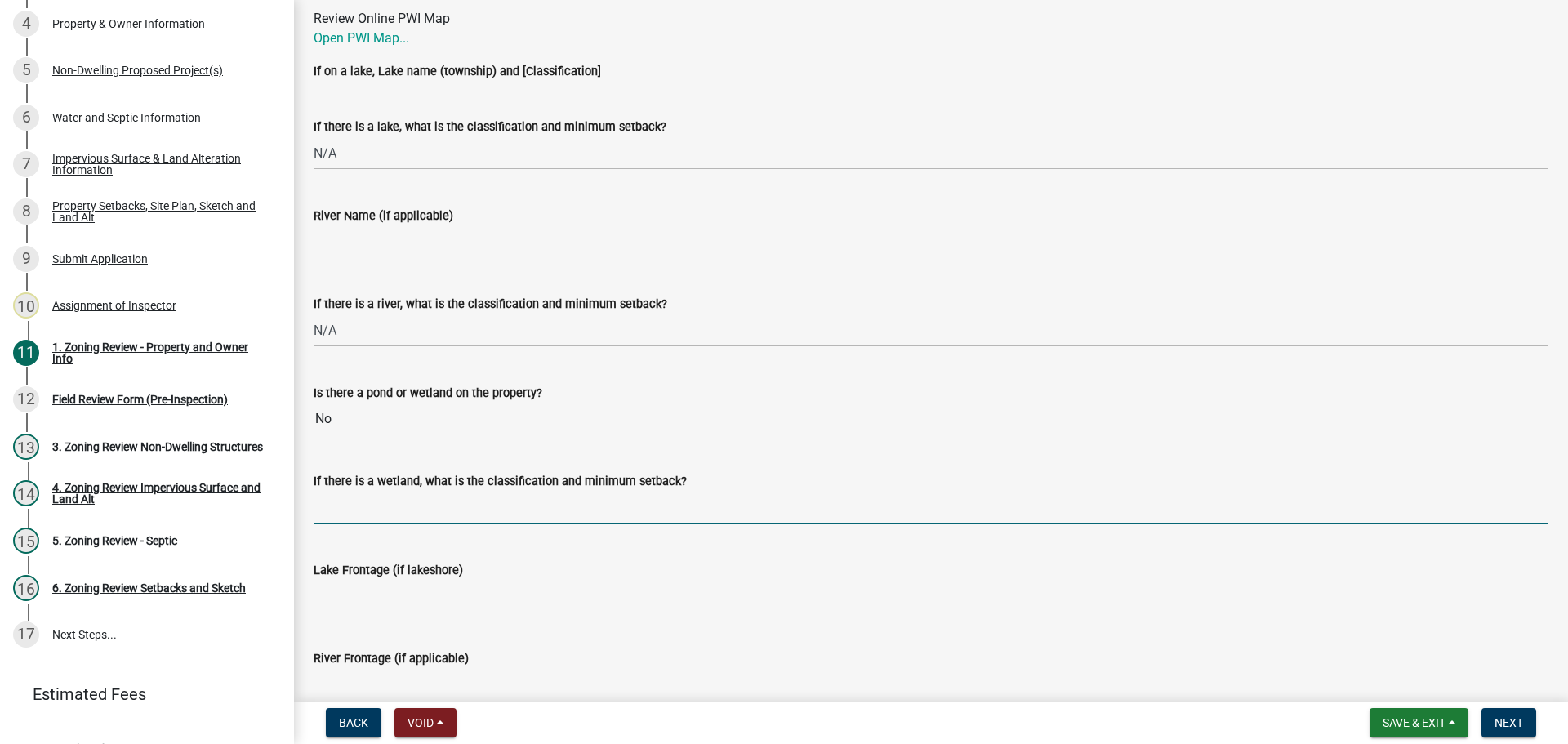
click at [416, 501] on input "If there is a wetland, what is the classification and minimum setback?" at bounding box center [931, 507] width 1235 height 34
type input "N/A"
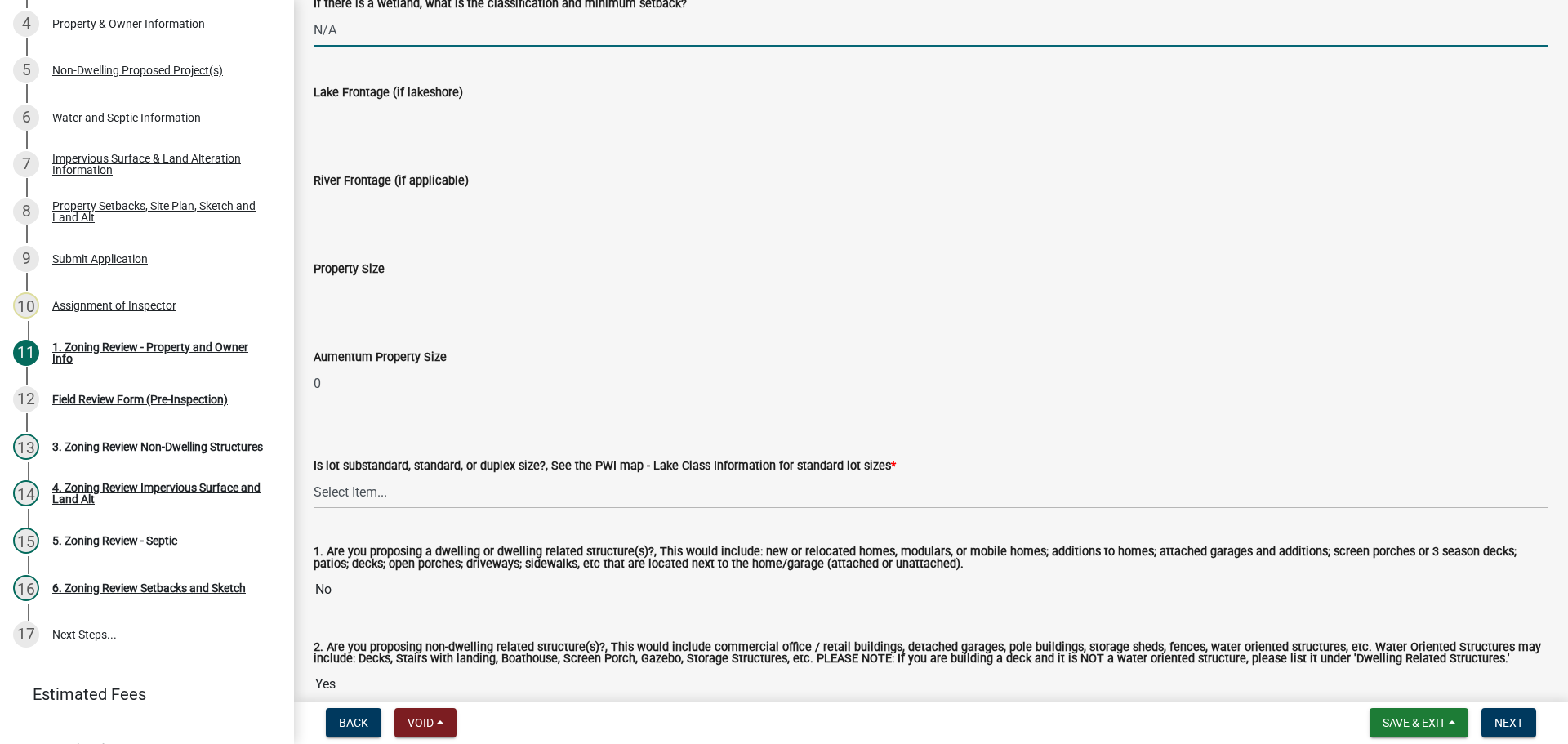
scroll to position [3337, 0]
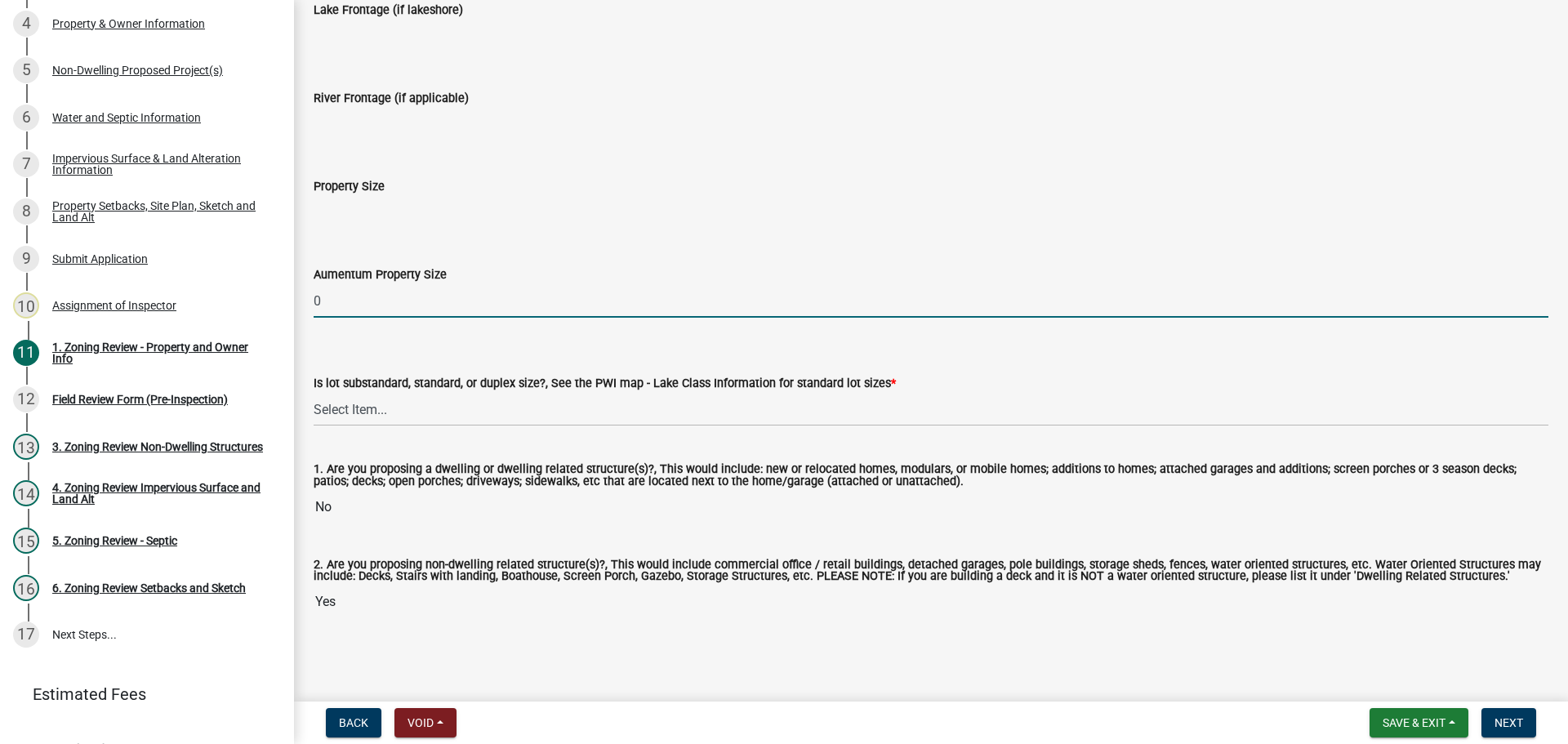
click at [355, 290] on input "0" at bounding box center [931, 300] width 1235 height 34
type input "1"
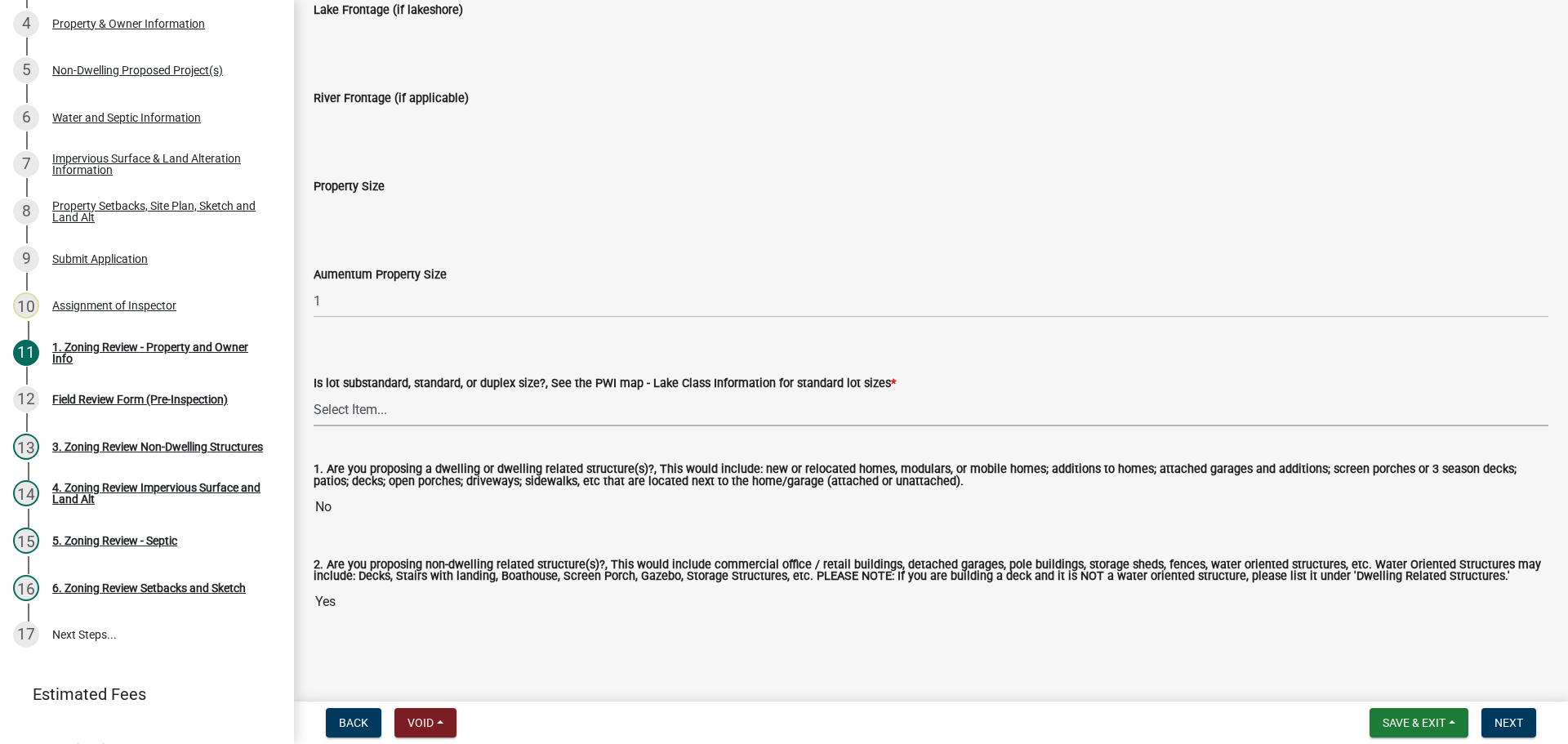
click at [334, 409] on select "Select Item... Non-Riparian and not back lot Substandard Non-Riparian Backlot S…" at bounding box center [931, 409] width 1235 height 34
click at [314, 392] on select "Select Item... Non-Riparian and not back lot Substandard Non-Riparian Backlot S…" at bounding box center [931, 409] width 1235 height 34
select select "d94a228a-13b2-461d-ba2b-a9964ed903a2"
click at [1501, 721] on span "Next" at bounding box center [1509, 722] width 29 height 13
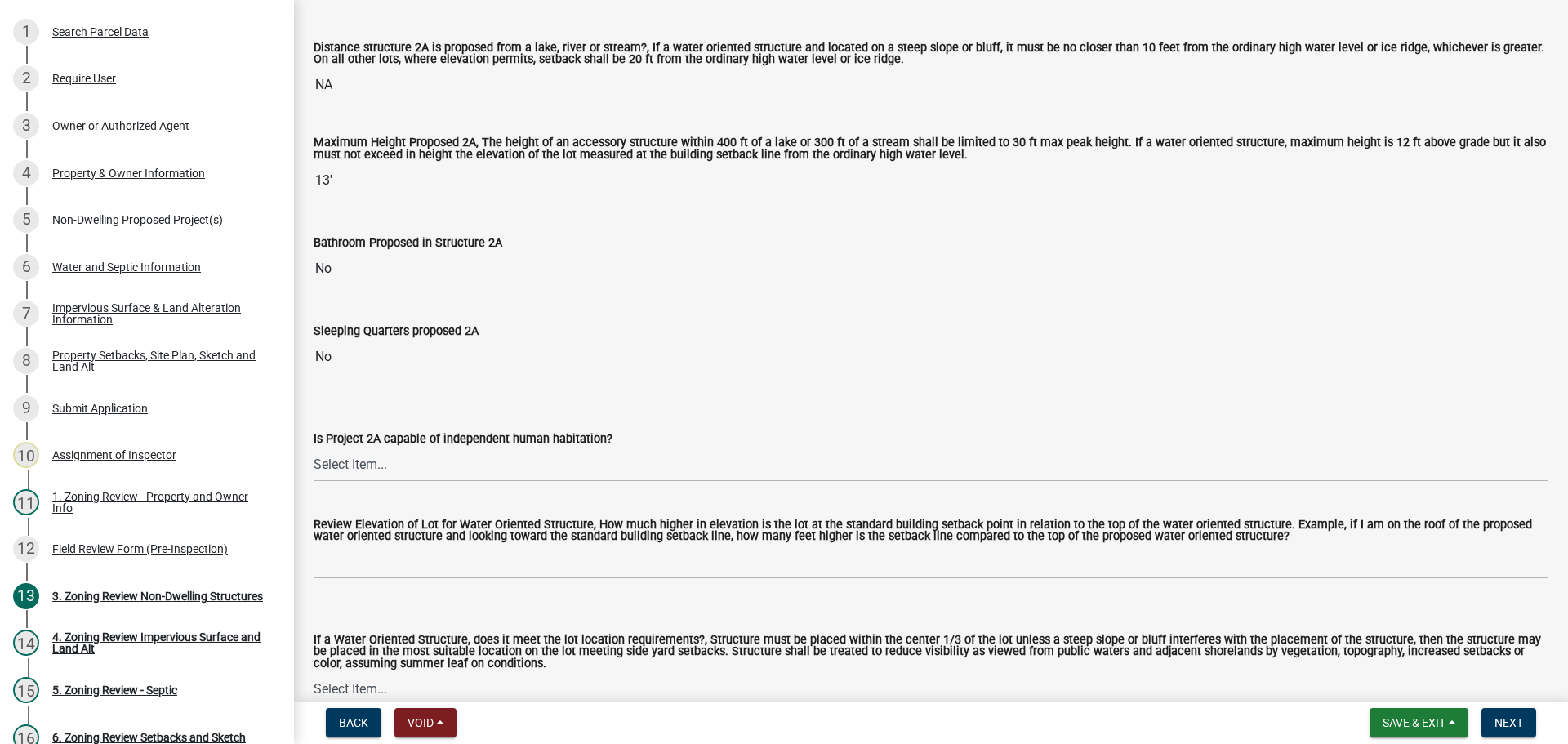
scroll to position [490, 0]
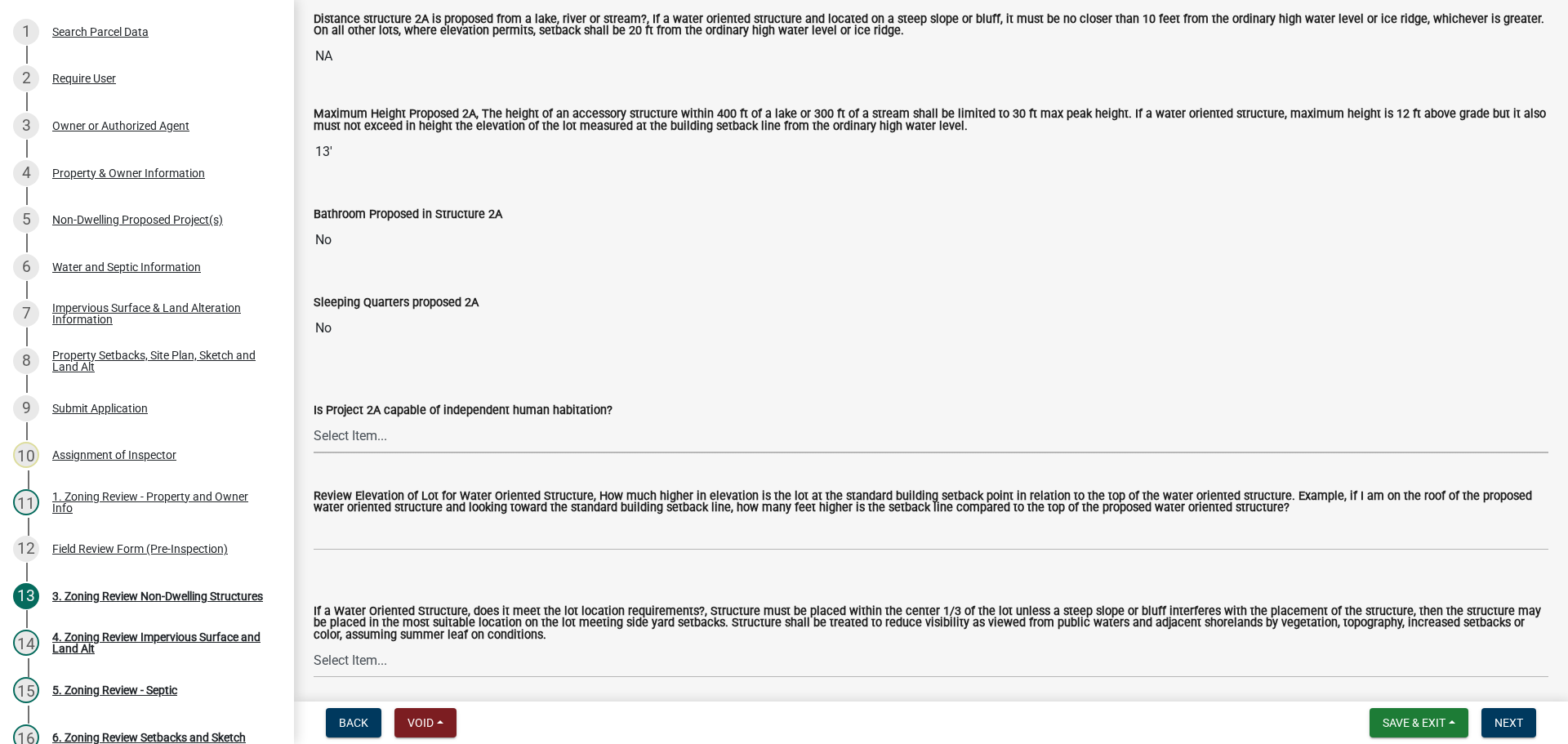
click at [391, 432] on select "Select Item... Yes No N/A" at bounding box center [931, 436] width 1235 height 34
click at [314, 420] on select "Select Item... Yes No N/A" at bounding box center [931, 436] width 1235 height 34
select select "2fe0a161-8217-4815-9ba4-414222f248ef"
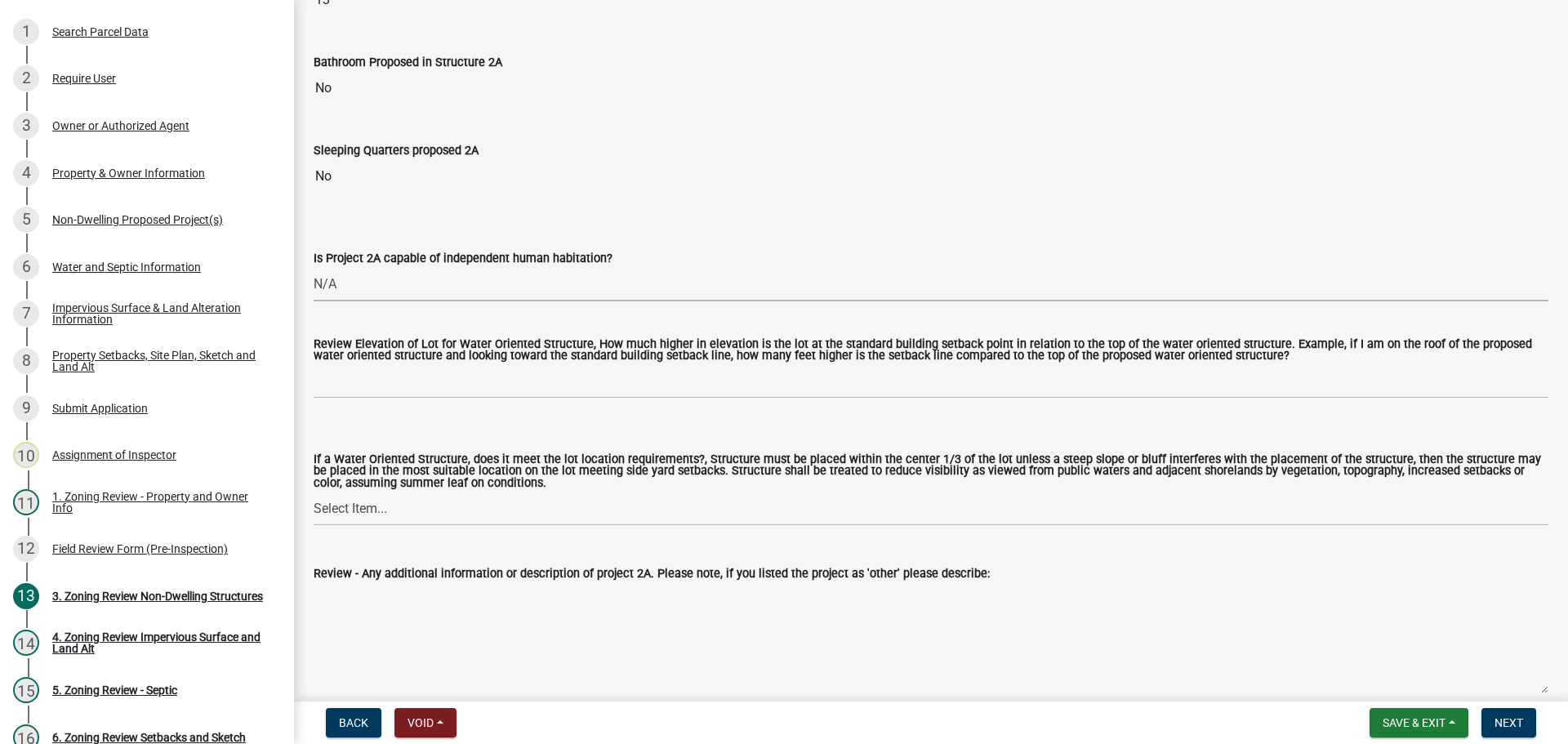
scroll to position [653, 0]
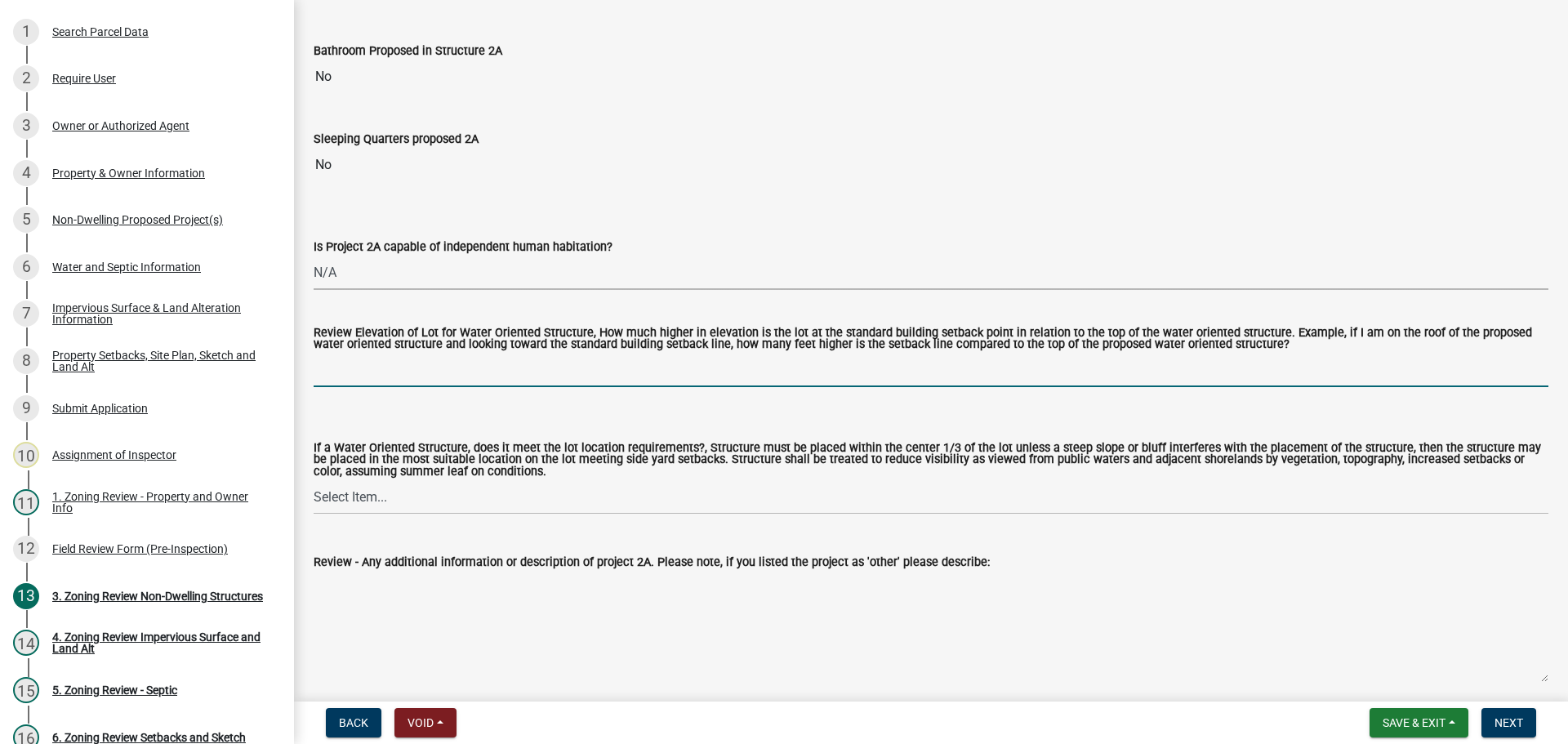
click at [368, 368] on input "Review Elevation of Lot for Water Oriented Structure, How much higher in elevat…" at bounding box center [931, 370] width 1235 height 34
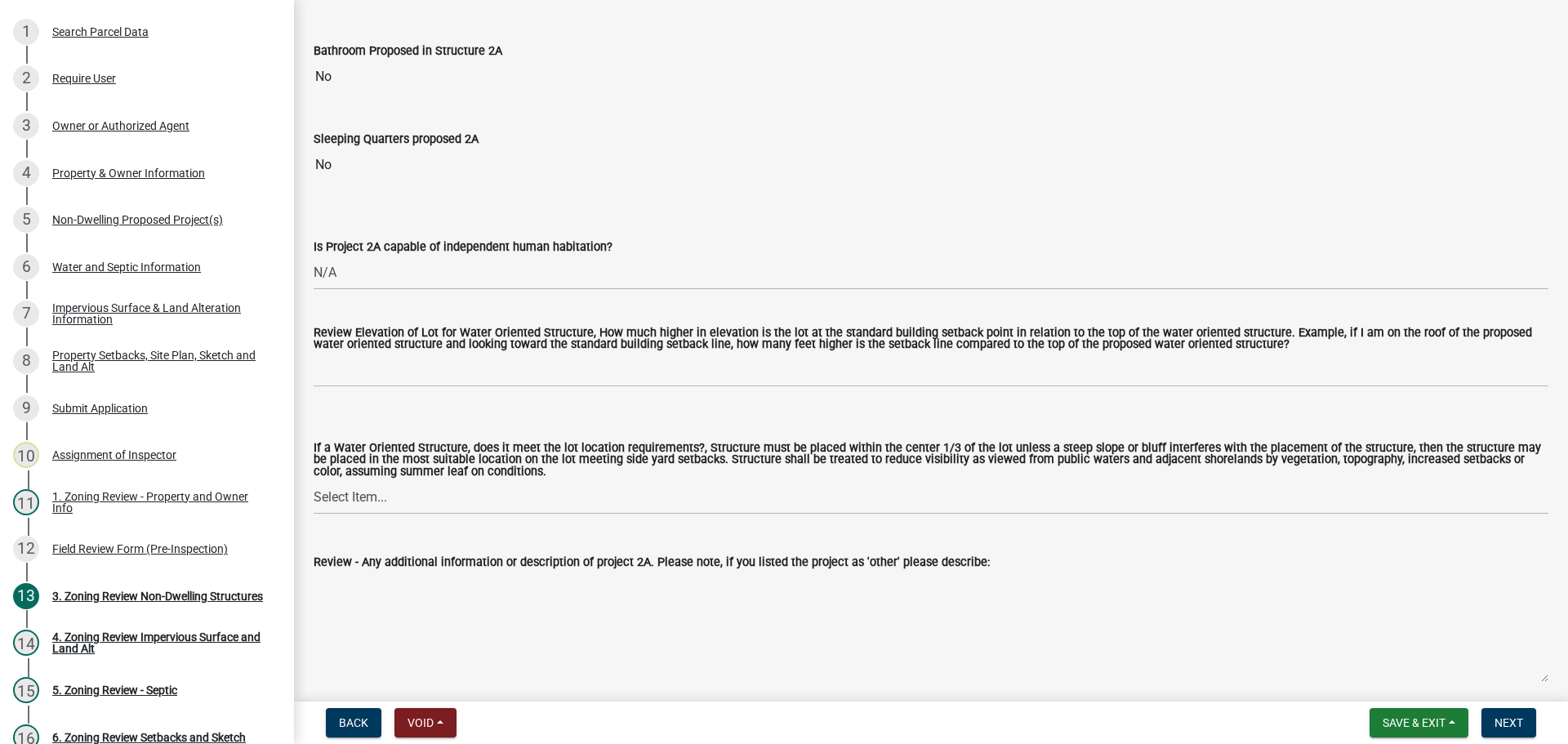
click at [438, 333] on label "Review Elevation of Lot for Water Oriented Structure, How much higher in elevat…" at bounding box center [931, 339] width 1235 height 23
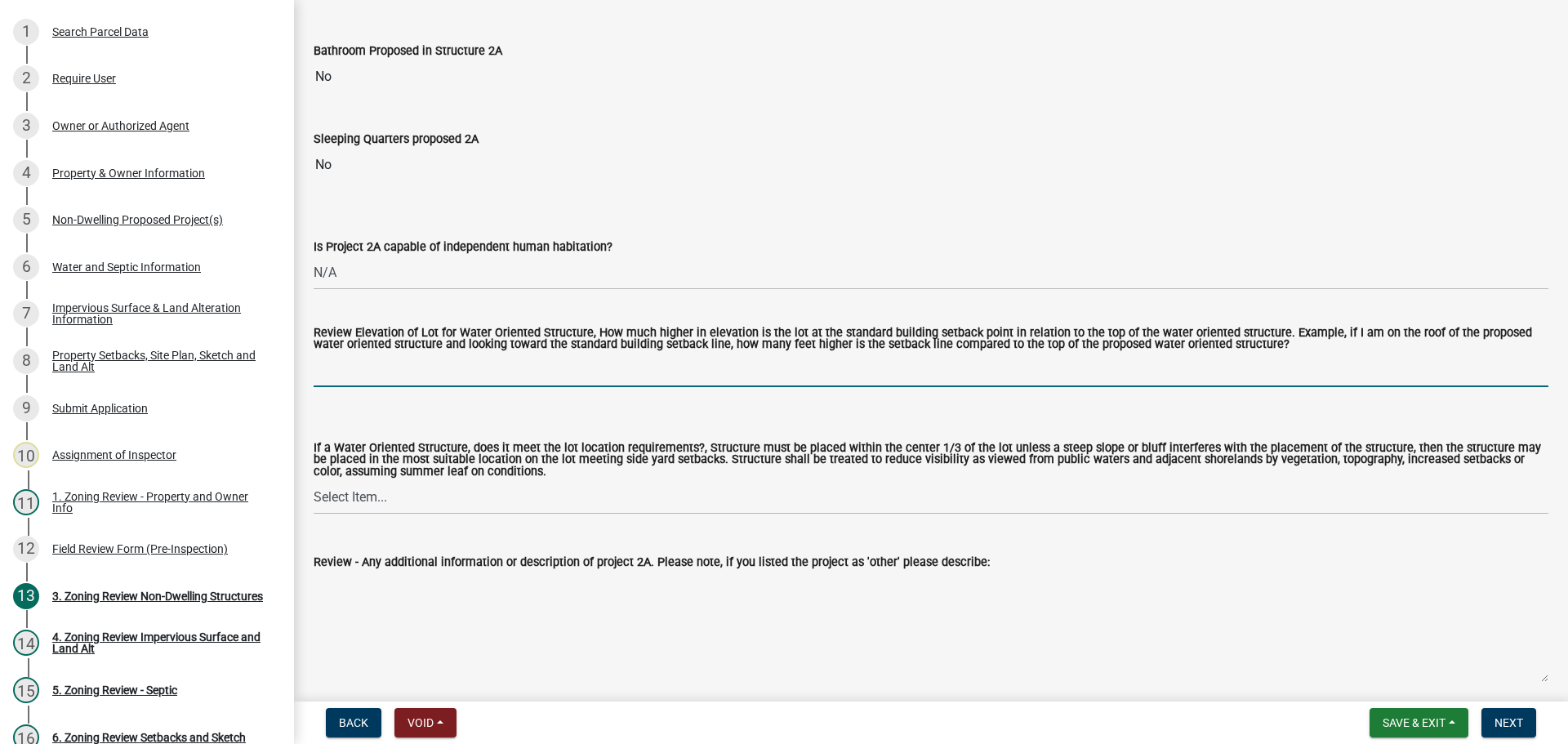
click at [438, 353] on input "Review Elevation of Lot for Water Oriented Structure, How much higher in elevat…" at bounding box center [931, 370] width 1235 height 34
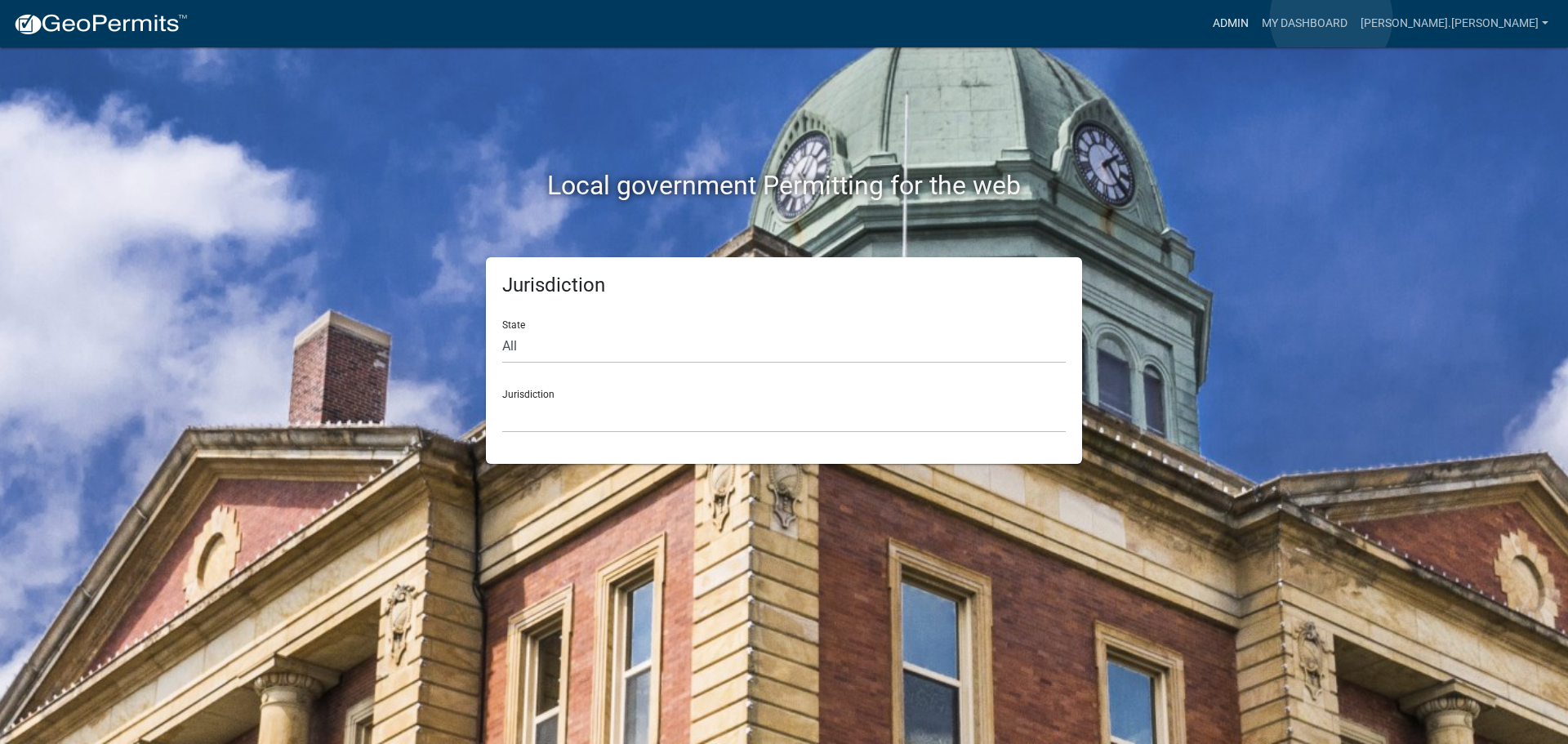
click at [1255, 18] on link "Admin" at bounding box center [1231, 23] width 49 height 31
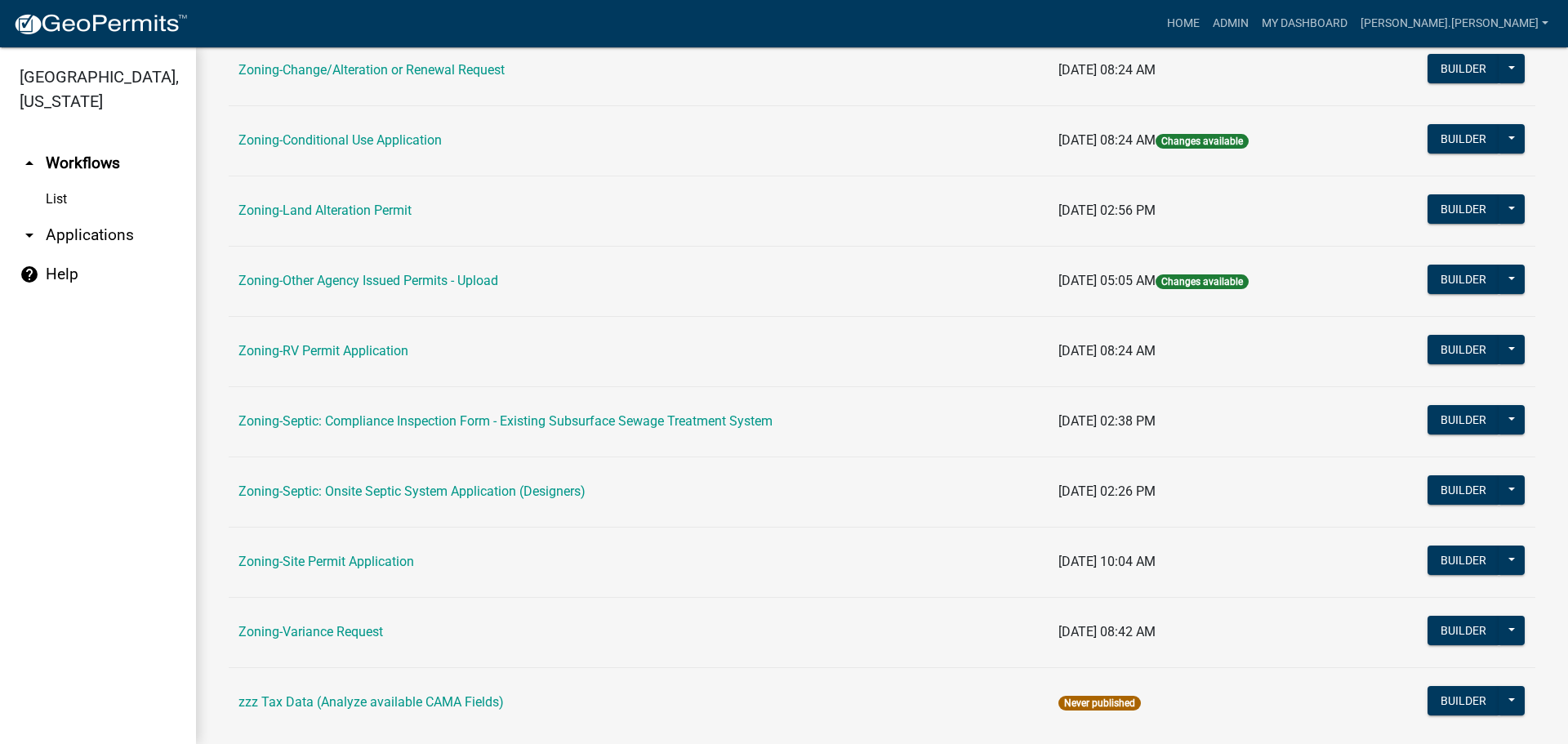
scroll to position [490, 0]
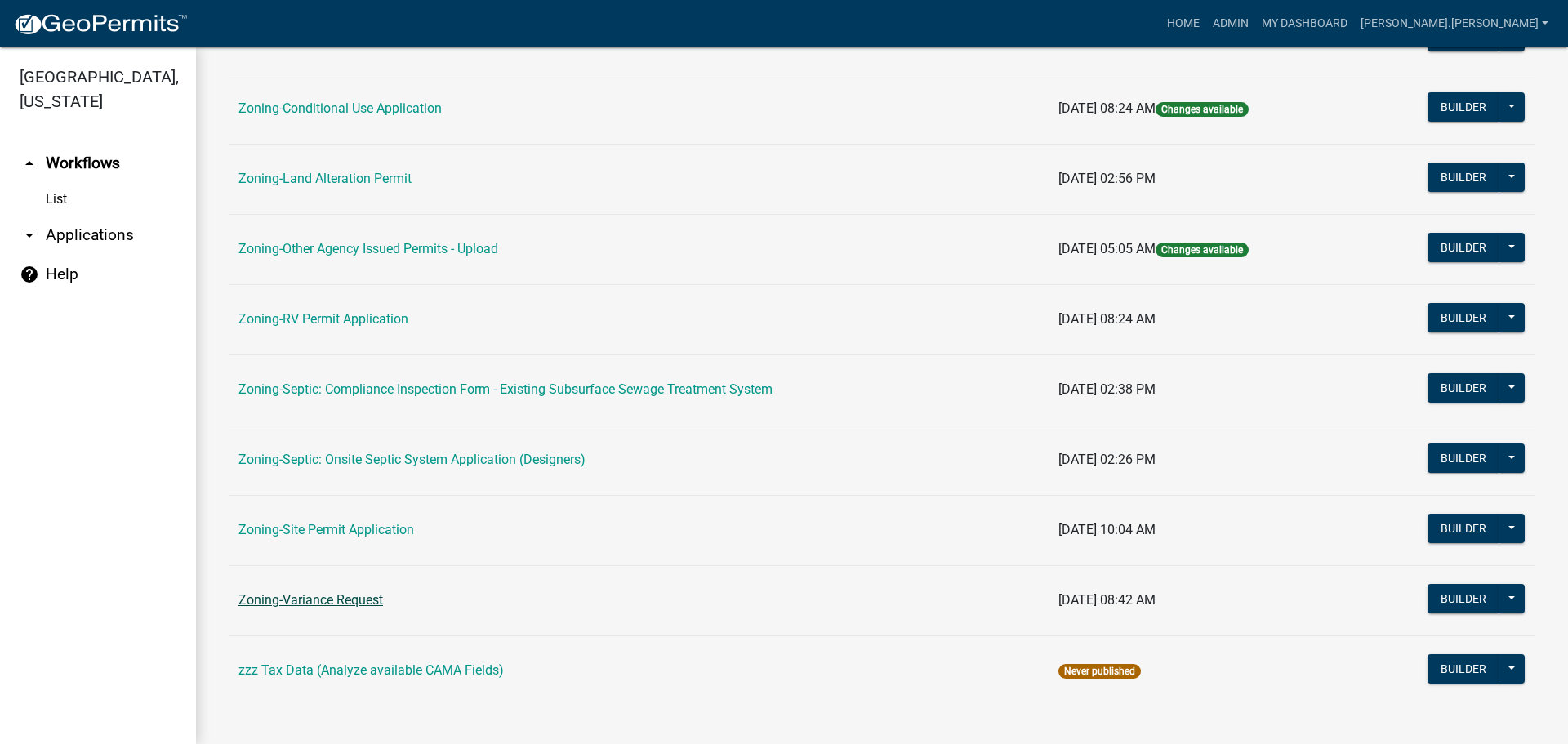
click at [312, 594] on link "Zoning-Variance Request" at bounding box center [311, 600] width 144 height 16
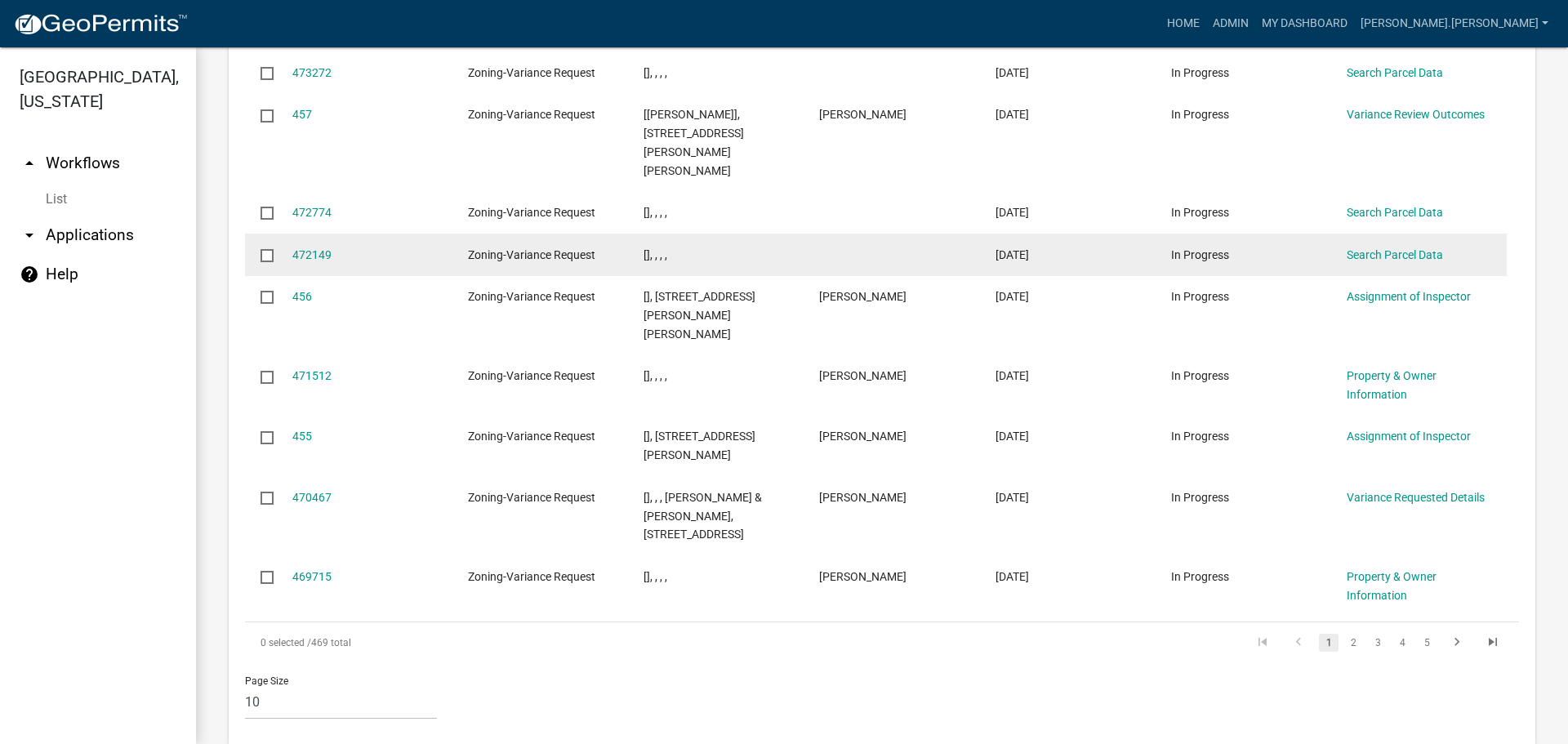
scroll to position [1783, 0]
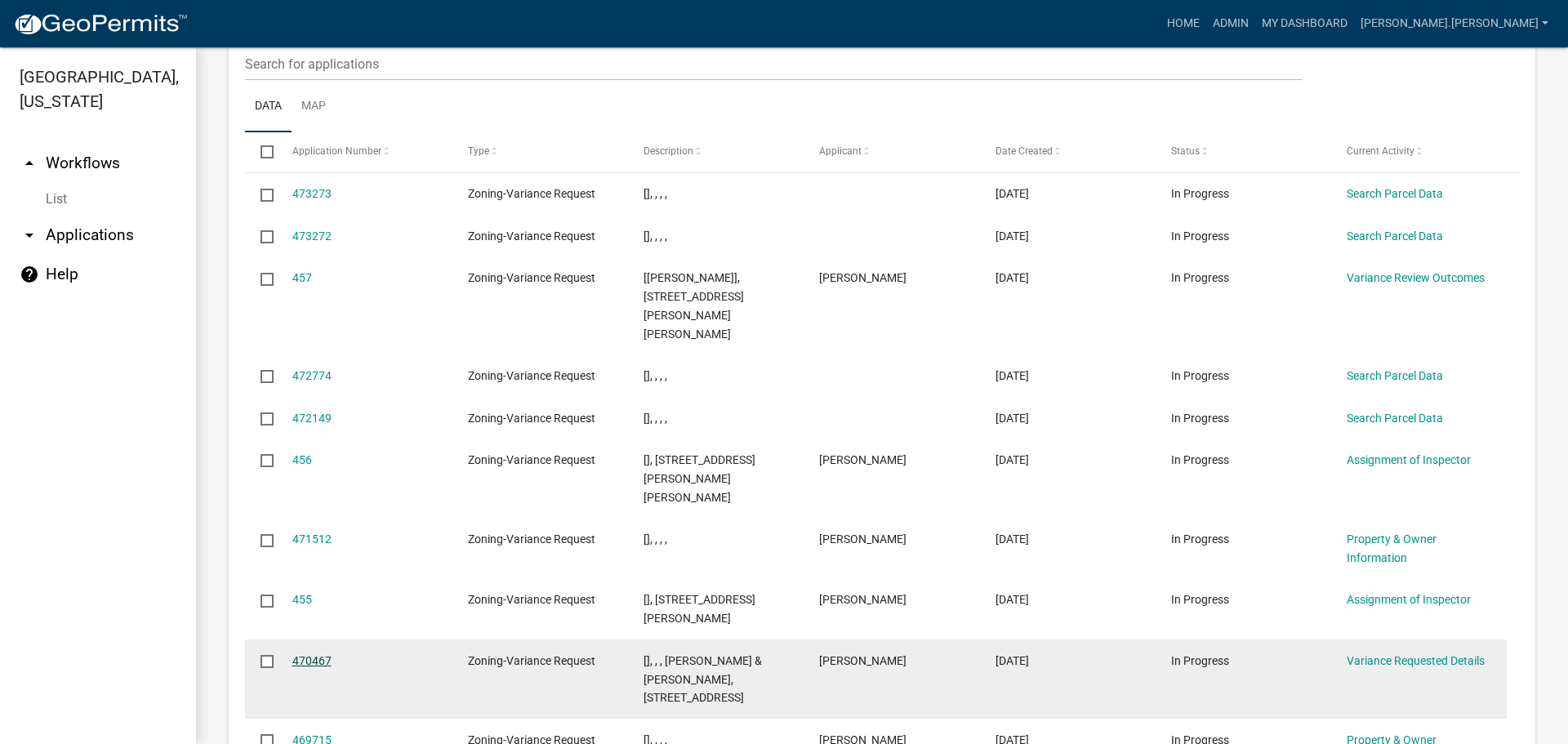
click at [308, 654] on link "470467" at bounding box center [312, 660] width 39 height 13
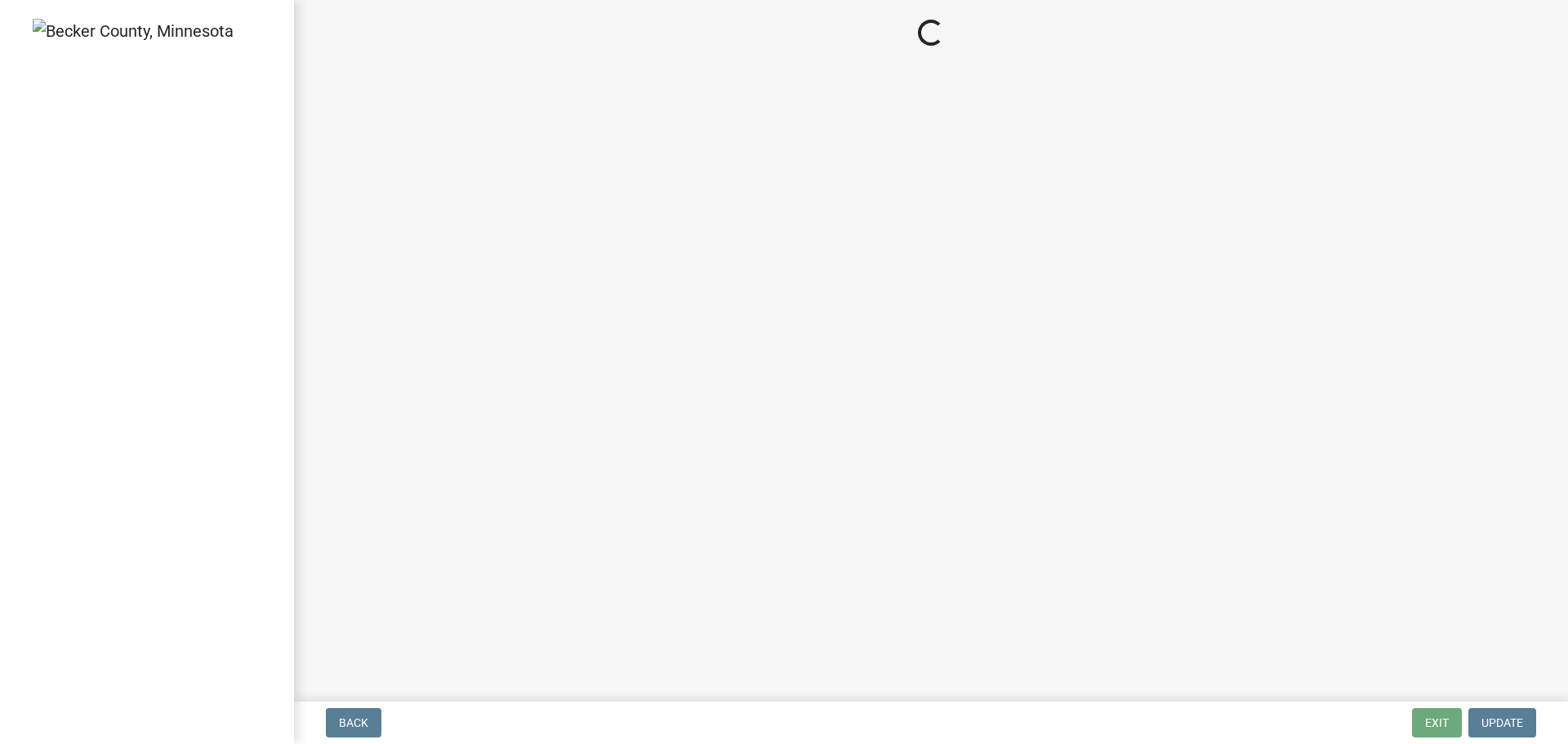
select select "edc6b78d-c029-41a6-a436-e6f76b5f0855"
select select "15bf2cec-1ca8-47a3-85db-999609351cbd"
select select "7b4e921e-23d5-43ad-813a-b7a6ebdae9a4"
select select "bb2b5e43-03c1-4874-9abf-a65f400af928"
select select "8ea3e6c3-8fed-4904-aa20-2f643744aa0c"
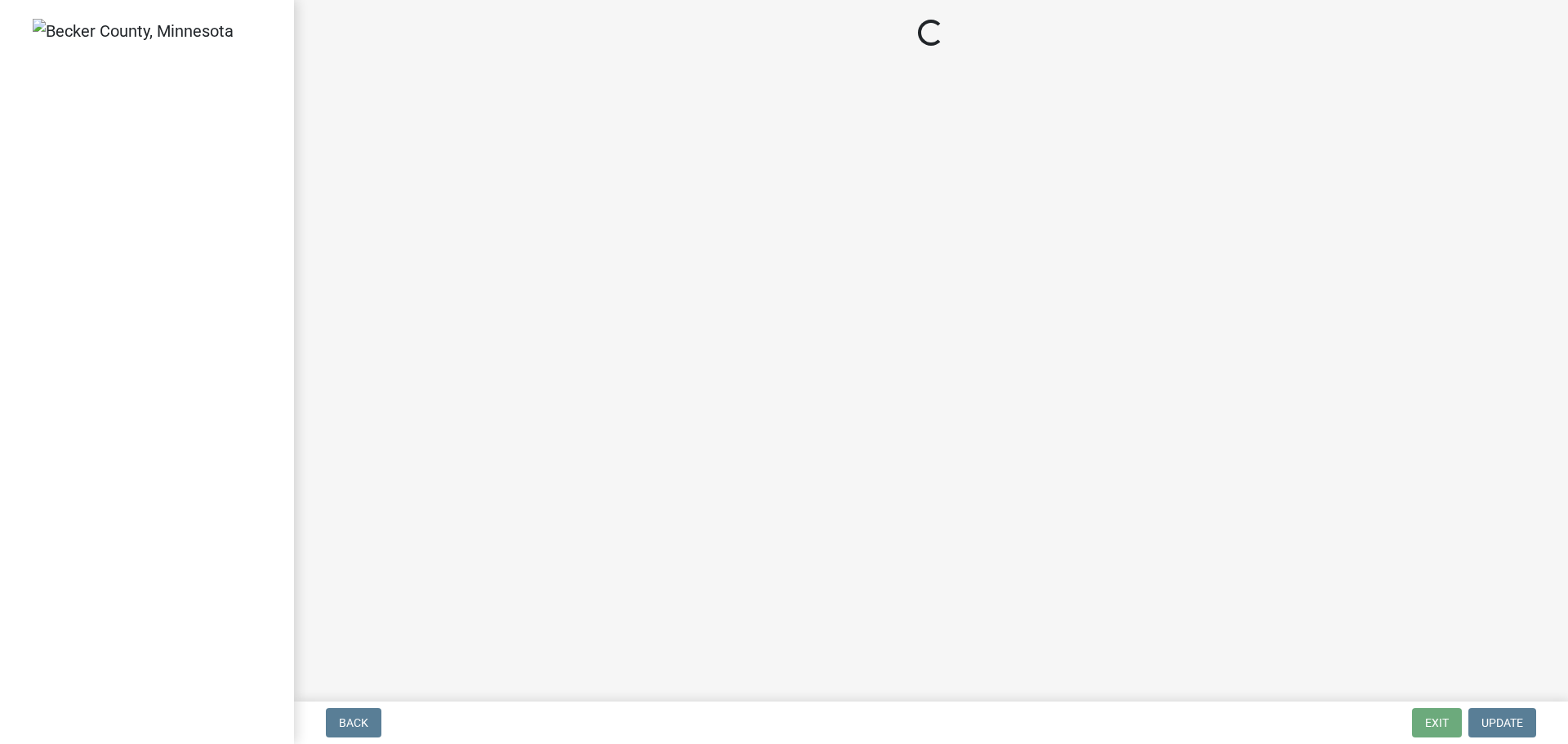
select select "860afd09-da87-482b-bca4-413f5cf53582"
select select "ee8740c3-f4d5-48cf-ad42-c8f7342b480c"
select select "1aa51e34-4f0a-4095-a3f3-287665056048"
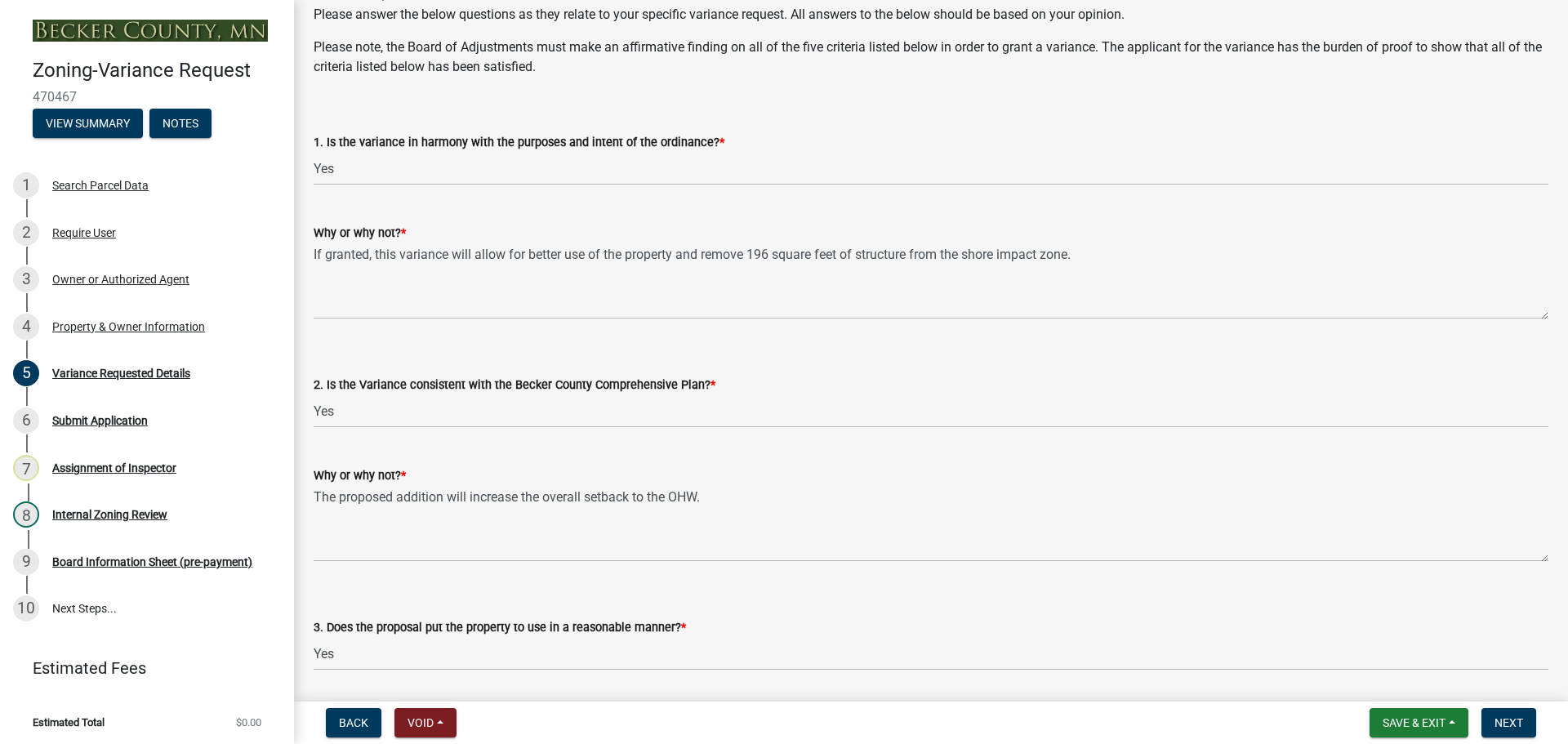
scroll to position [2449, 0]
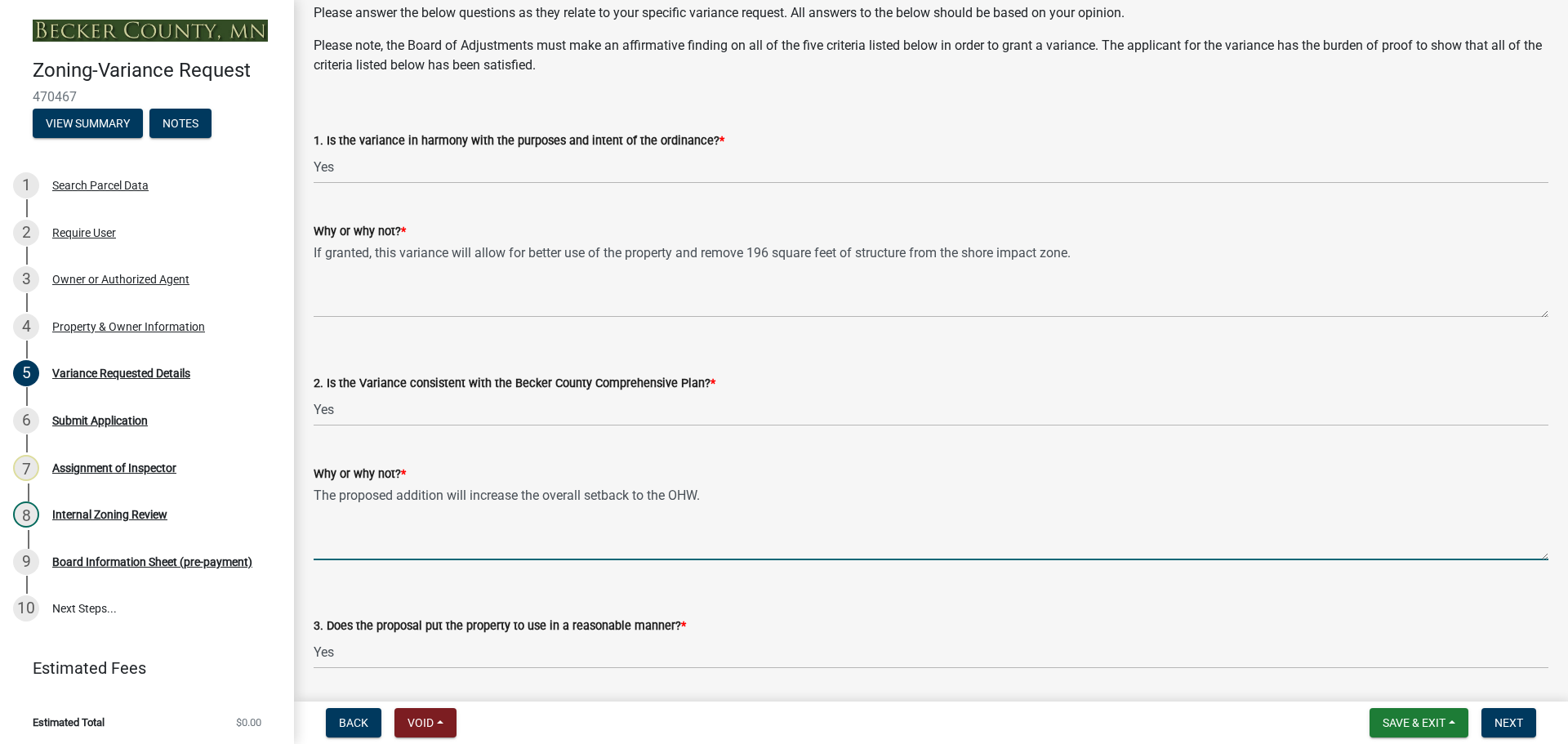
click at [717, 492] on textarea "The proposed addition will increase the overall setback to the OHW." at bounding box center [931, 522] width 1235 height 76
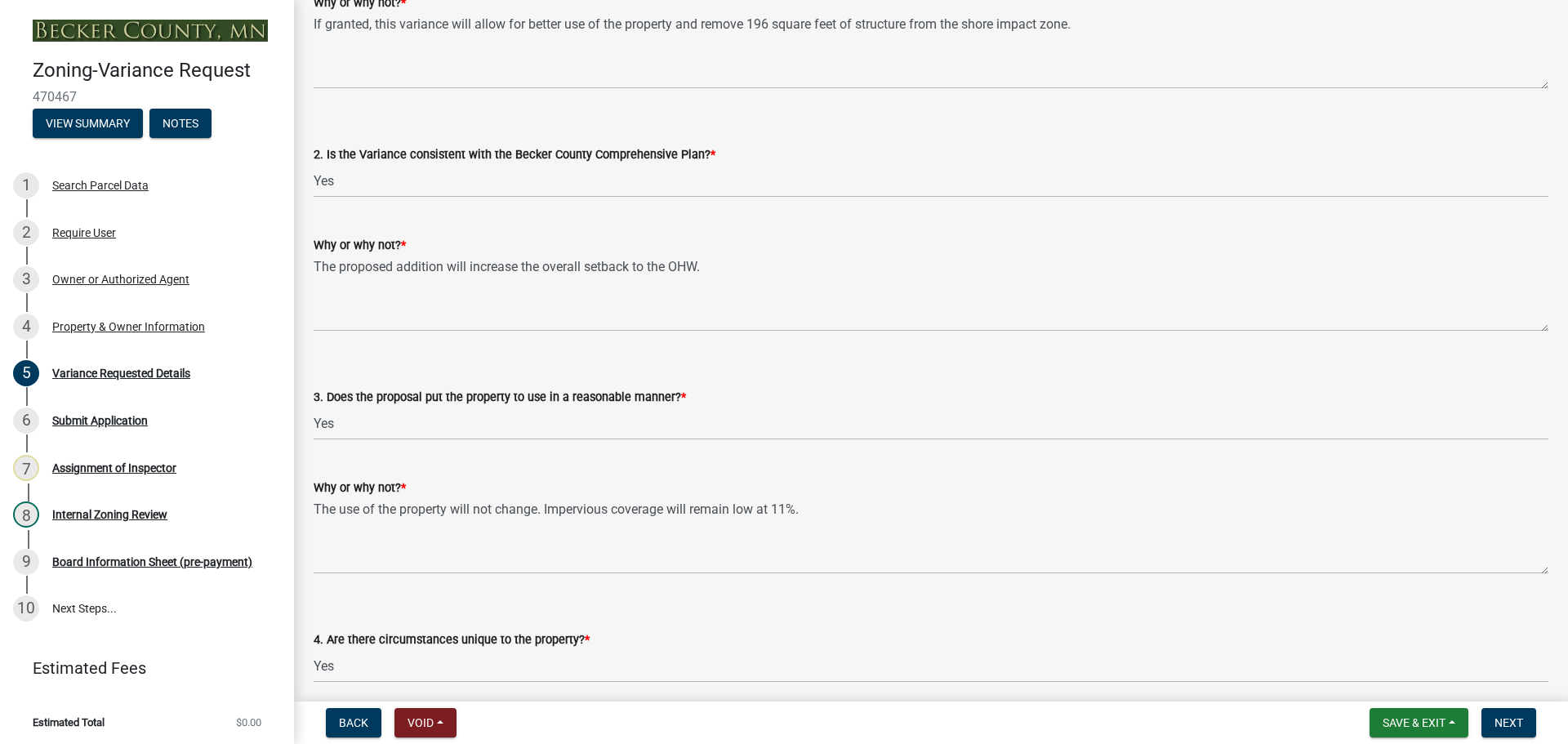
scroll to position [2694, 0]
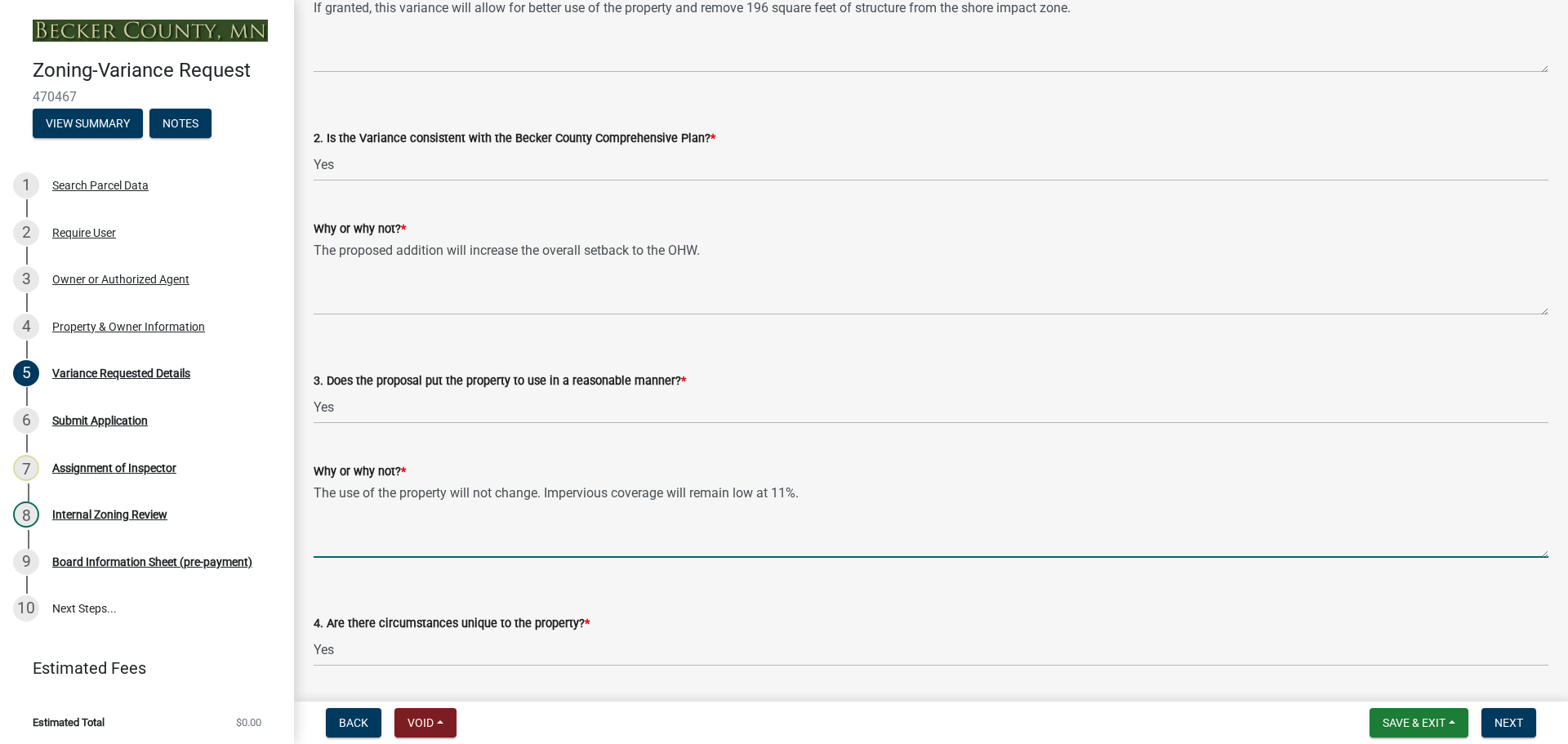
click at [872, 492] on textarea "The use of the property will not change. Impervious coverage will remain low at…" at bounding box center [931, 519] width 1235 height 76
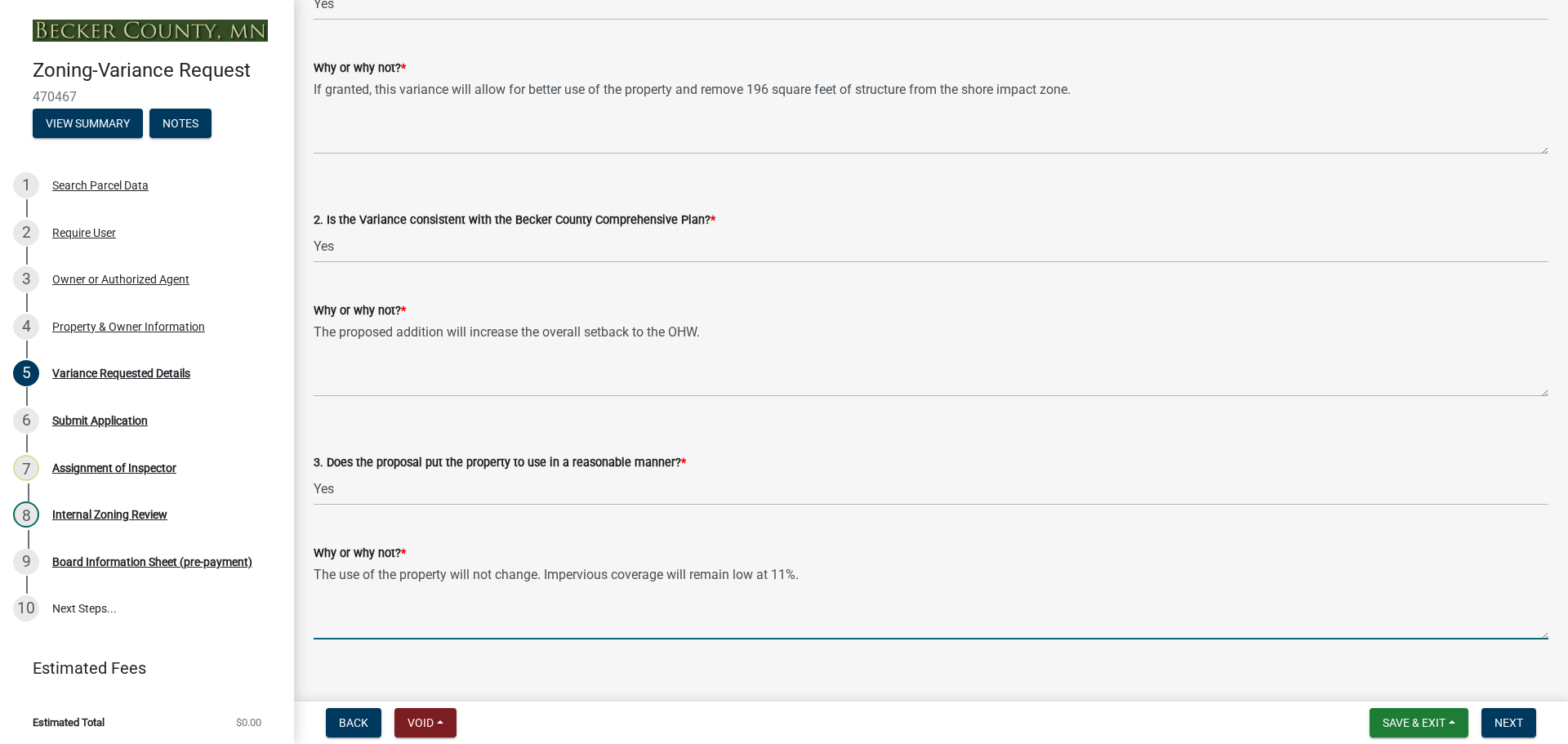
scroll to position [2531, 0]
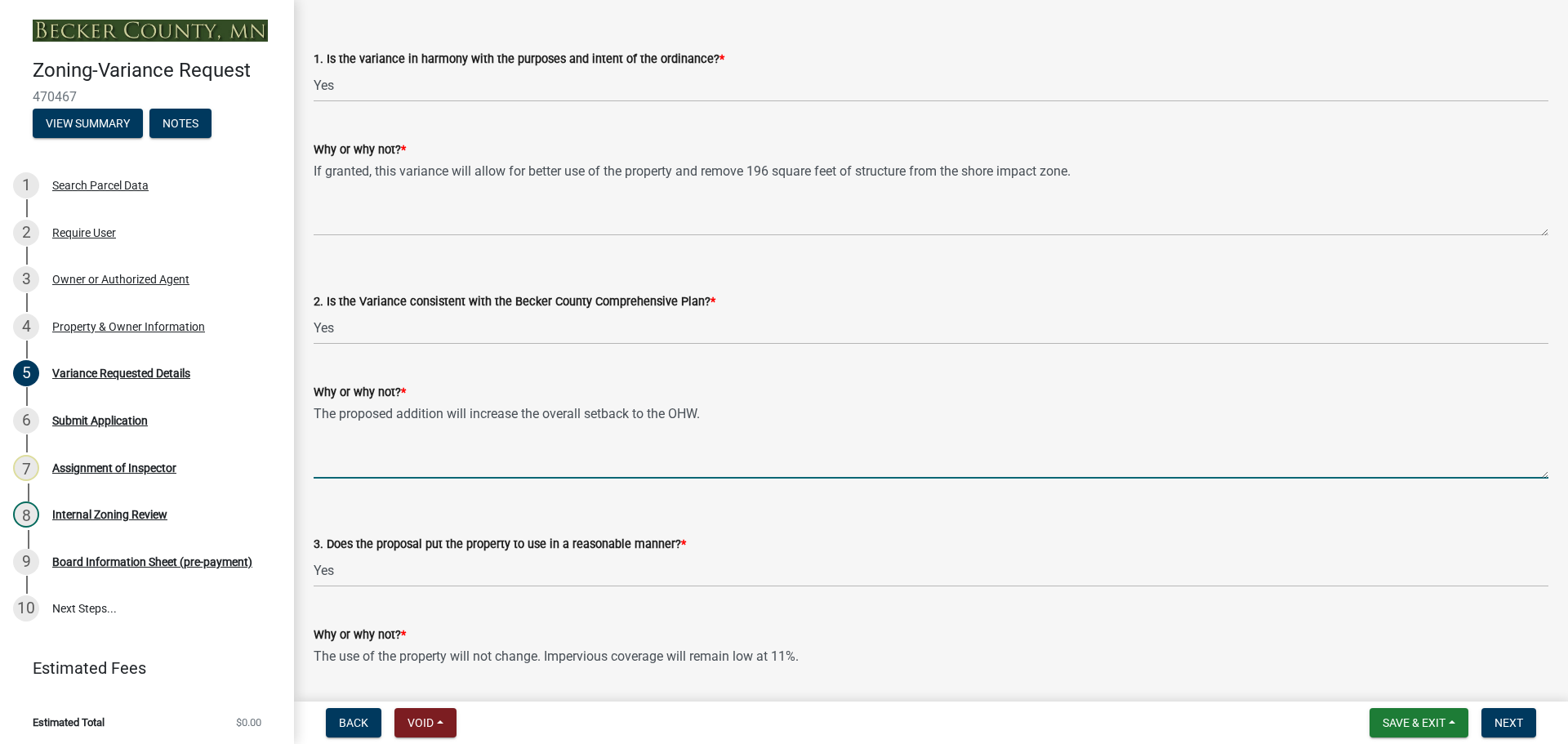
click at [765, 411] on textarea "The proposed addition will increase the overall setback to the OHW." at bounding box center [931, 440] width 1235 height 76
click at [893, 423] on textarea "The proposed addition will increase the overall setback to the OHW. We are plan…" at bounding box center [931, 440] width 1235 height 76
click at [812, 416] on textarea "The proposed addition will increase the overall setback to the OHW. We are plan…" at bounding box center [931, 440] width 1235 height 76
drag, startPoint x: 1296, startPoint y: 411, endPoint x: 1333, endPoint y: 415, distance: 37.2
click at [1333, 415] on textarea "The proposed addition will increase the overall setback to the OHW. We are plan…" at bounding box center [931, 440] width 1235 height 76
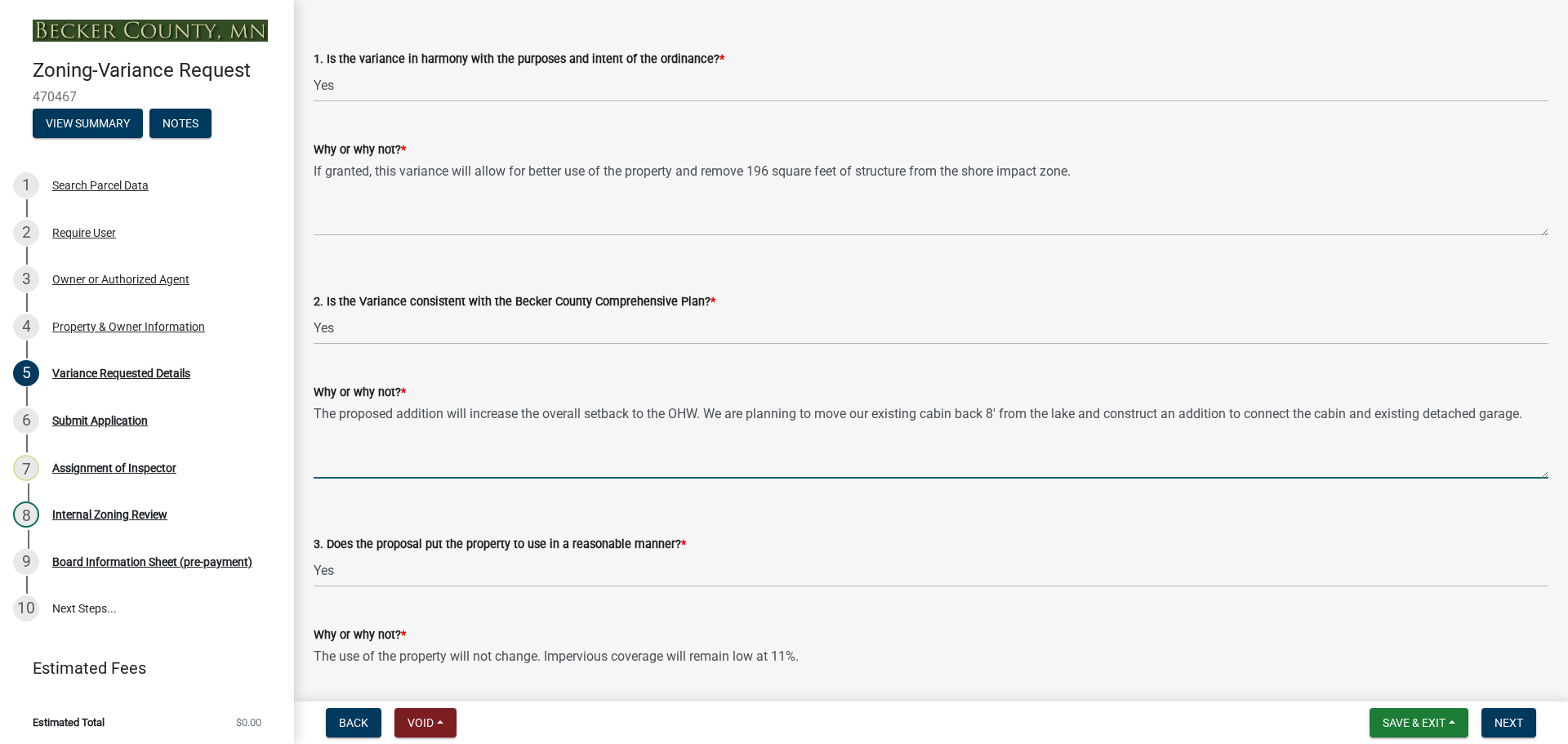
click at [724, 413] on textarea "The proposed addition will increase the overall setback to the OHW. We are plan…" at bounding box center [931, 440] width 1235 height 76
drag, startPoint x: 759, startPoint y: 414, endPoint x: 785, endPoint y: 415, distance: 26.0
click at [785, 415] on textarea "The proposed addition will increase the overall setback to the OHW. We are plan…" at bounding box center [931, 440] width 1235 height 76
type textarea "The proposed addition will increase the overall setback to the OHW. We are plan…"
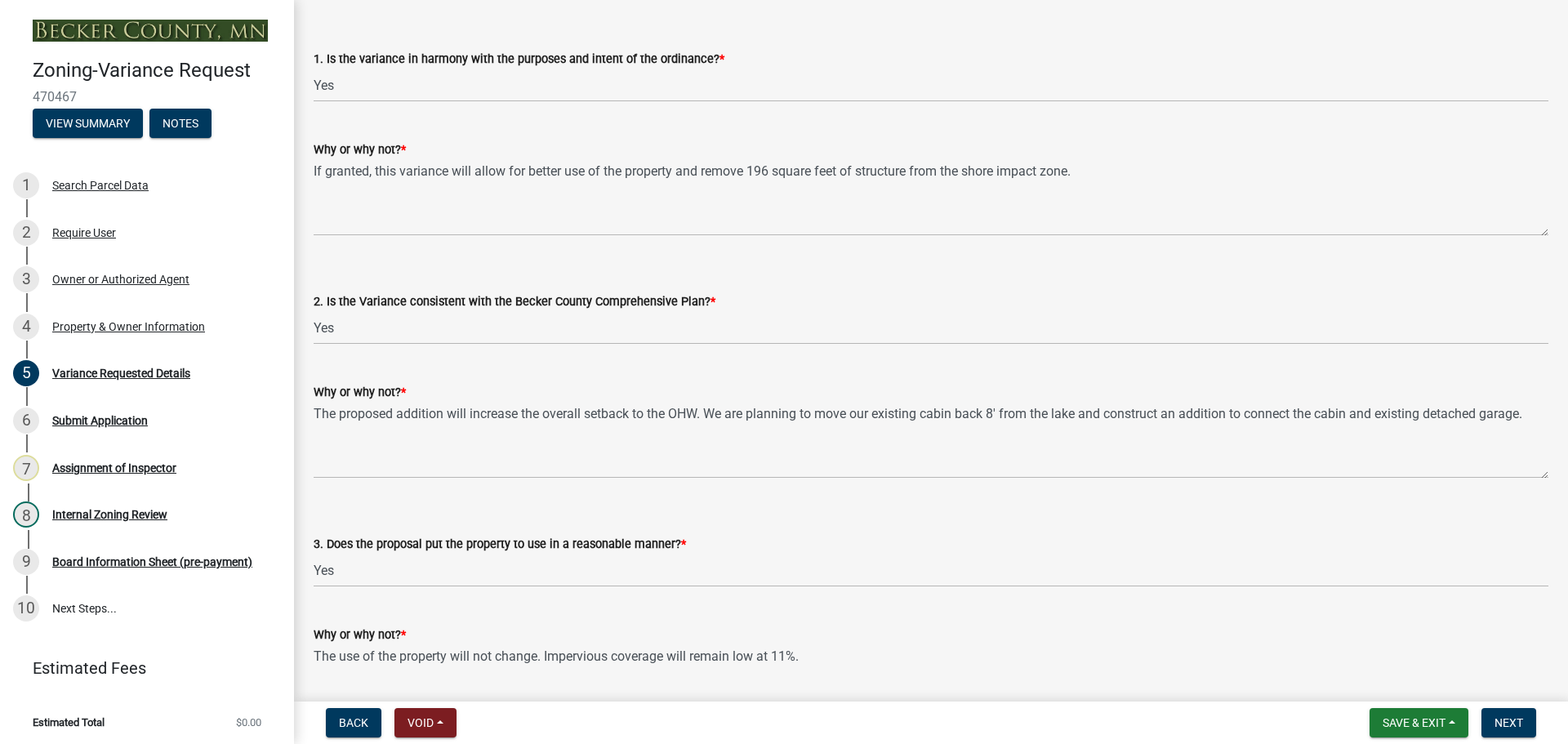
click at [735, 385] on div "Why or why not? *" at bounding box center [931, 392] width 1235 height 20
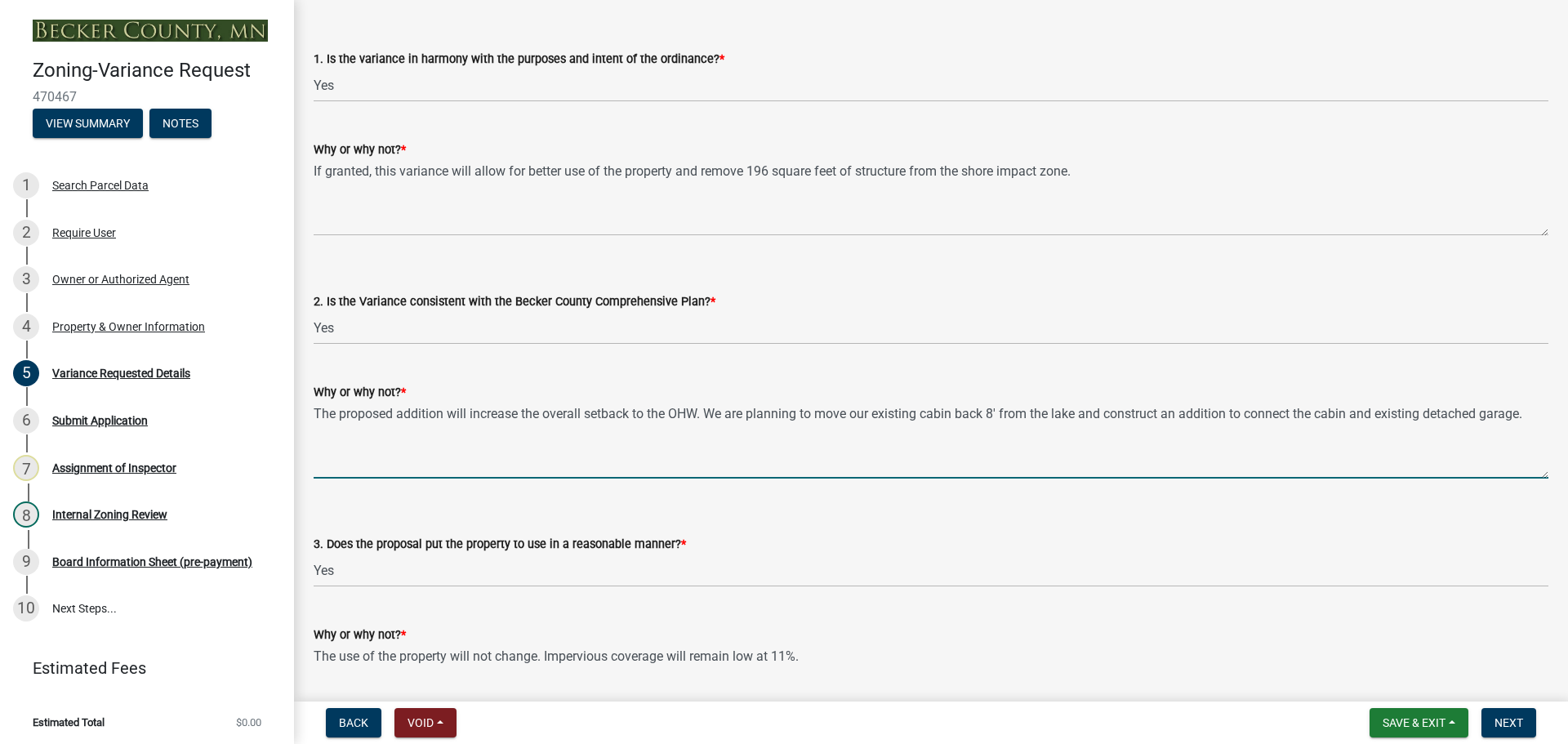
drag, startPoint x: 758, startPoint y: 412, endPoint x: 791, endPoint y: 425, distance: 35.5
click at [791, 425] on textarea "The proposed addition will increase the overall setback to the OHW. We are plan…" at bounding box center [931, 440] width 1235 height 76
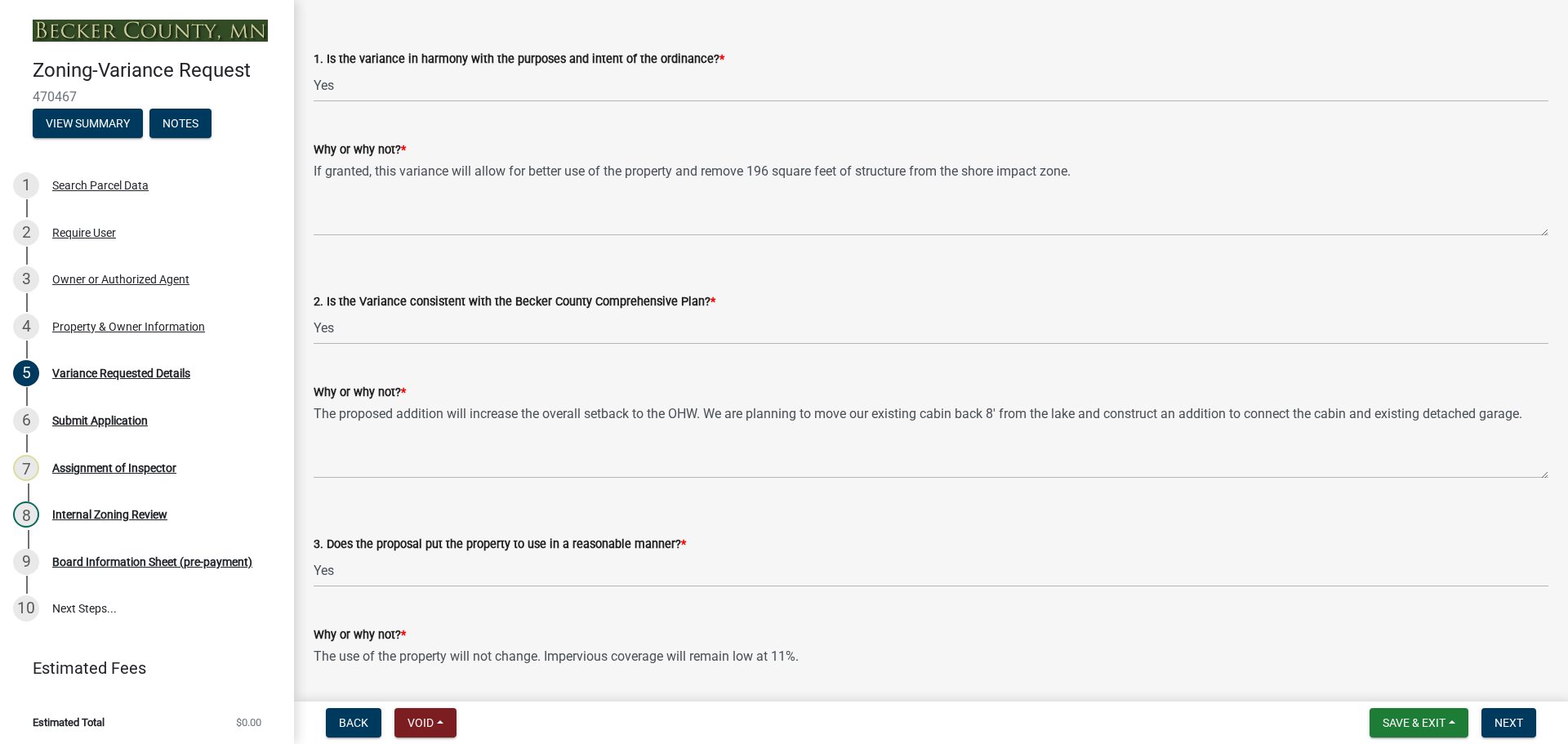
click at [789, 368] on div "Why or why not? * The proposed addition will increase the overall setback to th…" at bounding box center [931, 418] width 1235 height 119
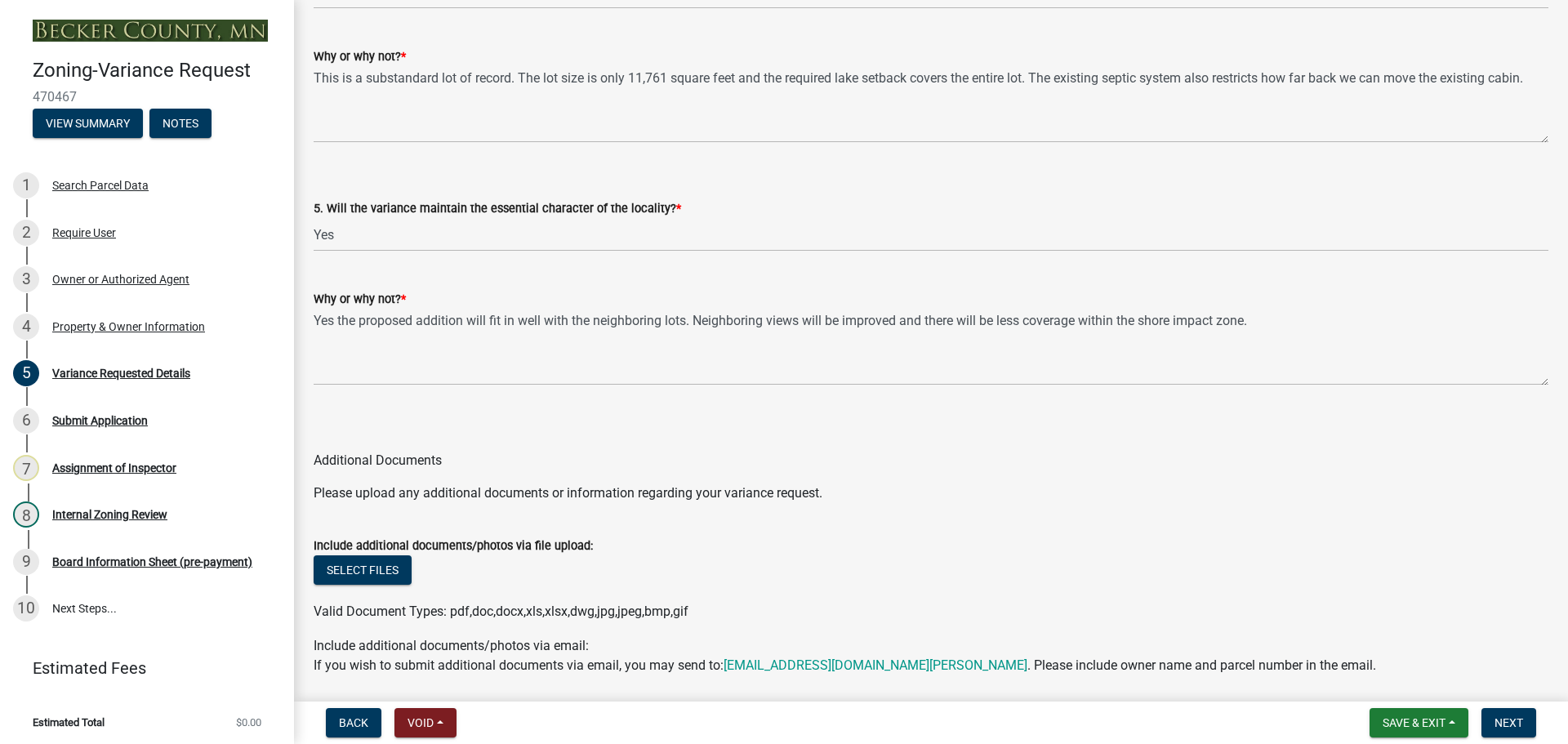
scroll to position [3407, 0]
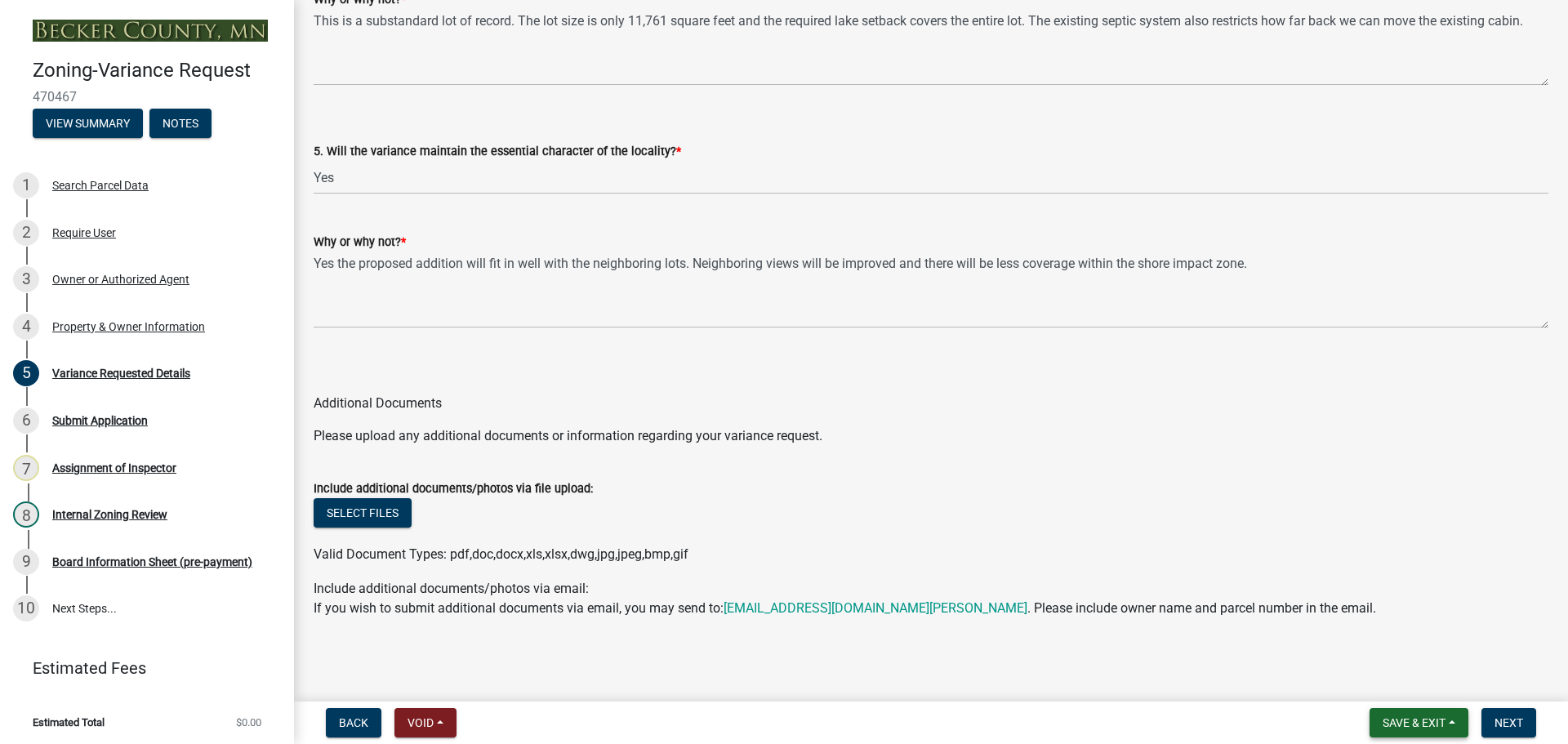
click at [1427, 721] on span "Save & Exit" at bounding box center [1414, 722] width 63 height 13
click at [1428, 644] on button "Save" at bounding box center [1403, 640] width 130 height 39
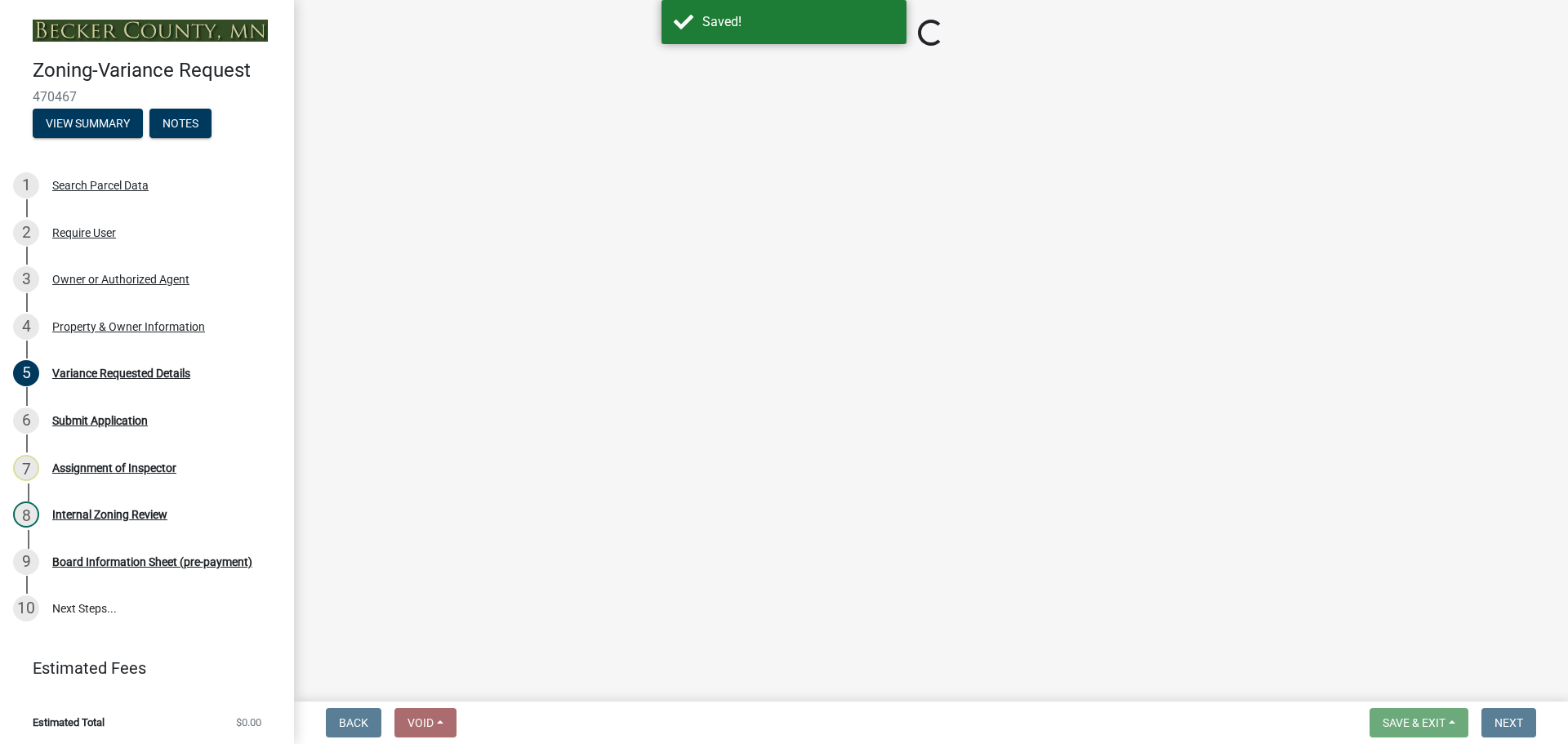
select select "edc6b78d-c029-41a6-a436-e6f76b5f0855"
select select "15bf2cec-1ca8-47a3-85db-999609351cbd"
select select "7b4e921e-23d5-43ad-813a-b7a6ebdae9a4"
select select "bb2b5e43-03c1-4874-9abf-a65f400af928"
select select "8ea3e6c3-8fed-4904-aa20-2f643744aa0c"
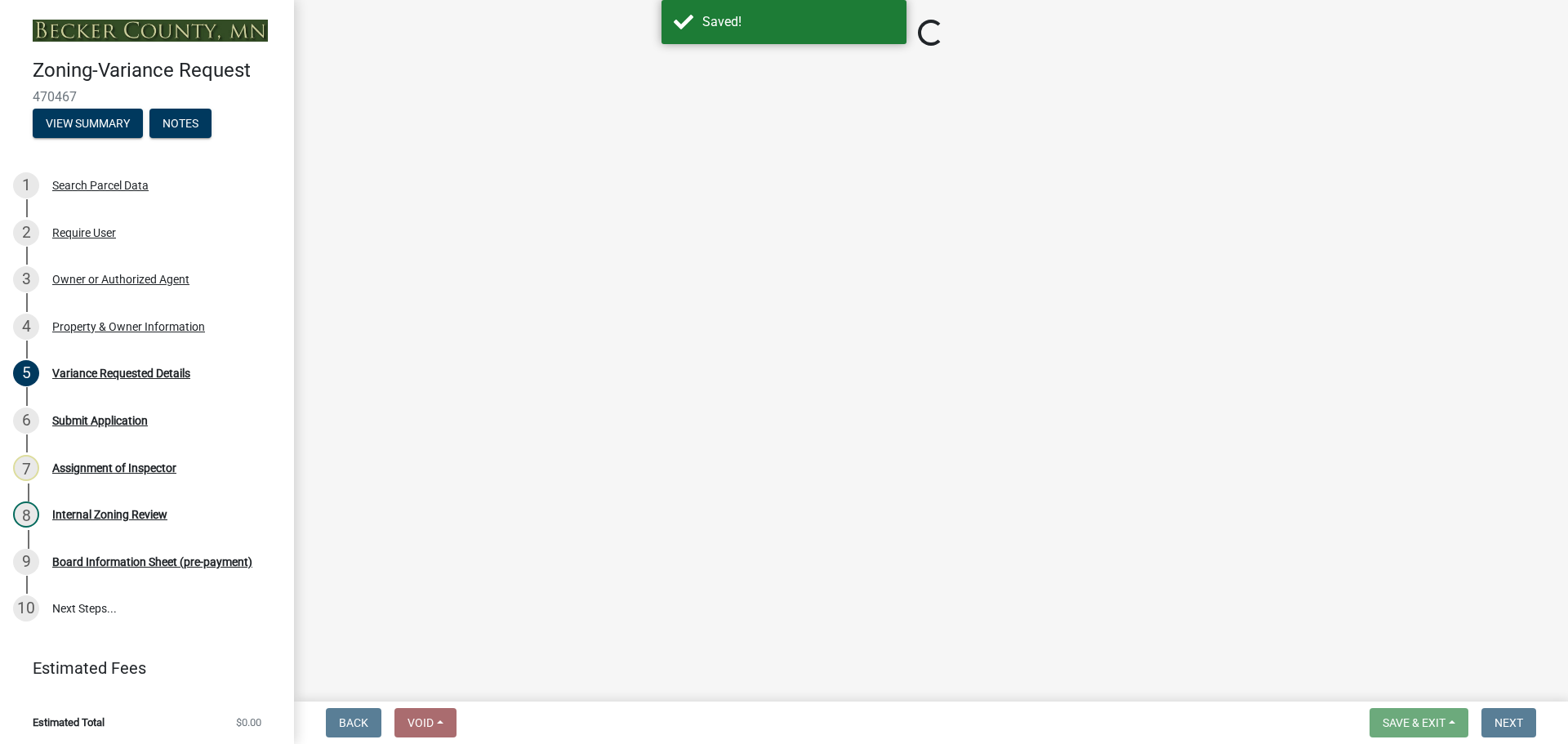
select select "860afd09-da87-482b-bca4-413f5cf53582"
select select "ee8740c3-f4d5-48cf-ad42-c8f7342b480c"
select select "1aa51e34-4f0a-4095-a3f3-287665056048"
